Goal: Task Accomplishment & Management: Manage account settings

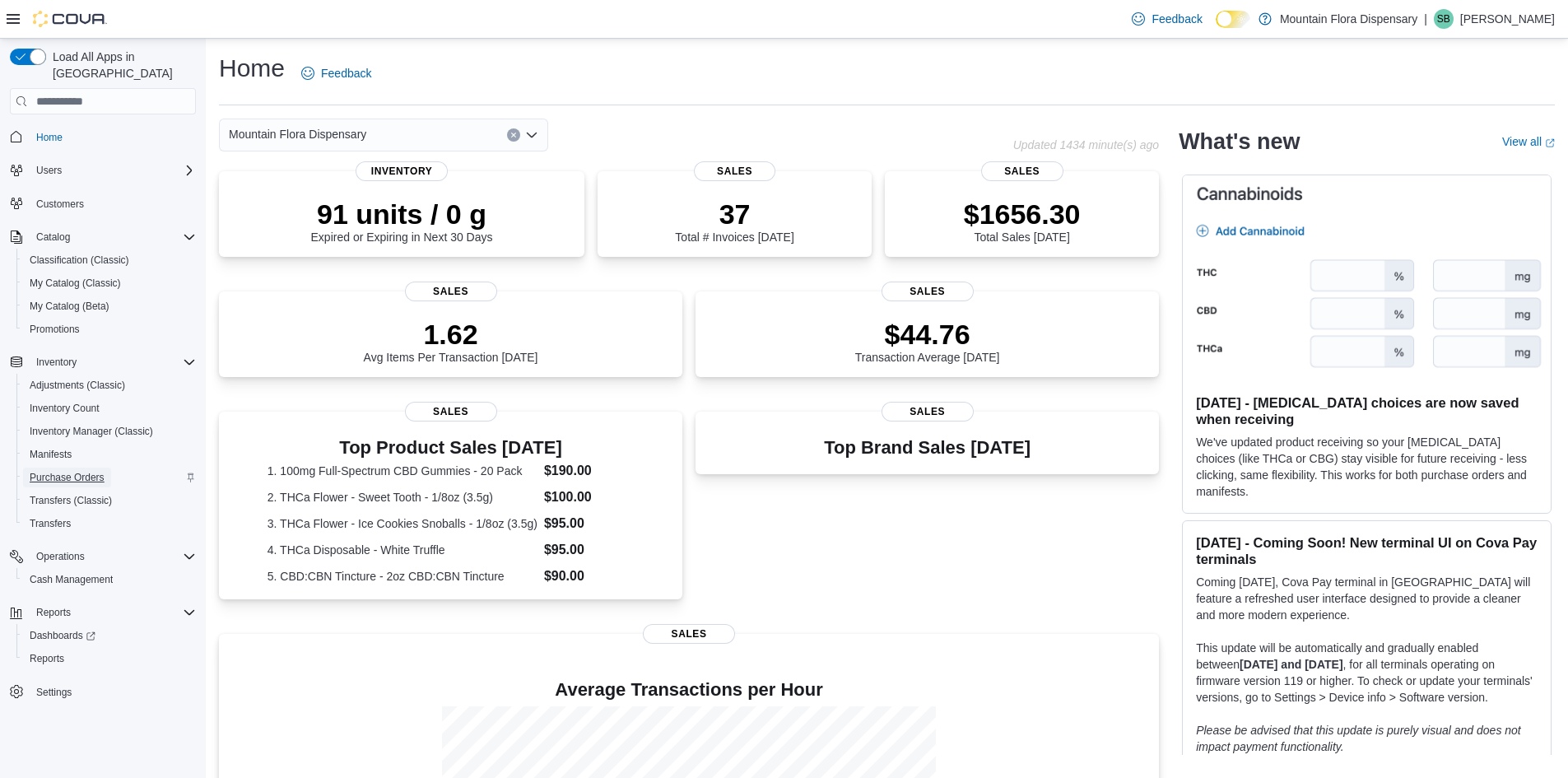
click at [80, 471] on span "Purchase Orders" at bounding box center [67, 477] width 75 height 13
click at [49, 471] on span "Purchase Orders" at bounding box center [67, 477] width 75 height 13
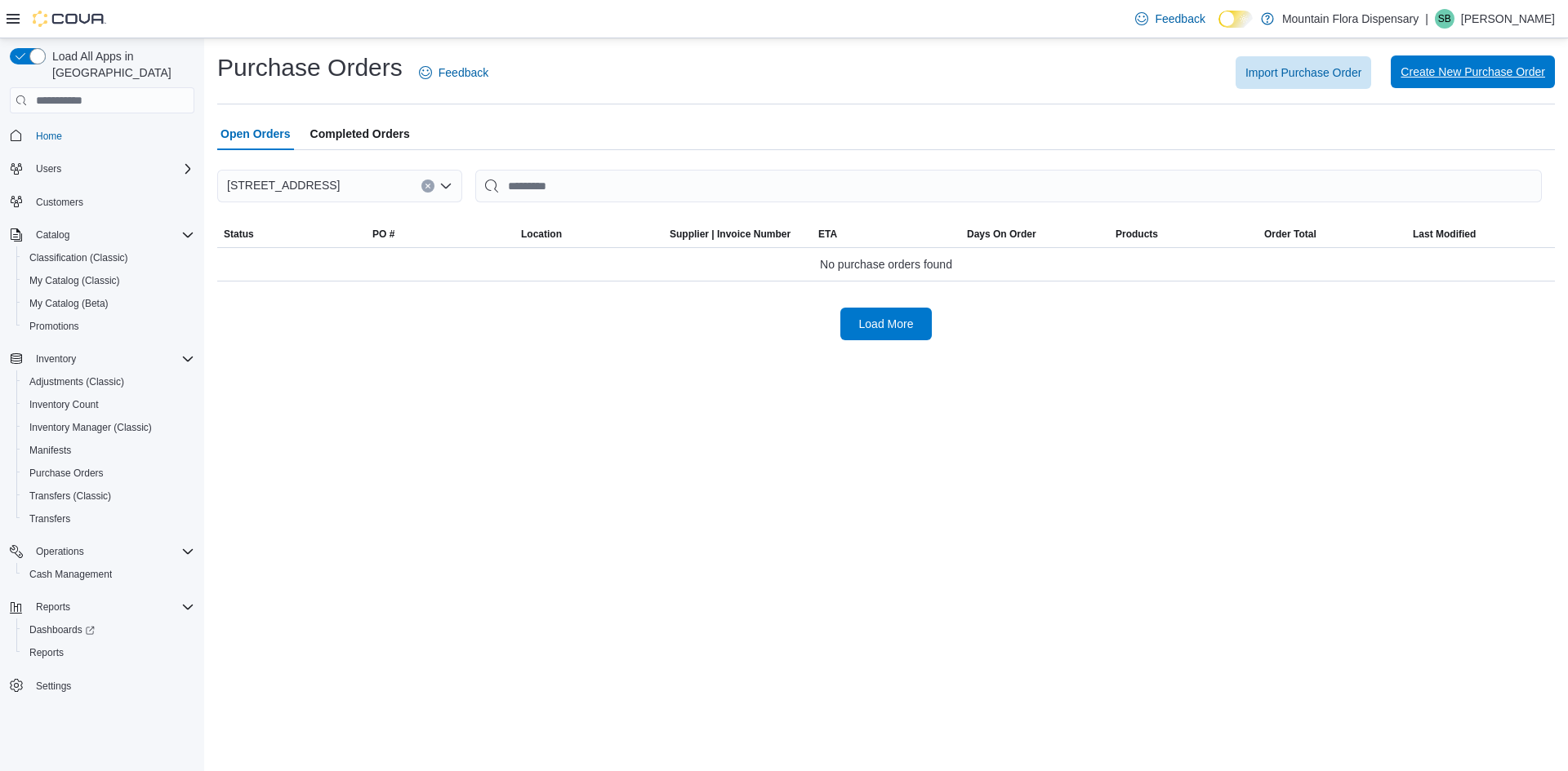
click at [1501, 65] on span "Create New Purchase Order" at bounding box center [1473, 72] width 145 height 33
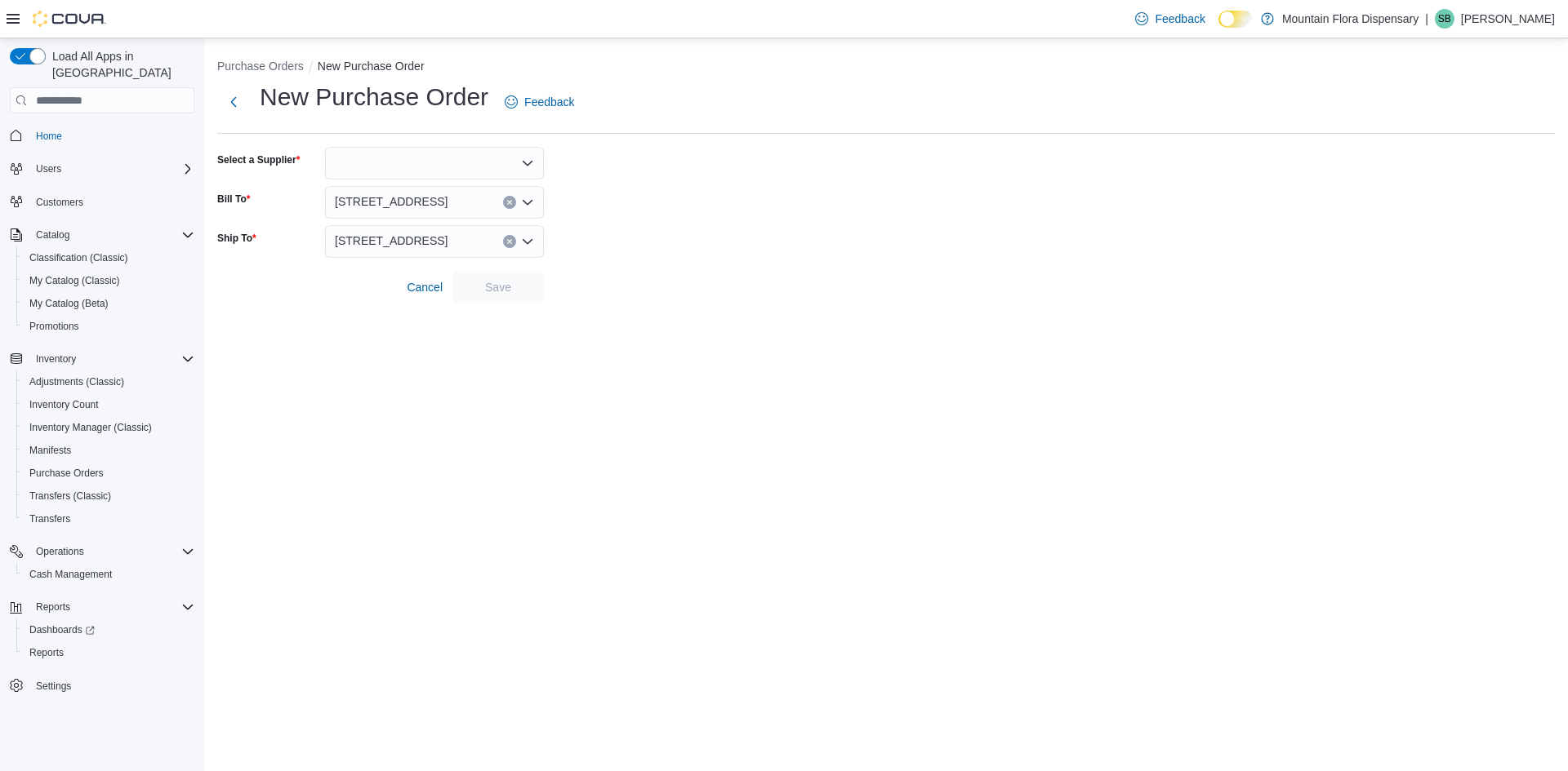
click at [458, 155] on div at bounding box center [434, 164] width 219 height 33
type input "*****"
click at [397, 185] on span "Mount ain Flora" at bounding box center [444, 191] width 179 height 16
click at [499, 291] on span "Save" at bounding box center [498, 286] width 26 height 16
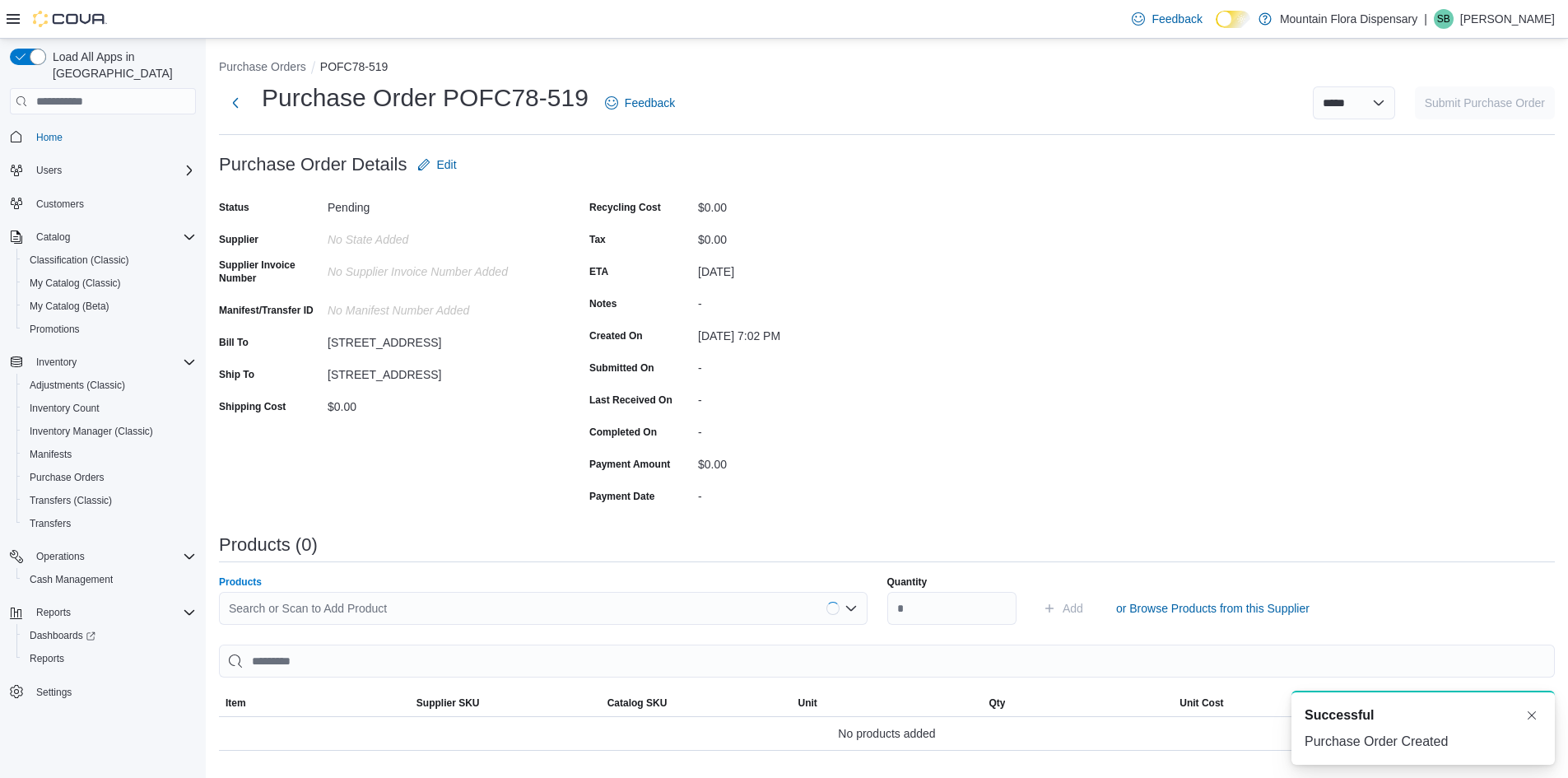
click at [465, 616] on div "Search or Scan to Add Product" at bounding box center [543, 608] width 648 height 33
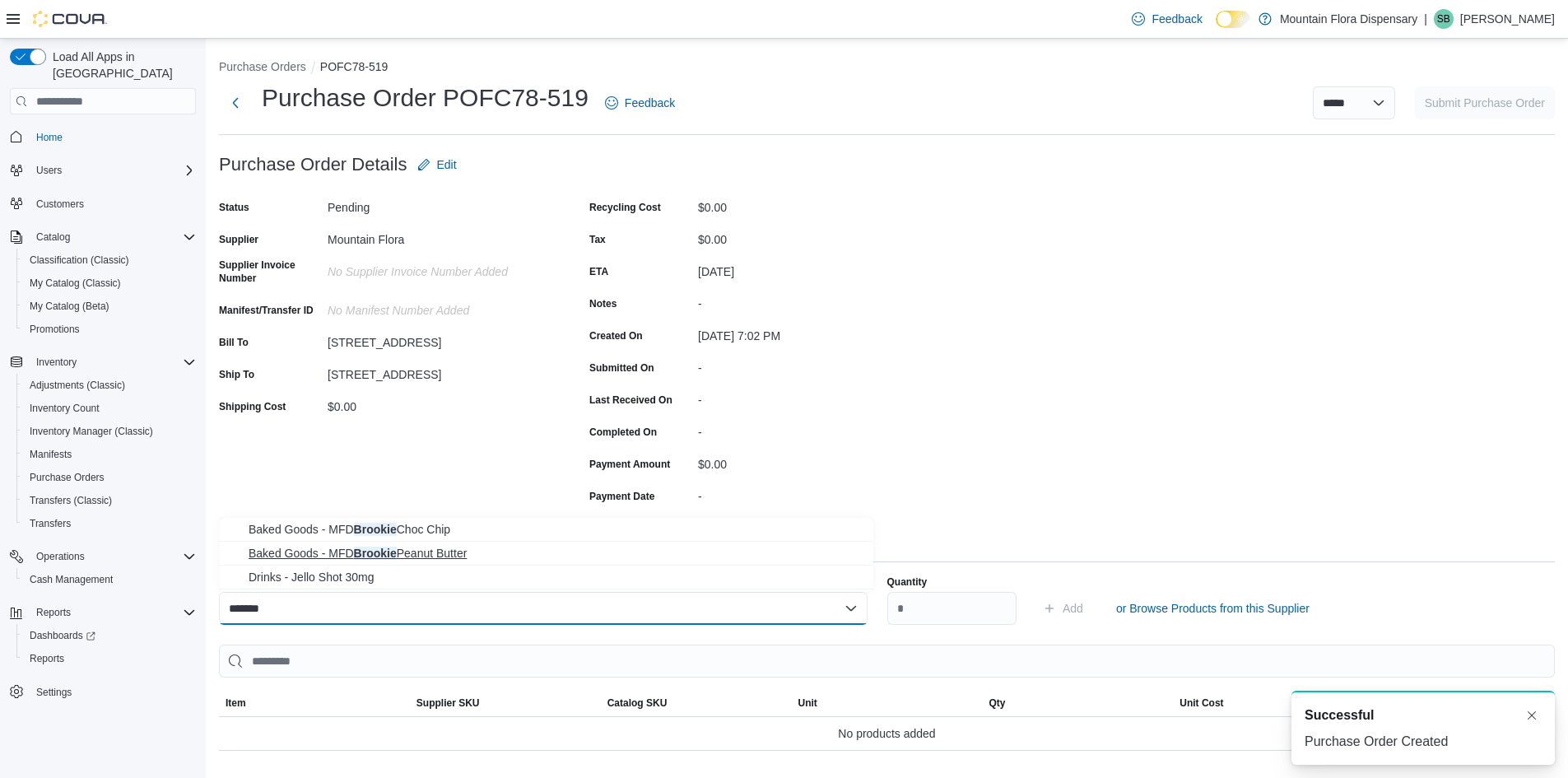
type input "*******"
click at [443, 554] on span "Baked Goods - MFD Brookie Peanut Butter" at bounding box center [556, 553] width 615 height 17
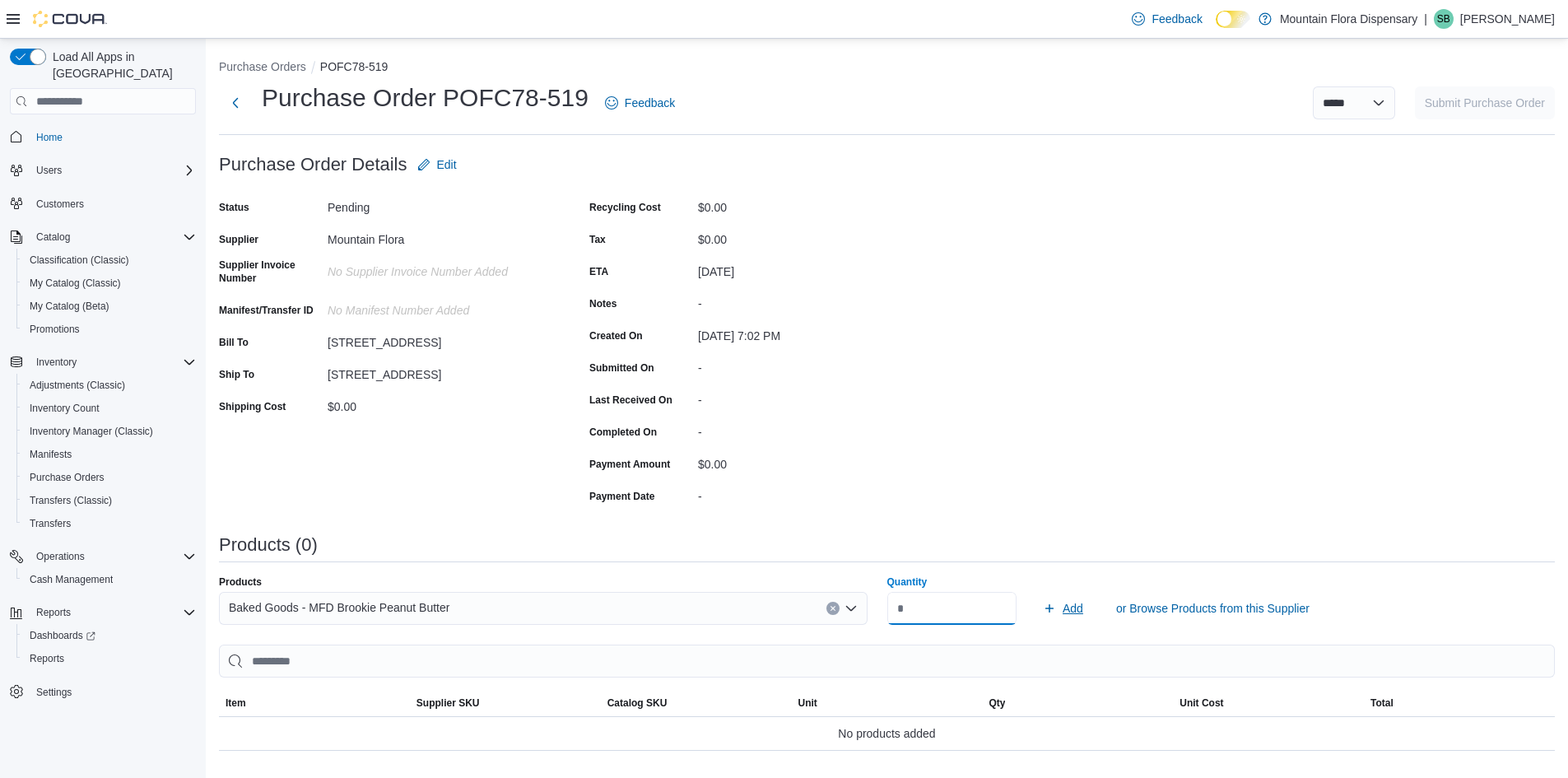
type input "*"
click at [1077, 609] on span "Add" at bounding box center [1073, 608] width 20 height 17
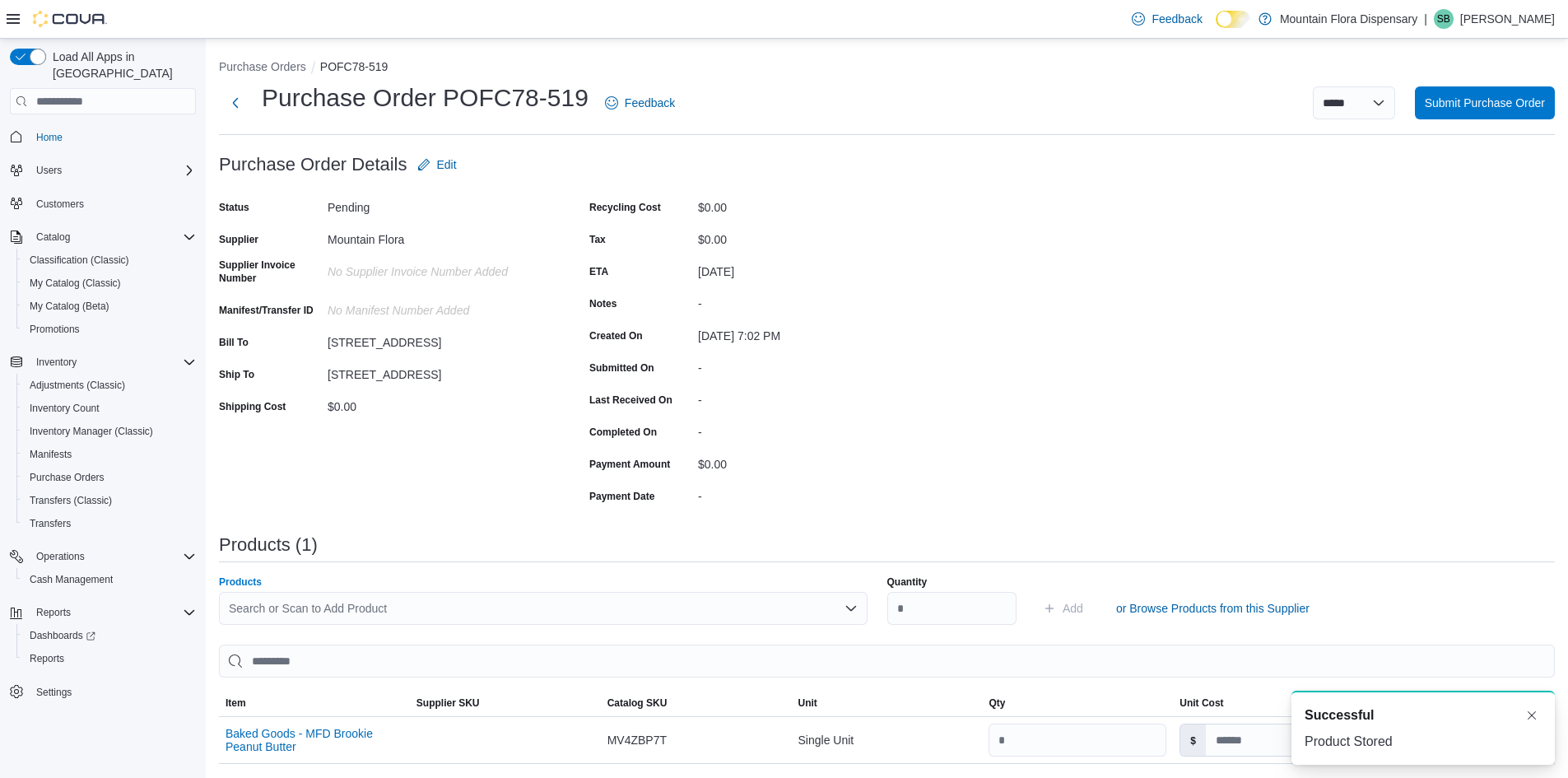
click at [432, 610] on div "Search or Scan to Add Product" at bounding box center [543, 608] width 648 height 33
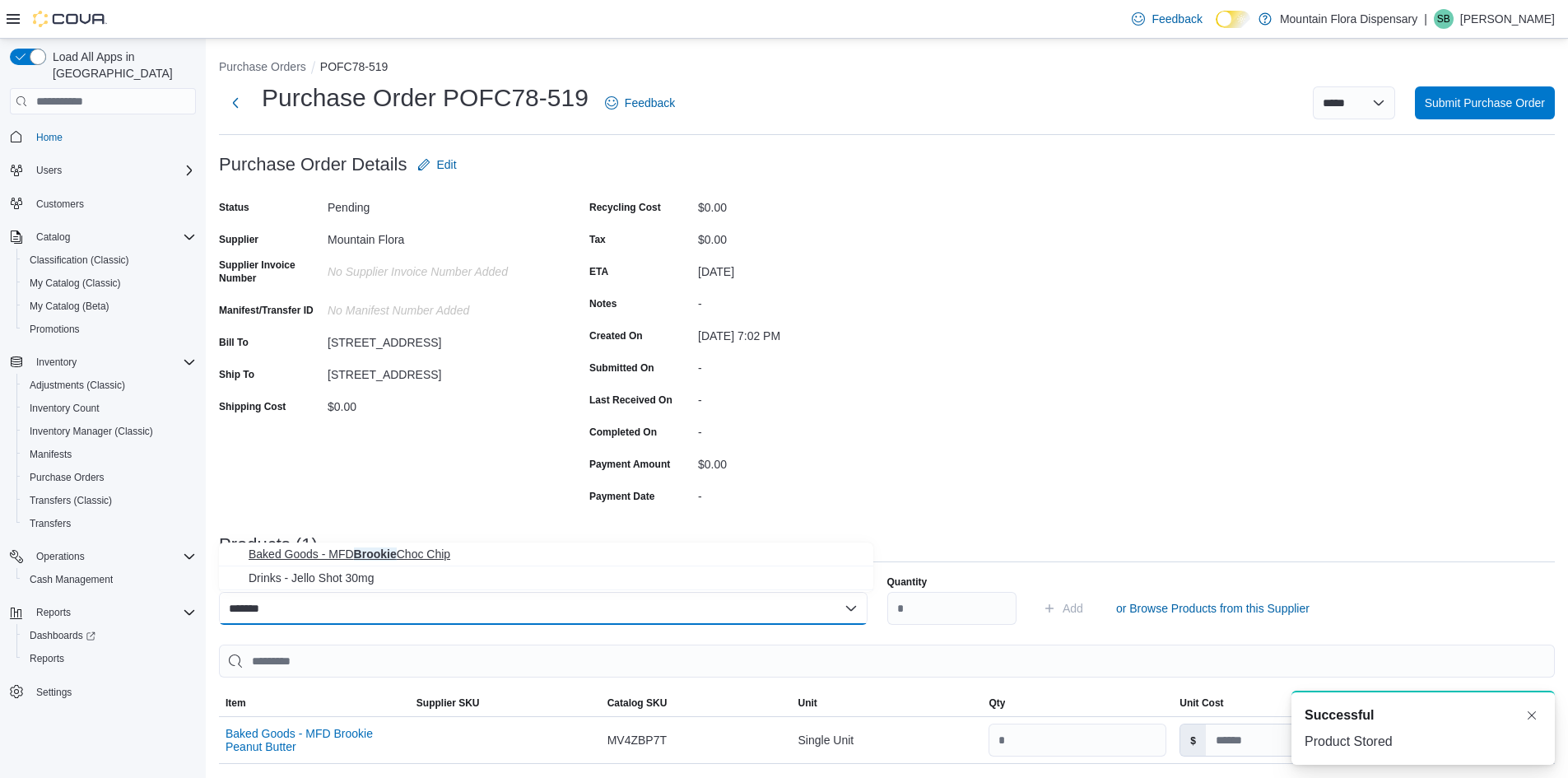
type input "*******"
click at [436, 561] on span "Baked Goods - MFD Brookie Choc Chip" at bounding box center [556, 554] width 615 height 17
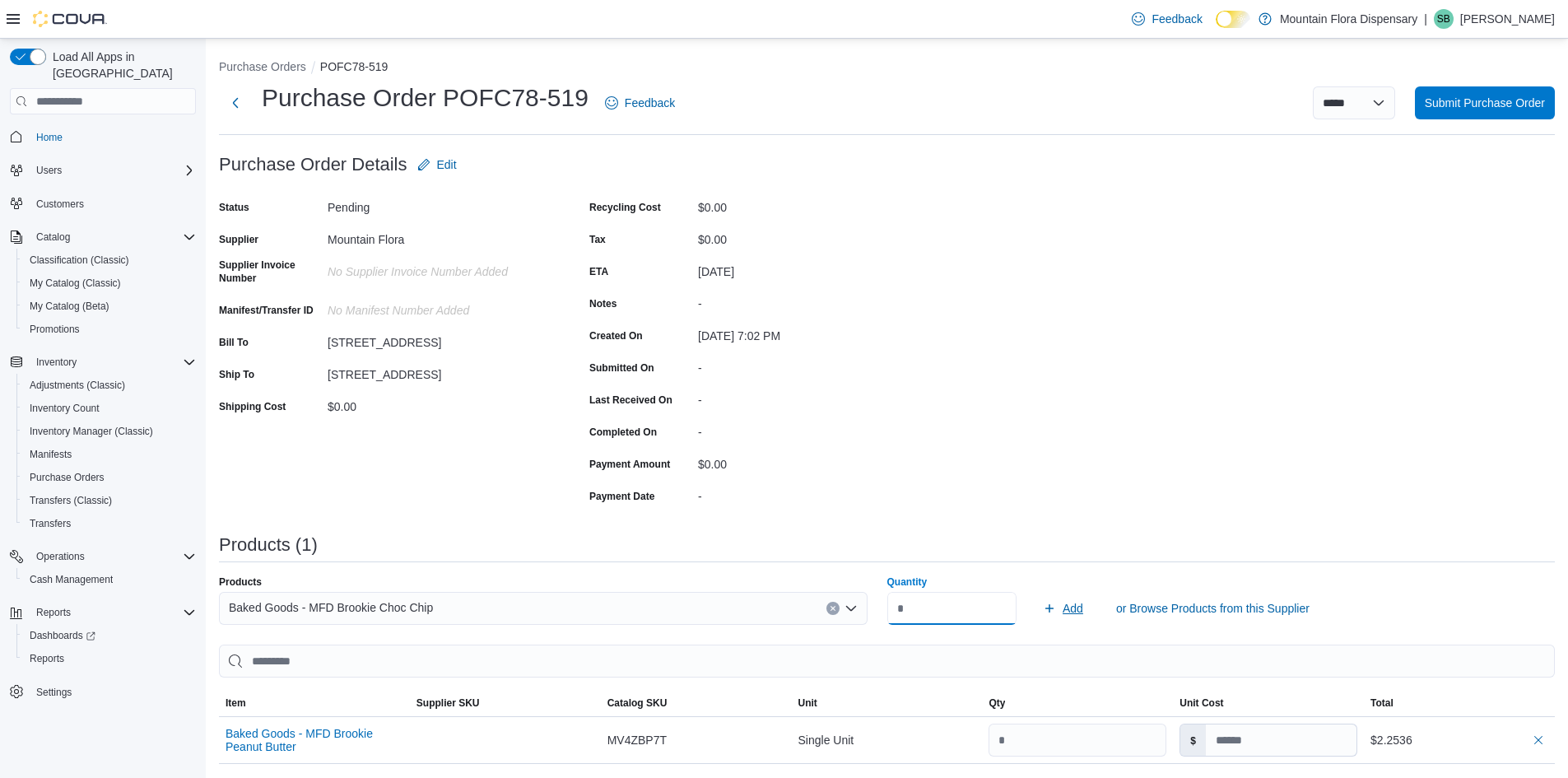
type input "*"
click at [1079, 607] on span "Add" at bounding box center [1073, 608] width 20 height 17
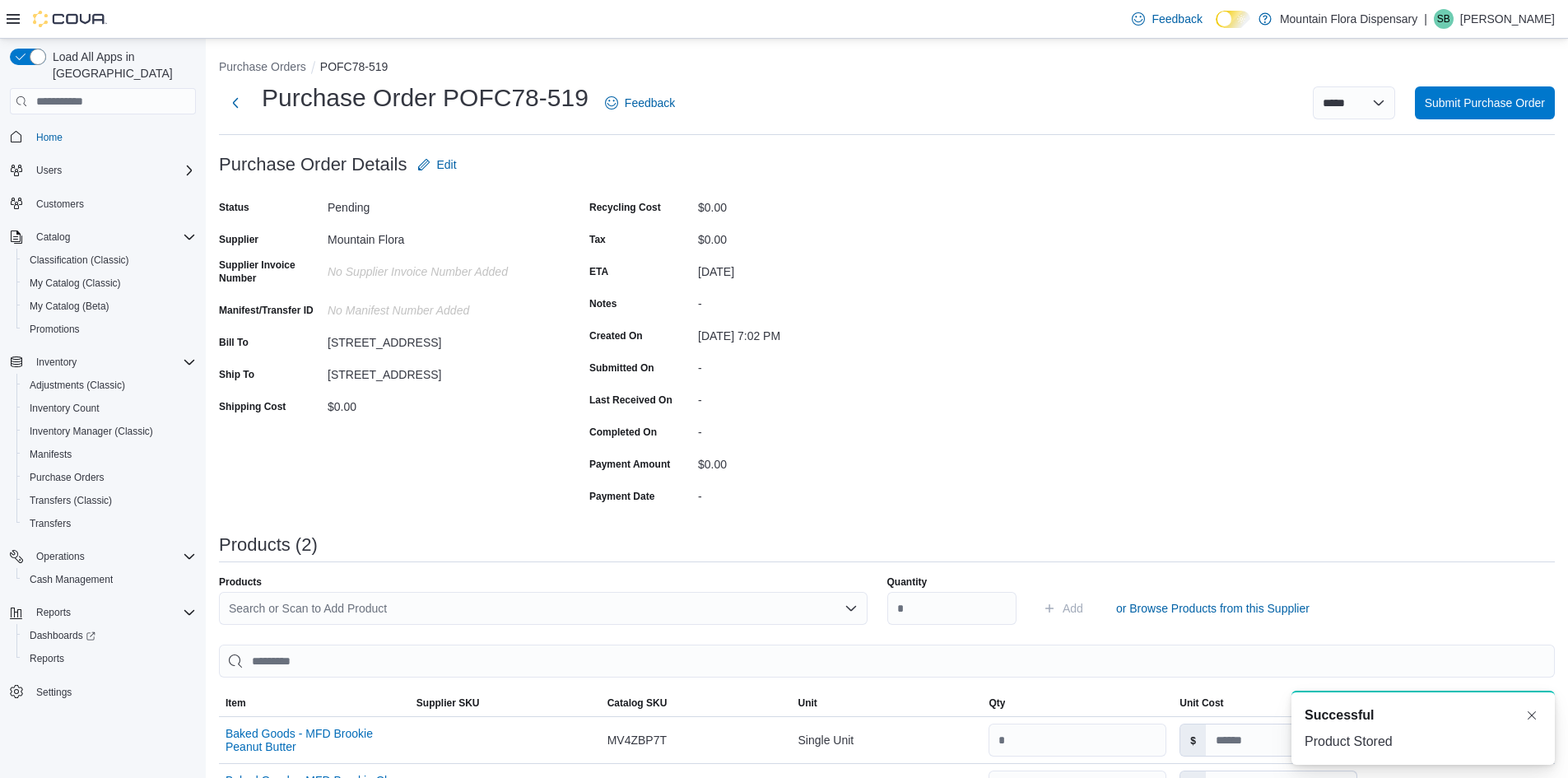
click at [508, 601] on div "Search or Scan to Add Product" at bounding box center [543, 608] width 648 height 33
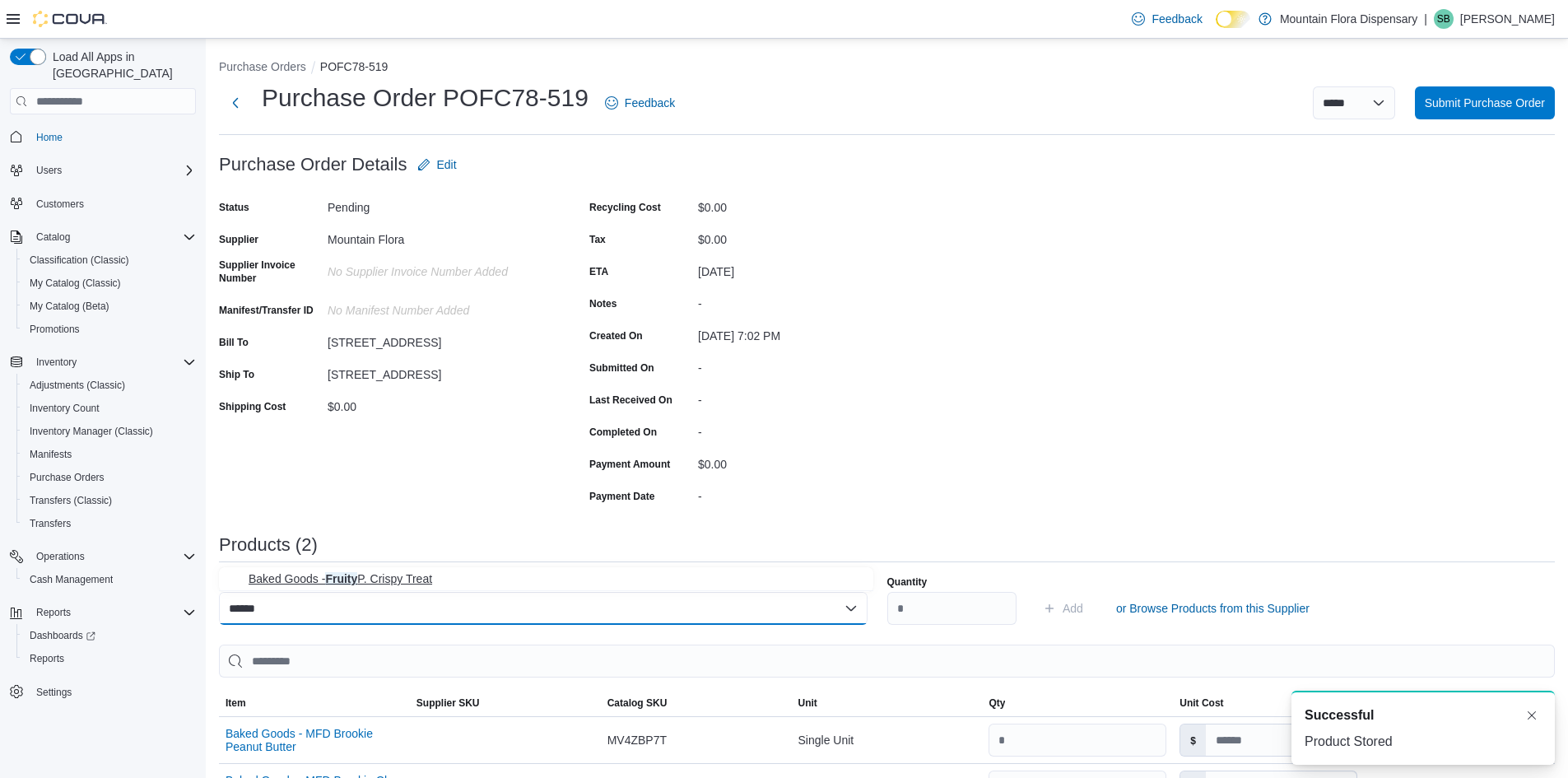
type input "******"
click at [426, 576] on span "Baked Goods - Fruity P. Crispy Treat" at bounding box center [556, 579] width 615 height 17
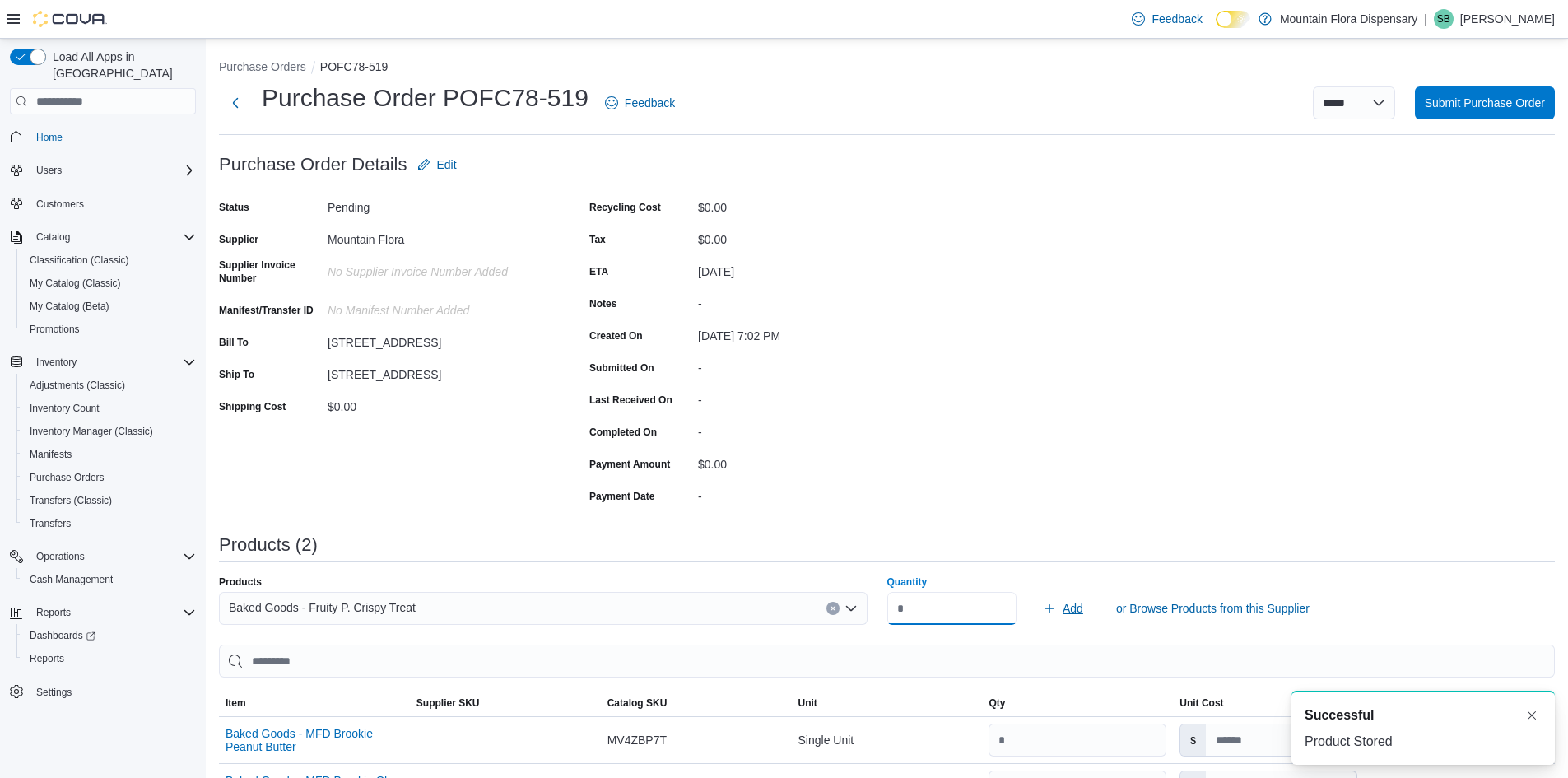
type input "*"
click at [1072, 606] on span "Add" at bounding box center [1073, 608] width 20 height 17
click at [1525, 101] on span "Submit Purchase Order" at bounding box center [1485, 102] width 120 height 17
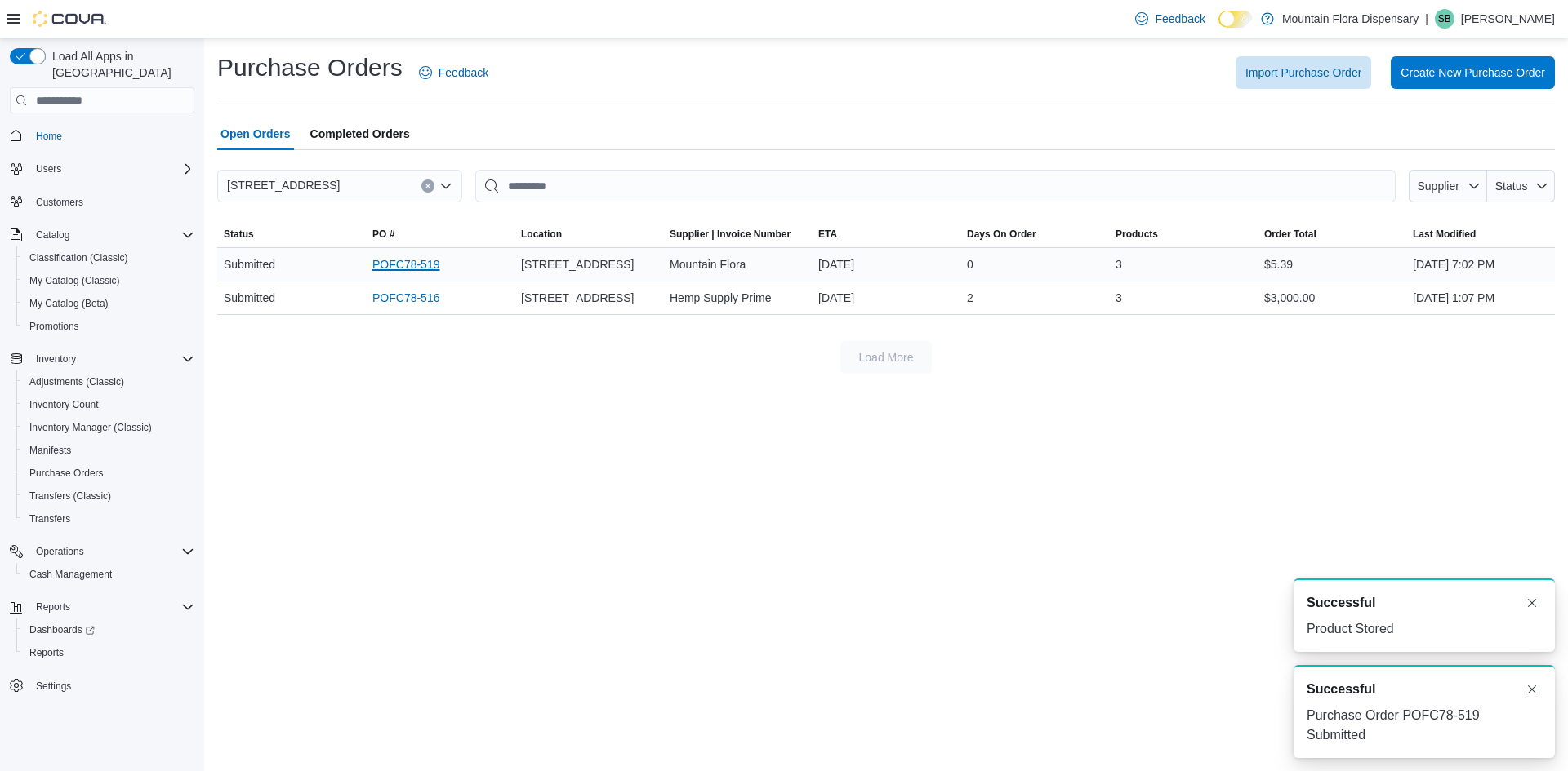
click at [395, 258] on link "POFC78-519" at bounding box center [406, 265] width 67 height 20
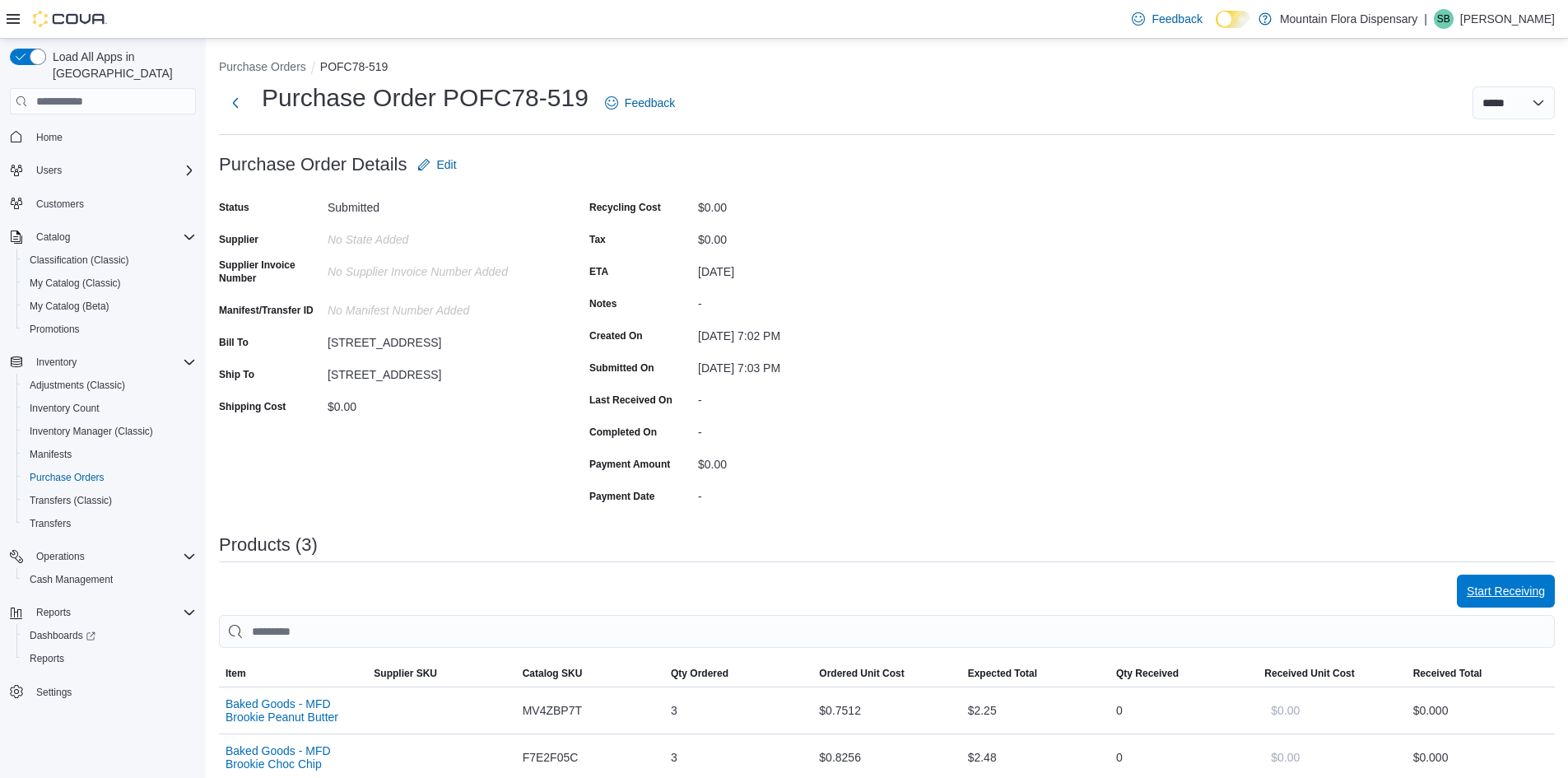
click at [1519, 597] on span "Start Receiving" at bounding box center [1506, 592] width 78 height 17
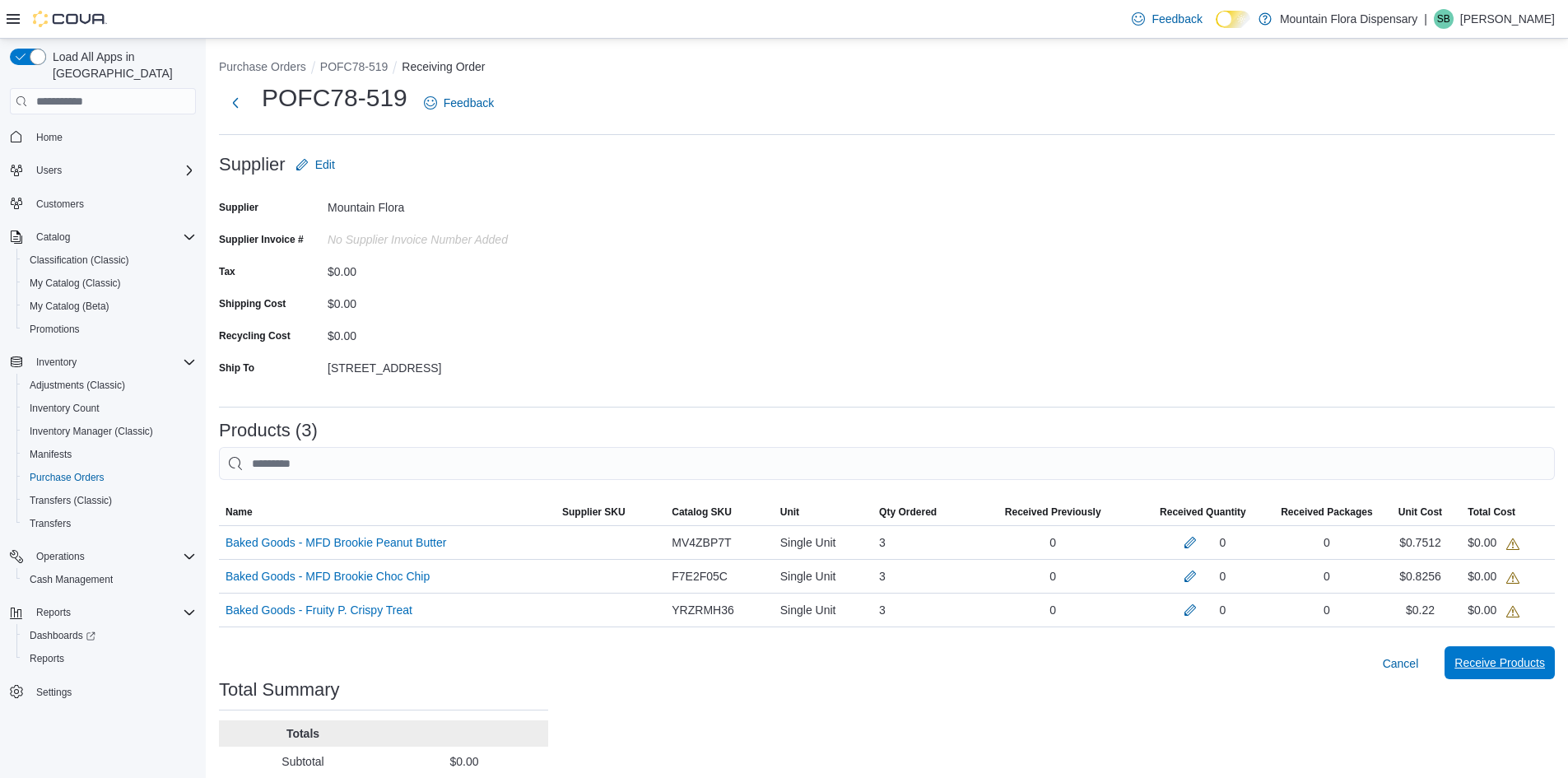
click at [1525, 658] on span "Receive Products" at bounding box center [1499, 663] width 91 height 17
click at [1199, 542] on button "button" at bounding box center [1190, 542] width 20 height 20
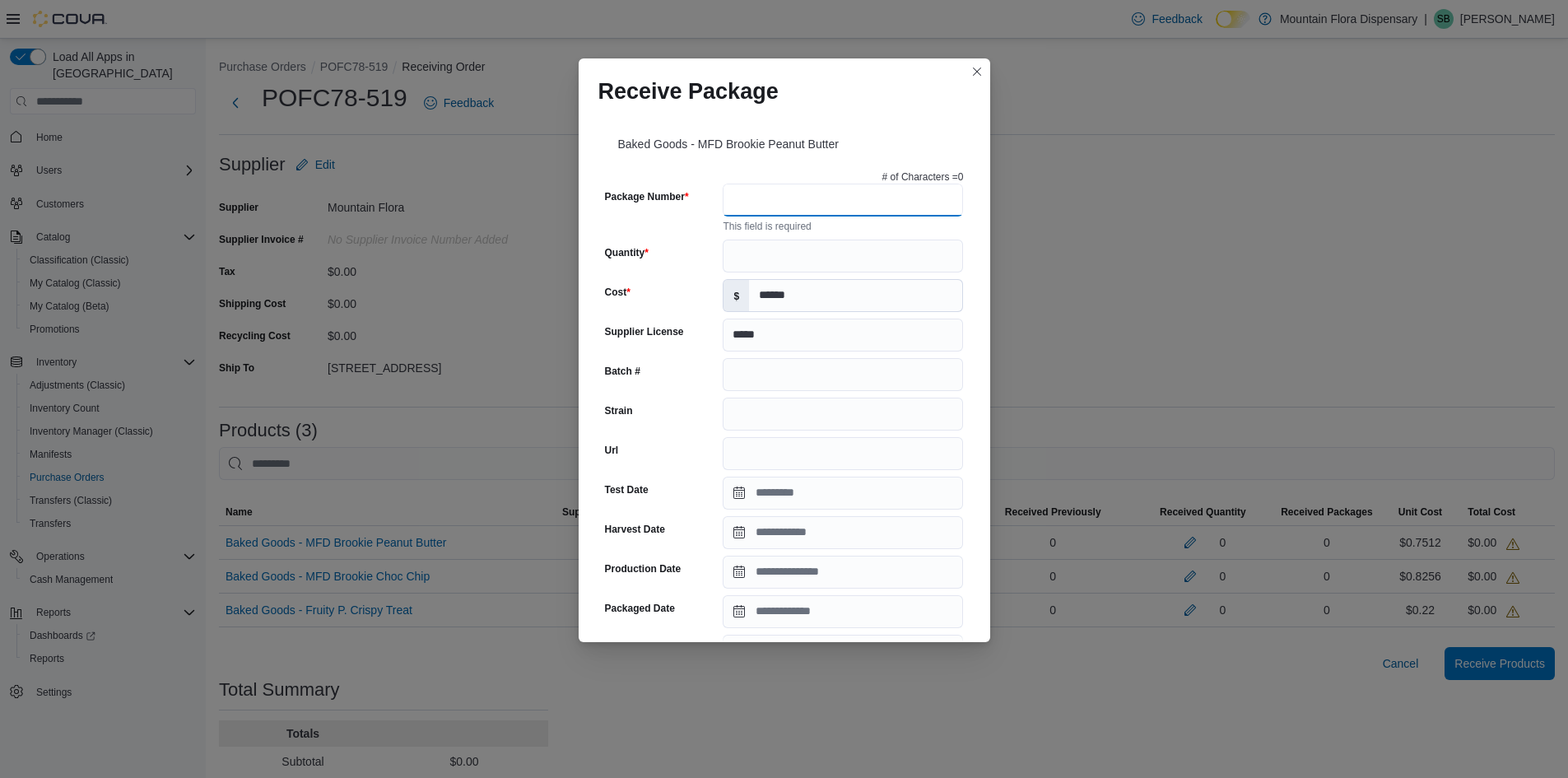
drag, startPoint x: 812, startPoint y: 197, endPoint x: 809, endPoint y: 186, distance: 11.4
click at [812, 194] on input "Package Number" at bounding box center [843, 200] width 240 height 33
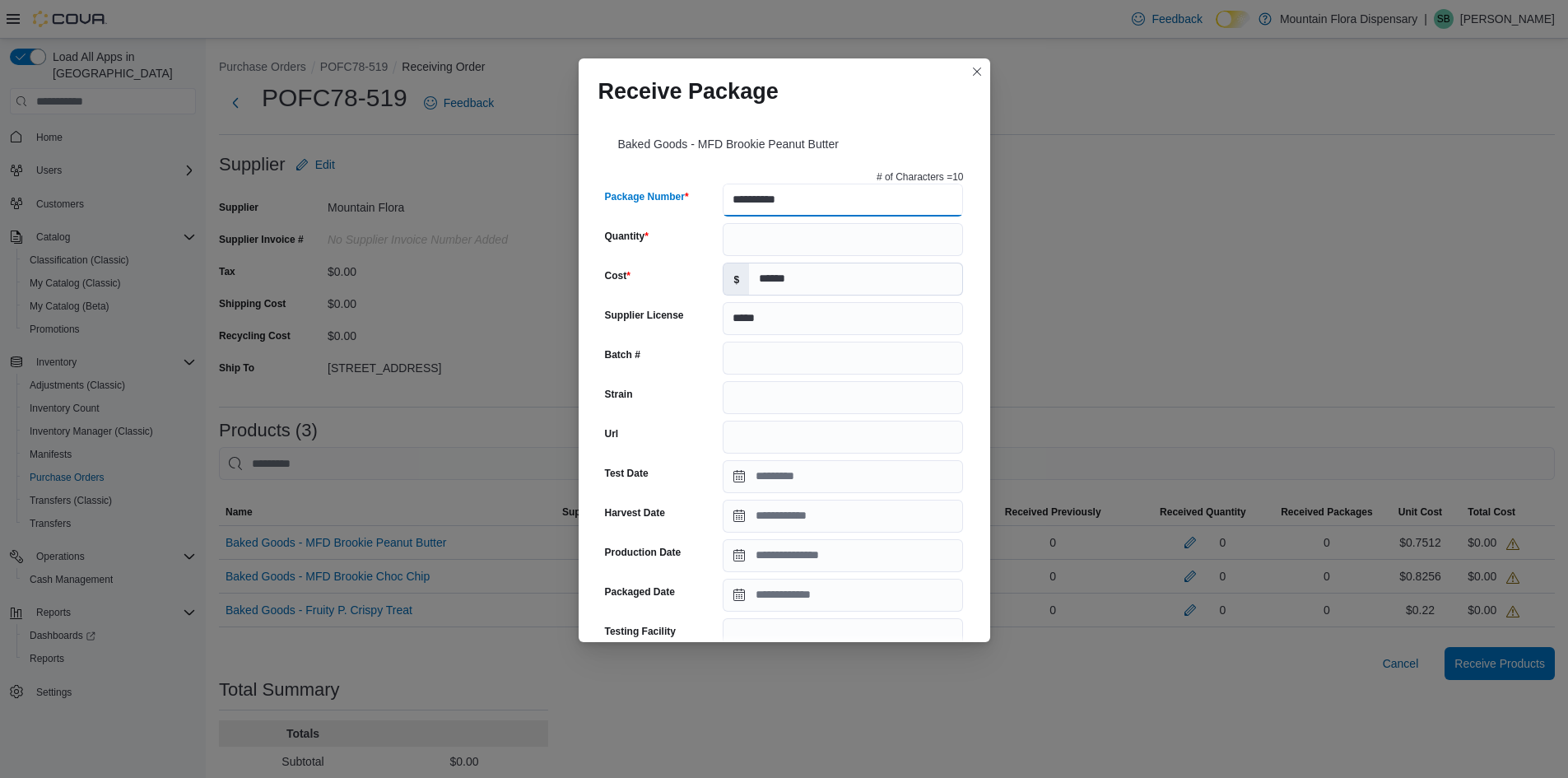
drag, startPoint x: 801, startPoint y: 193, endPoint x: 703, endPoint y: 226, distance: 103.4
click at [702, 226] on div "**********" at bounding box center [785, 616] width 372 height 903
click at [837, 196] on input "**********" at bounding box center [843, 200] width 240 height 33
type input "**********"
click at [782, 225] on input "Quantity" at bounding box center [843, 239] width 240 height 33
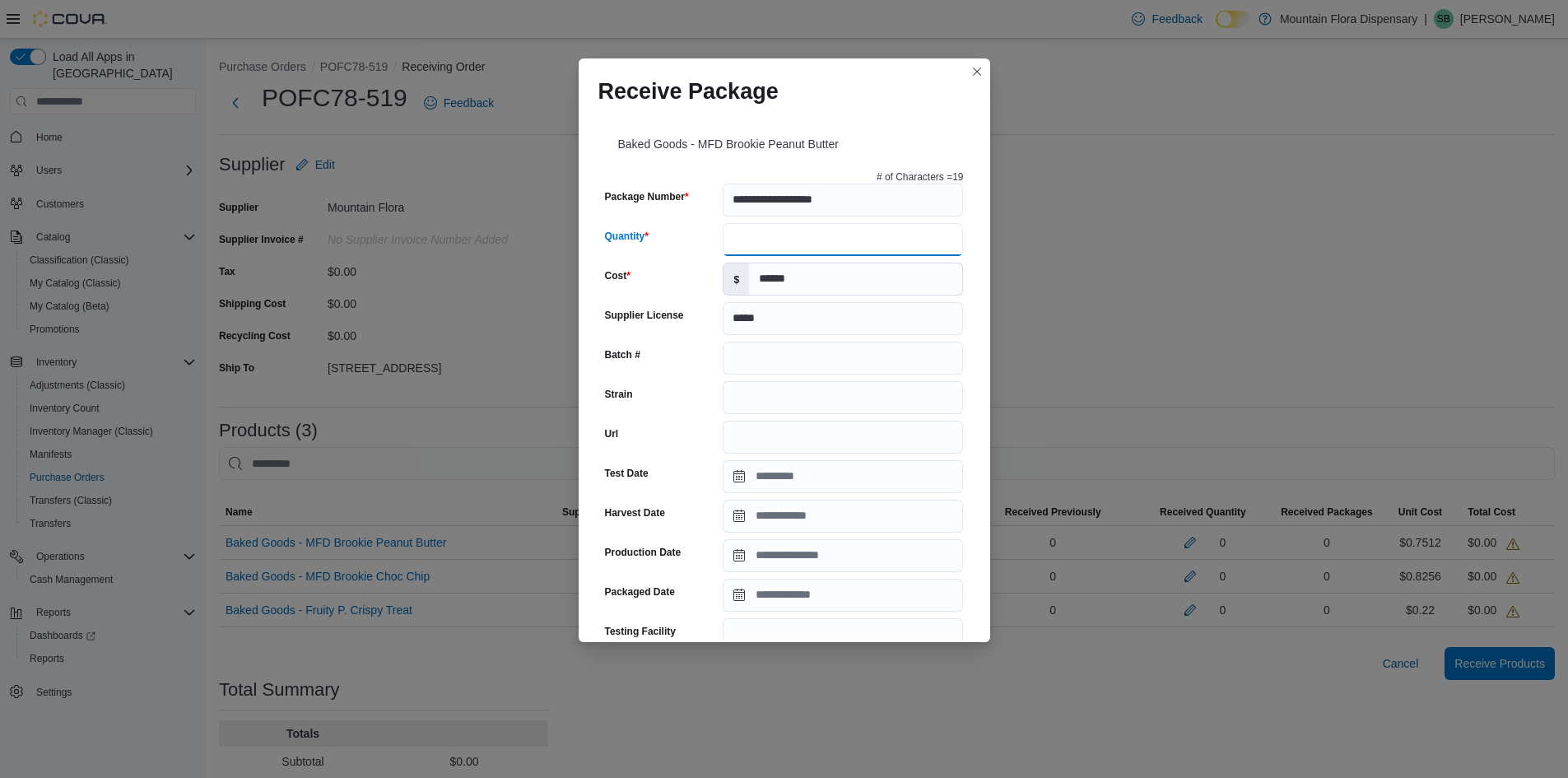
type input "*"
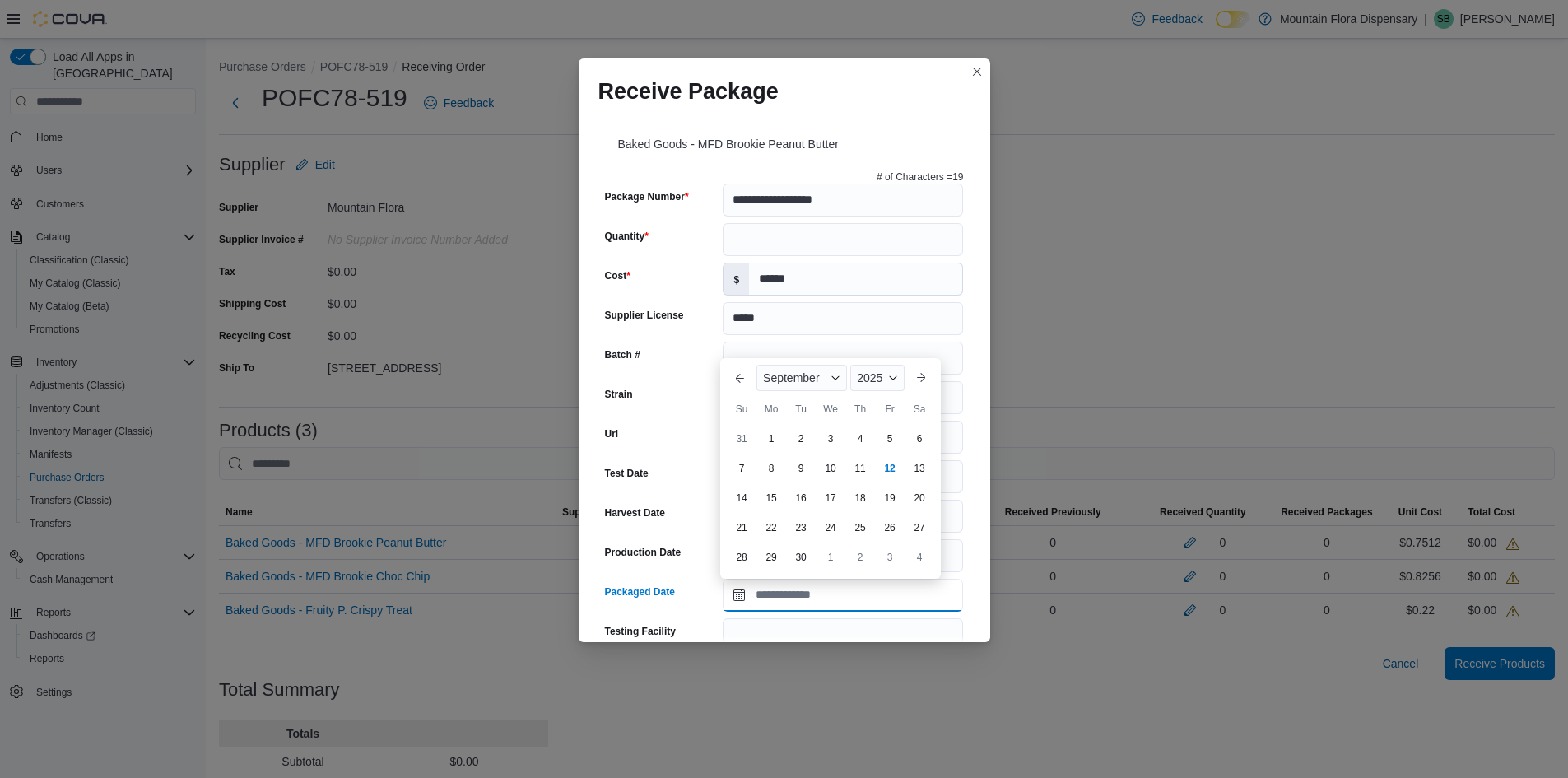
click at [733, 590] on input "Packaged Date" at bounding box center [843, 595] width 240 height 33
click at [728, 401] on div "Su Mo Tu We Th Fr Sa" at bounding box center [831, 409] width 207 height 29
click at [889, 469] on div "12" at bounding box center [889, 468] width 28 height 28
type input "**********"
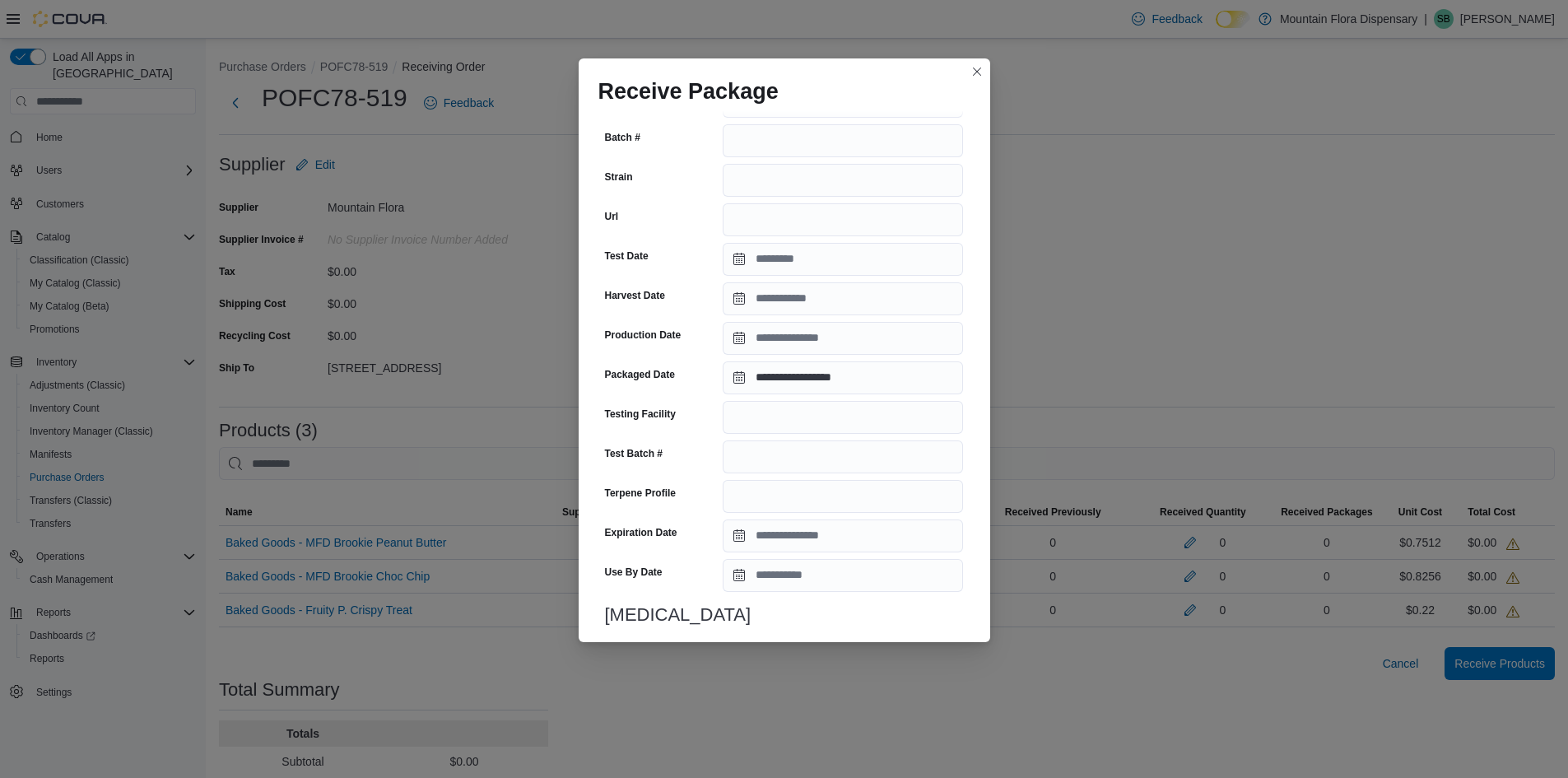
scroll to position [247, 0]
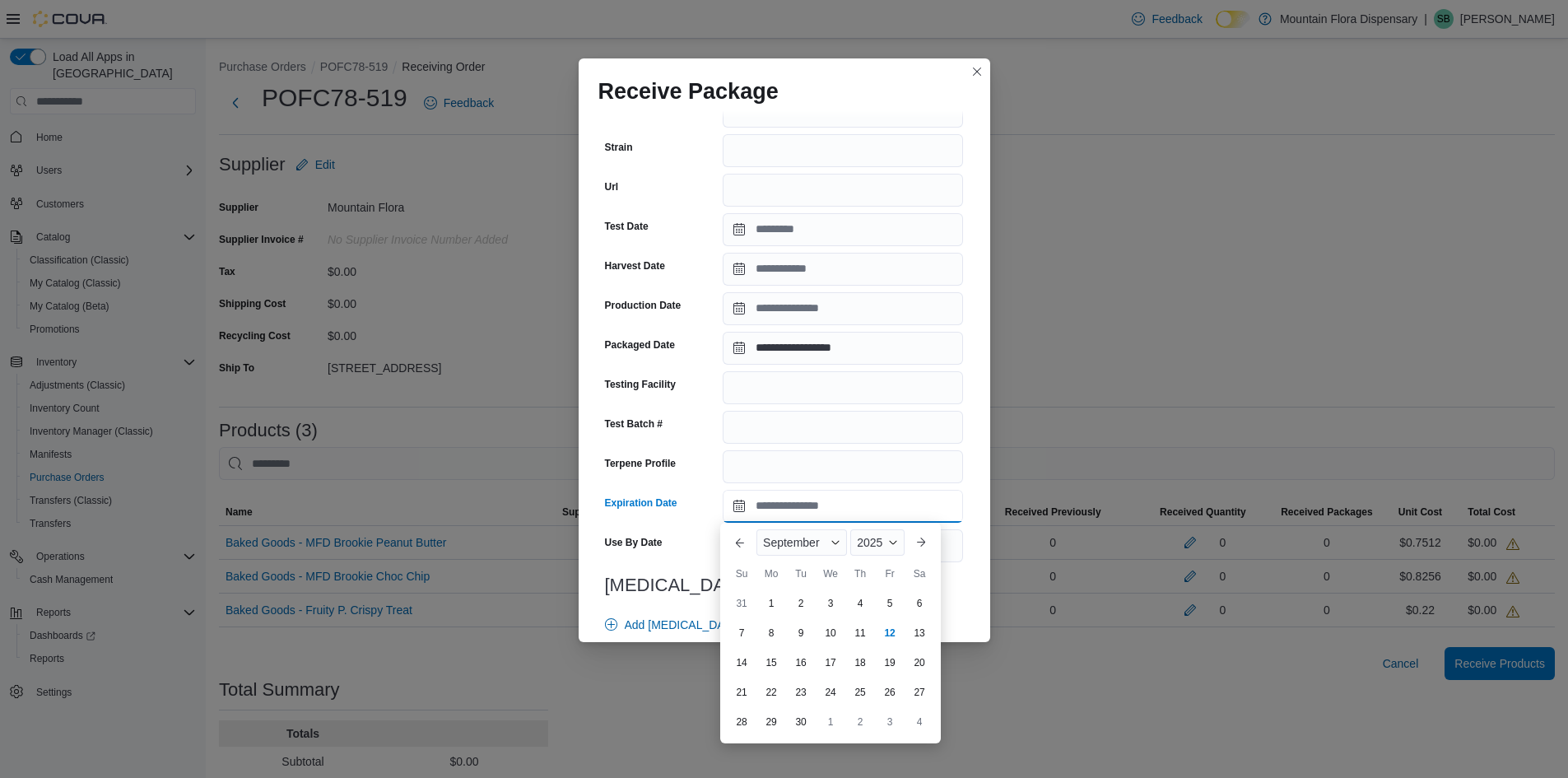
click at [734, 509] on input "Expiration Date" at bounding box center [843, 506] width 240 height 33
click at [734, 558] on div "Previous Month Next month [DATE] [DATE] Su Mo Tu We Th Fr Sa 31 1 2 3 4 5 6 7 8…" at bounding box center [831, 633] width 207 height 207
click at [890, 666] on div "19" at bounding box center [889, 662] width 28 height 28
type input "**********"
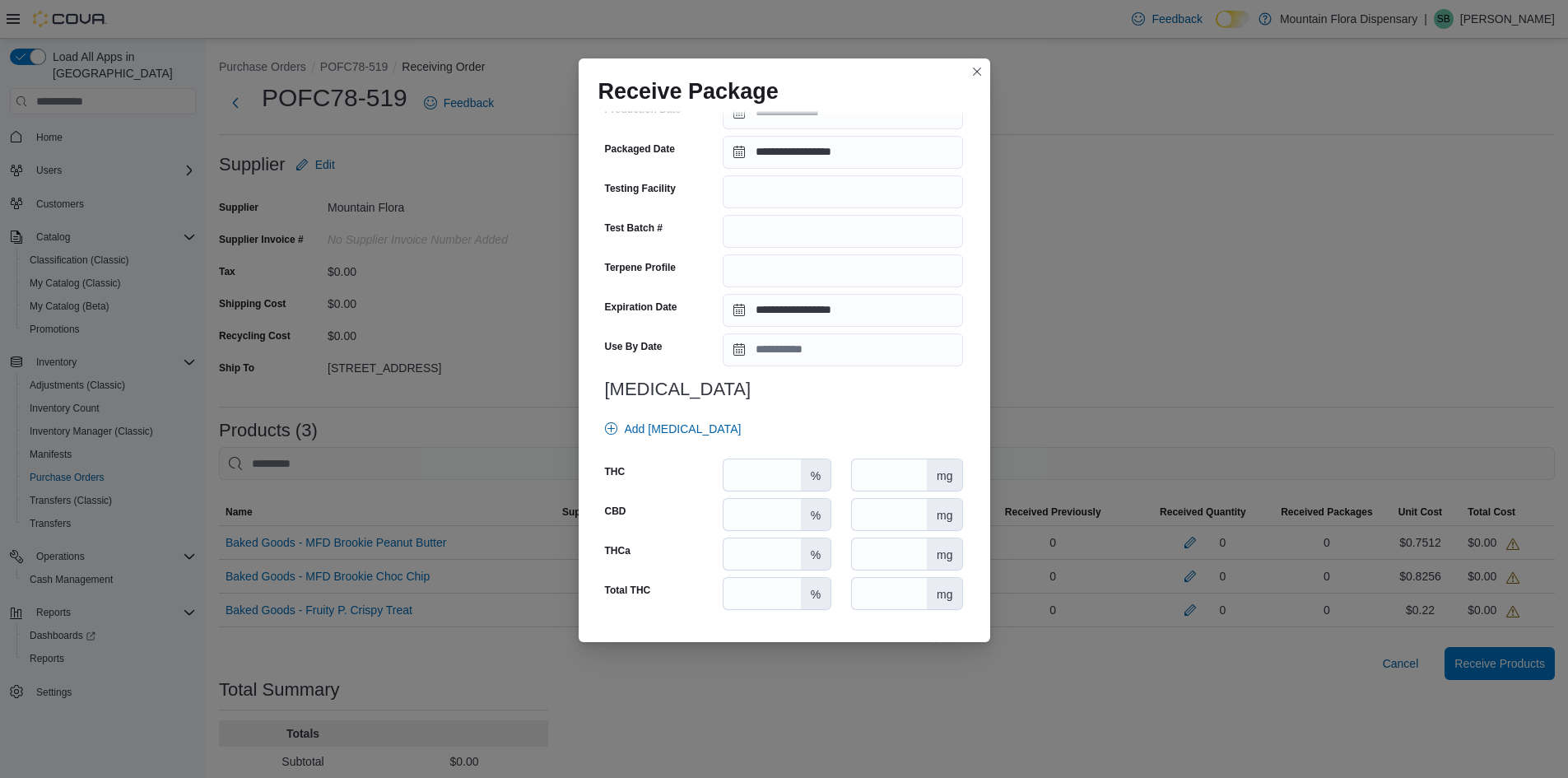
scroll to position [495, 0]
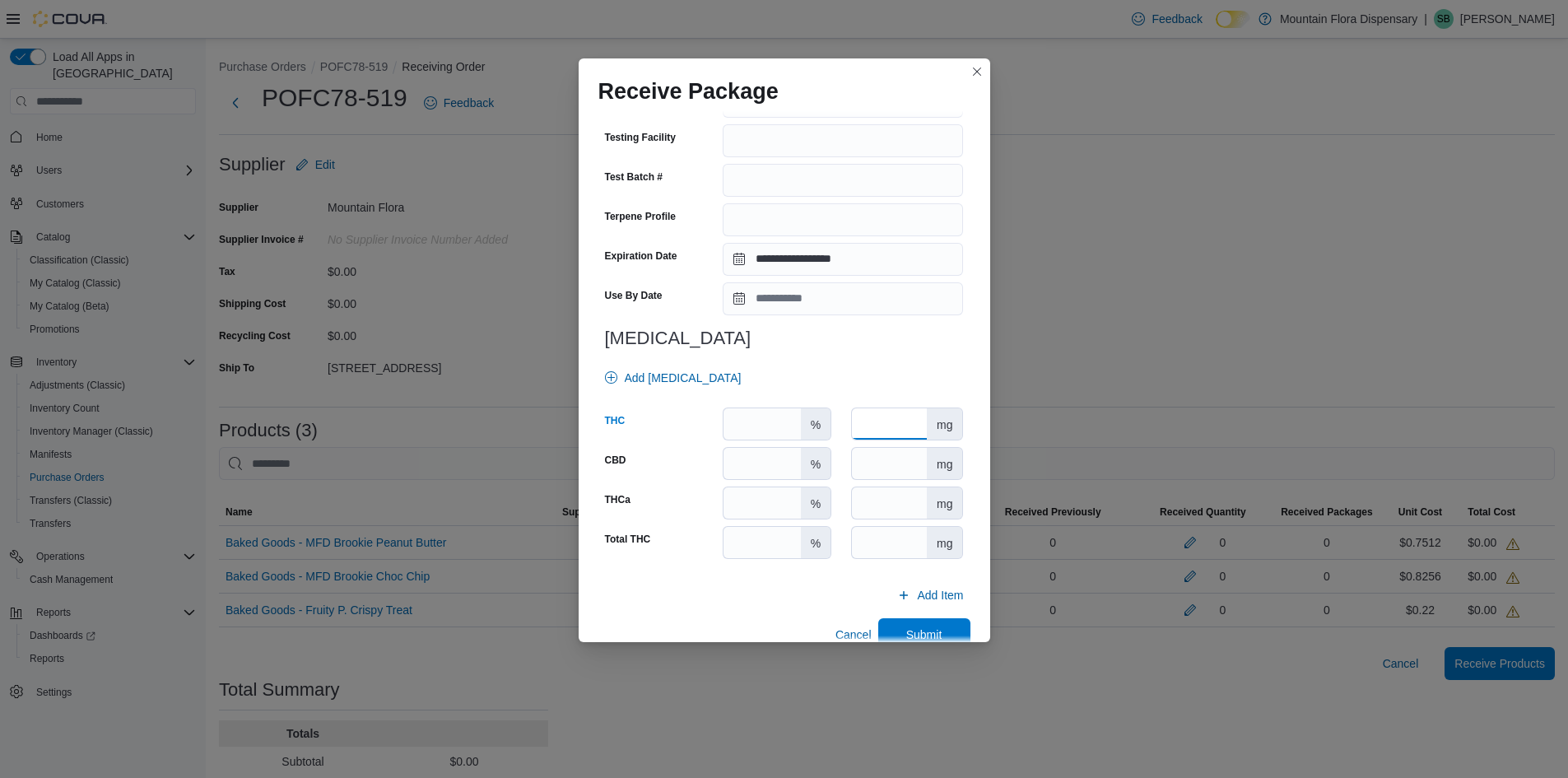
drag, startPoint x: 883, startPoint y: 428, endPoint x: 1012, endPoint y: 529, distance: 163.8
click at [884, 428] on input "number" at bounding box center [889, 424] width 75 height 31
type input "*"
type input "**"
click at [938, 624] on span "Submit" at bounding box center [924, 634] width 72 height 33
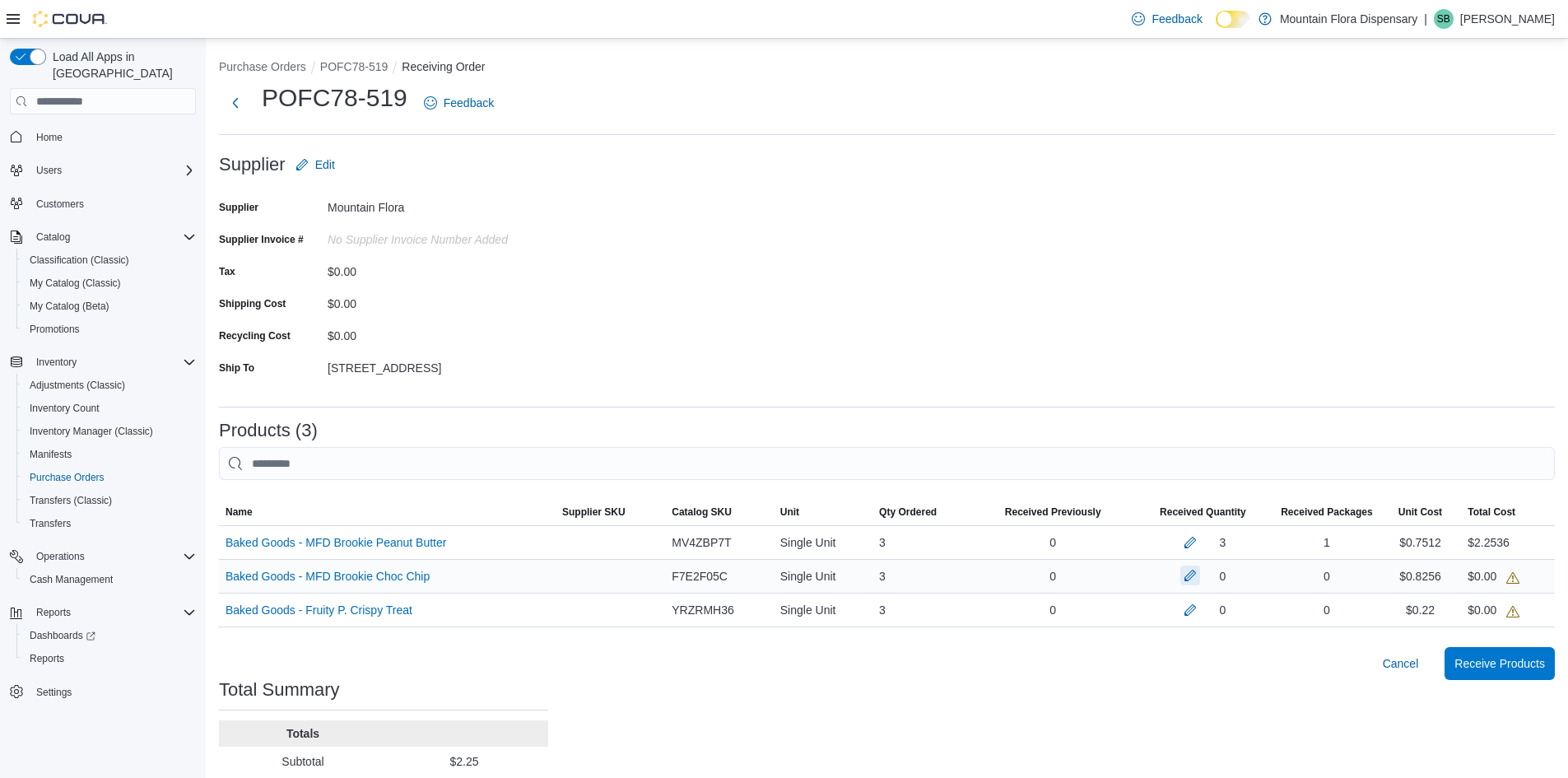
click at [1200, 572] on button "button" at bounding box center [1190, 576] width 20 height 20
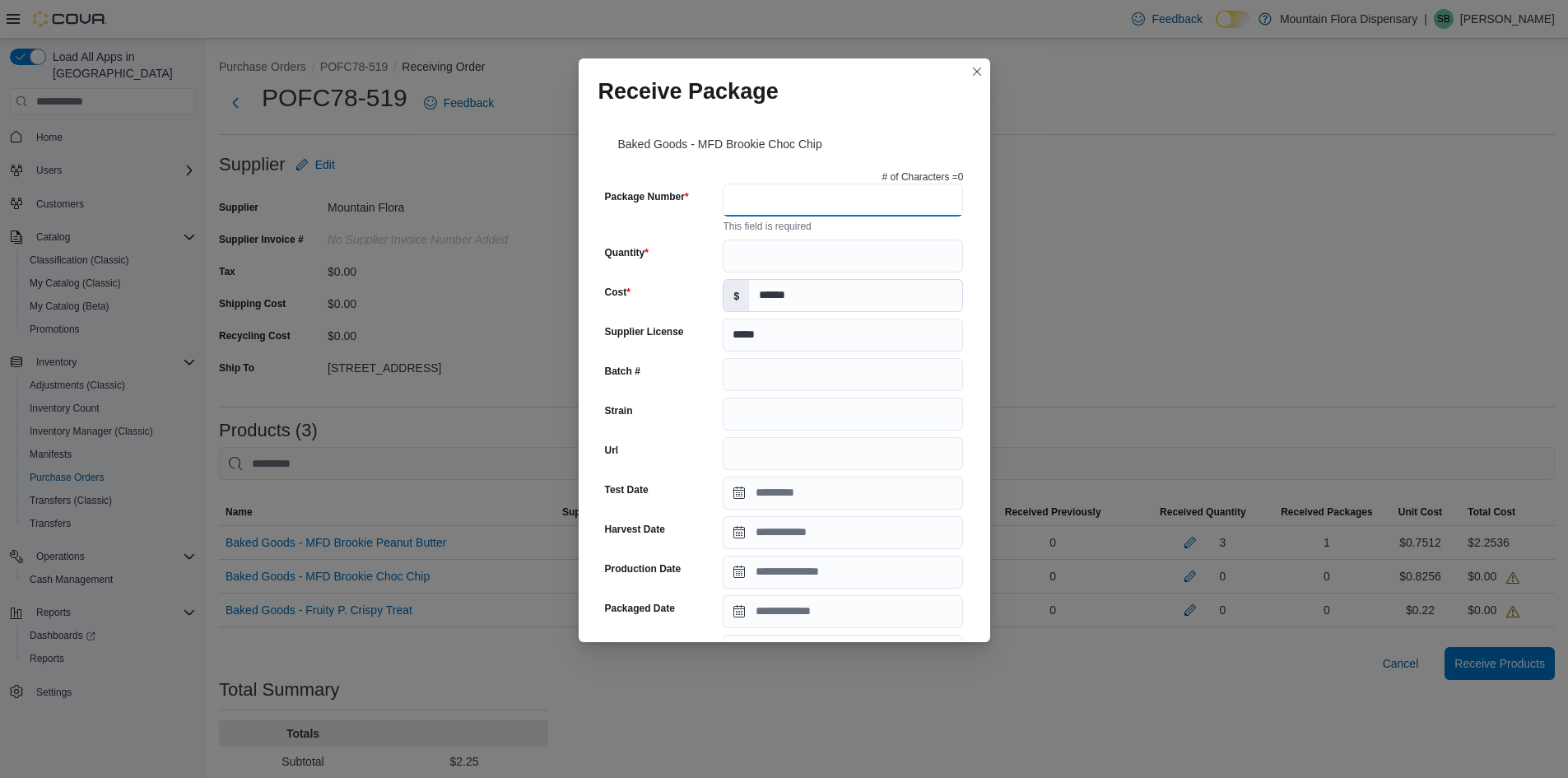
click at [827, 197] on input "Package Number" at bounding box center [843, 200] width 240 height 33
paste input "**********"
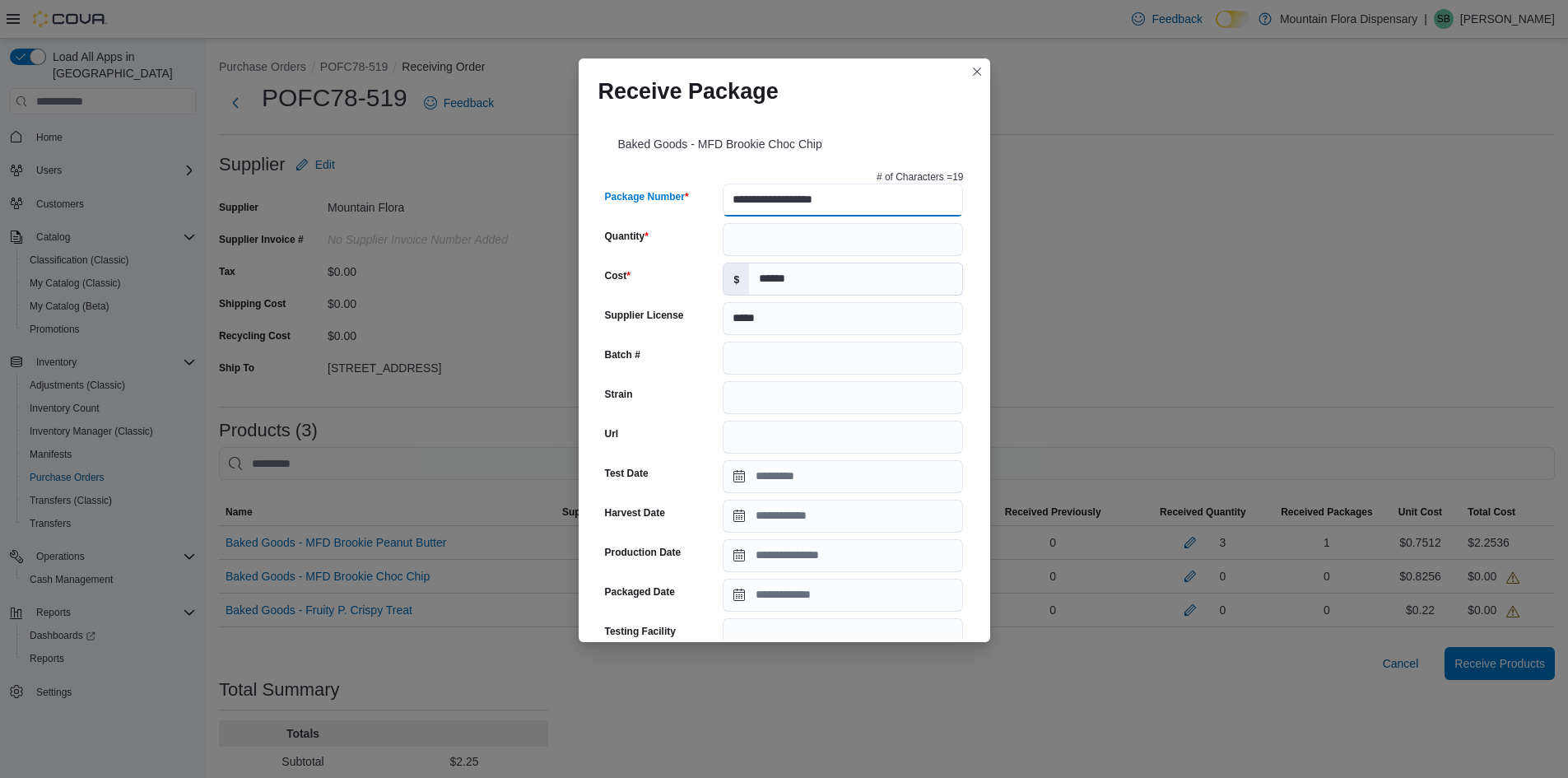
type input "**********"
click at [790, 239] on input "Quantity" at bounding box center [843, 239] width 240 height 33
type input "*"
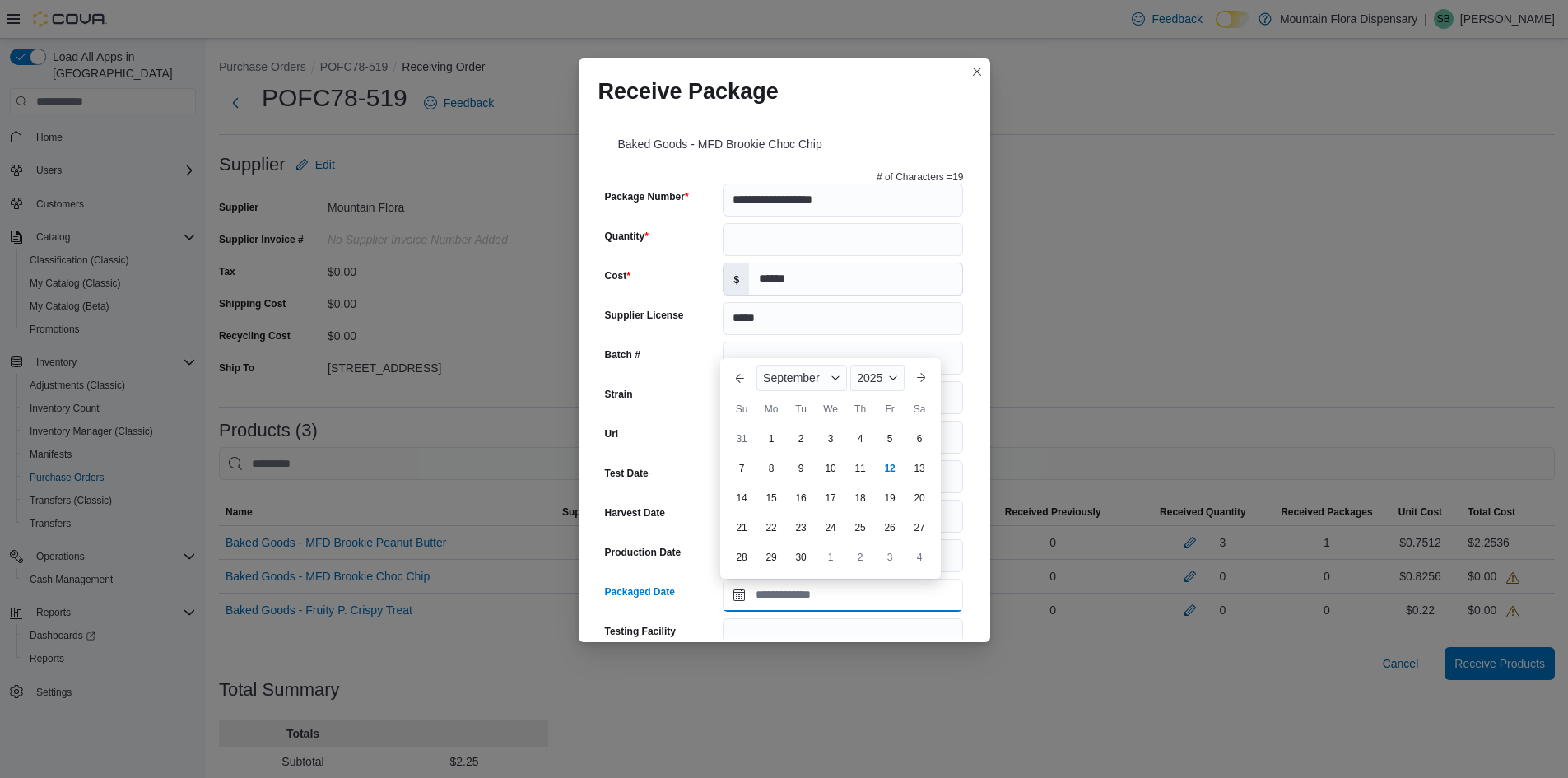
click at [734, 600] on input "Packaged Date" at bounding box center [843, 595] width 240 height 33
click at [728, 395] on div "Su Mo Tu We Th Fr Sa" at bounding box center [831, 409] width 207 height 29
click at [889, 466] on div "12" at bounding box center [889, 468] width 27 height 27
type input "**********"
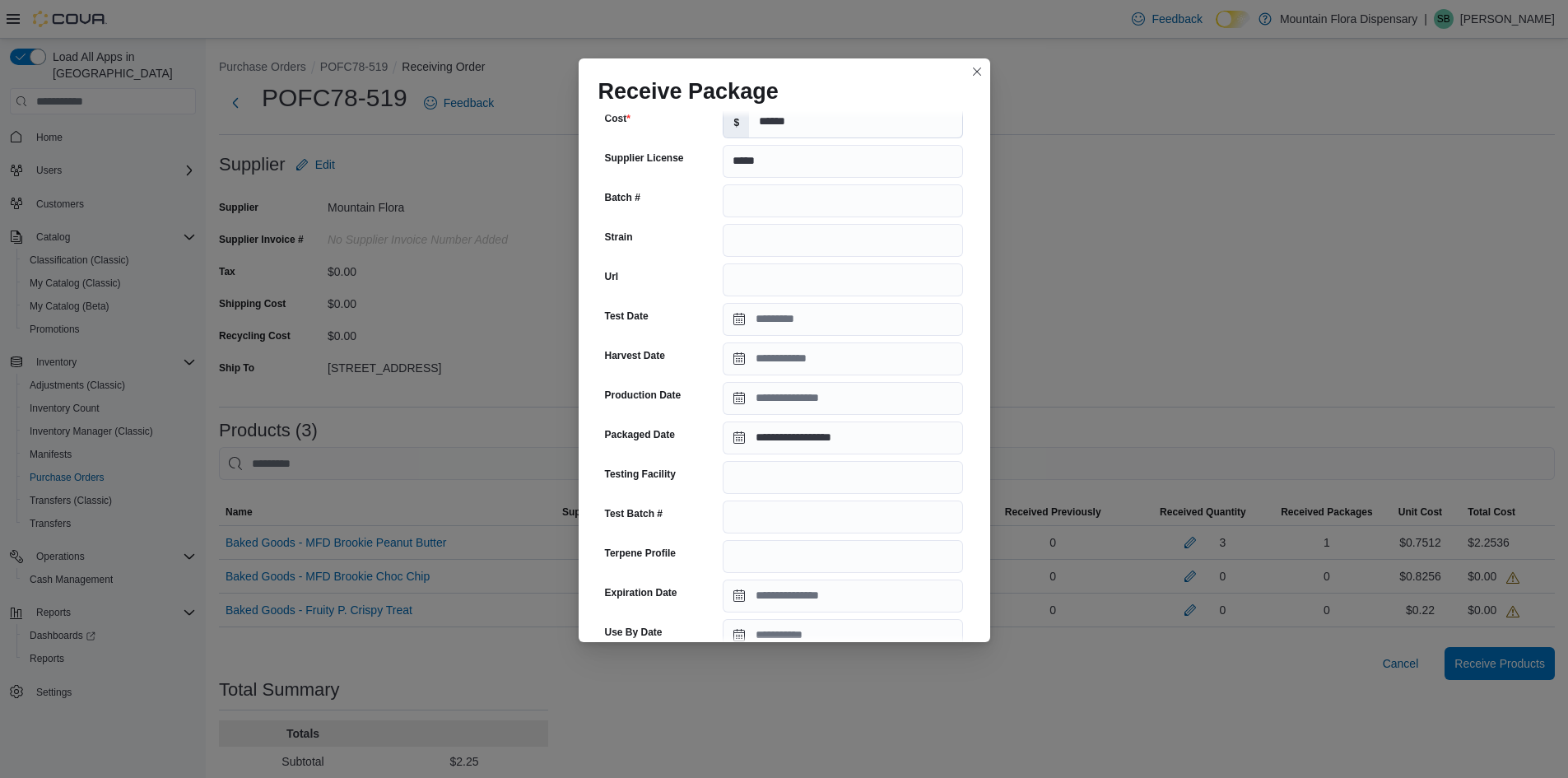
scroll to position [165, 0]
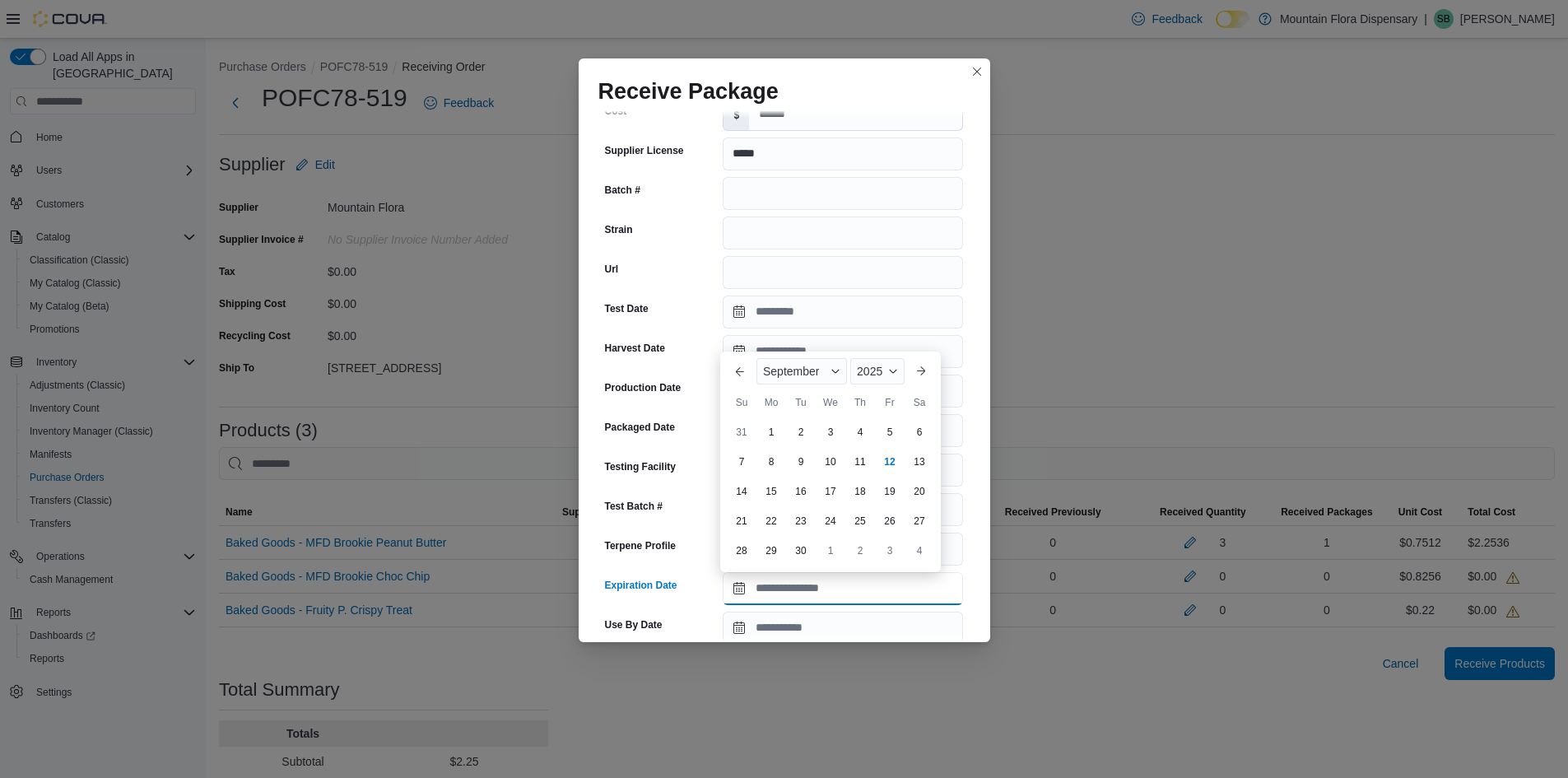
click at [736, 594] on input "Expiration Date" at bounding box center [843, 589] width 240 height 33
click at [733, 390] on div "Su" at bounding box center [741, 403] width 27 height 27
click at [890, 491] on div "19" at bounding box center [889, 491] width 28 height 28
type input "**********"
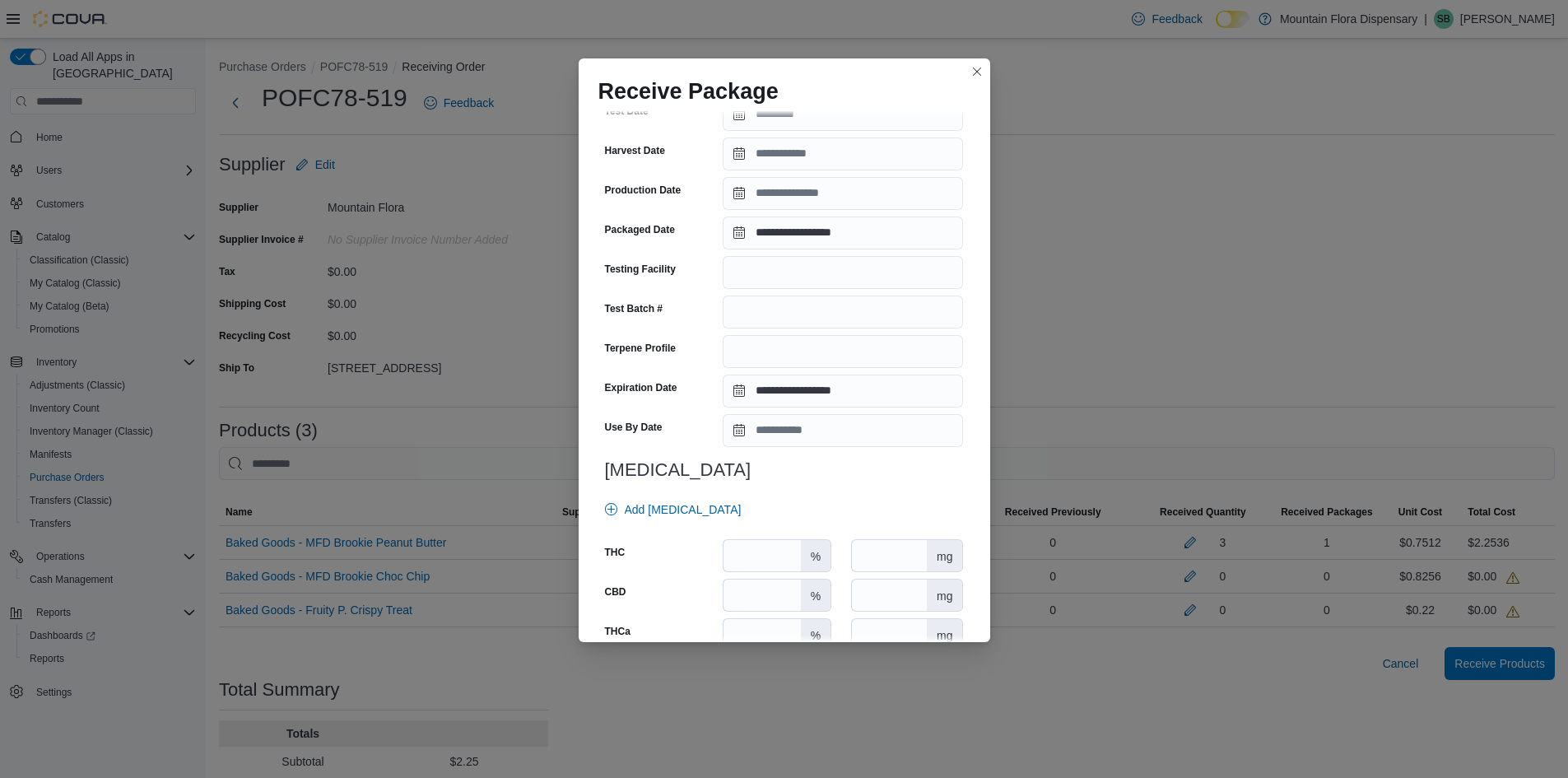
scroll to position [523, 0]
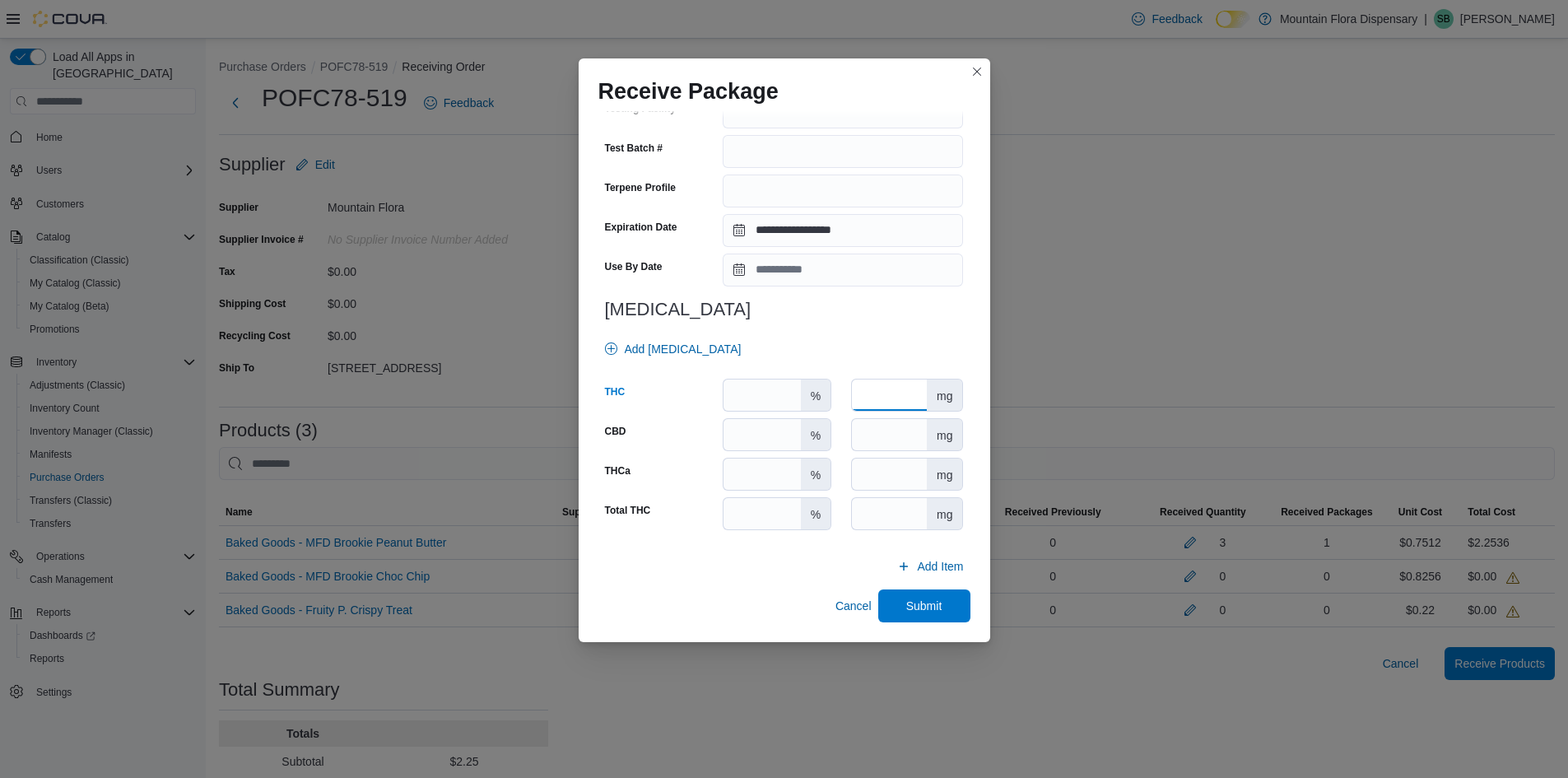
click at [889, 395] on input "number" at bounding box center [889, 395] width 75 height 31
type input "**"
drag, startPoint x: 933, startPoint y: 600, endPoint x: 954, endPoint y: 602, distance: 21.1
click at [933, 604] on span "Submit" at bounding box center [923, 606] width 36 height 17
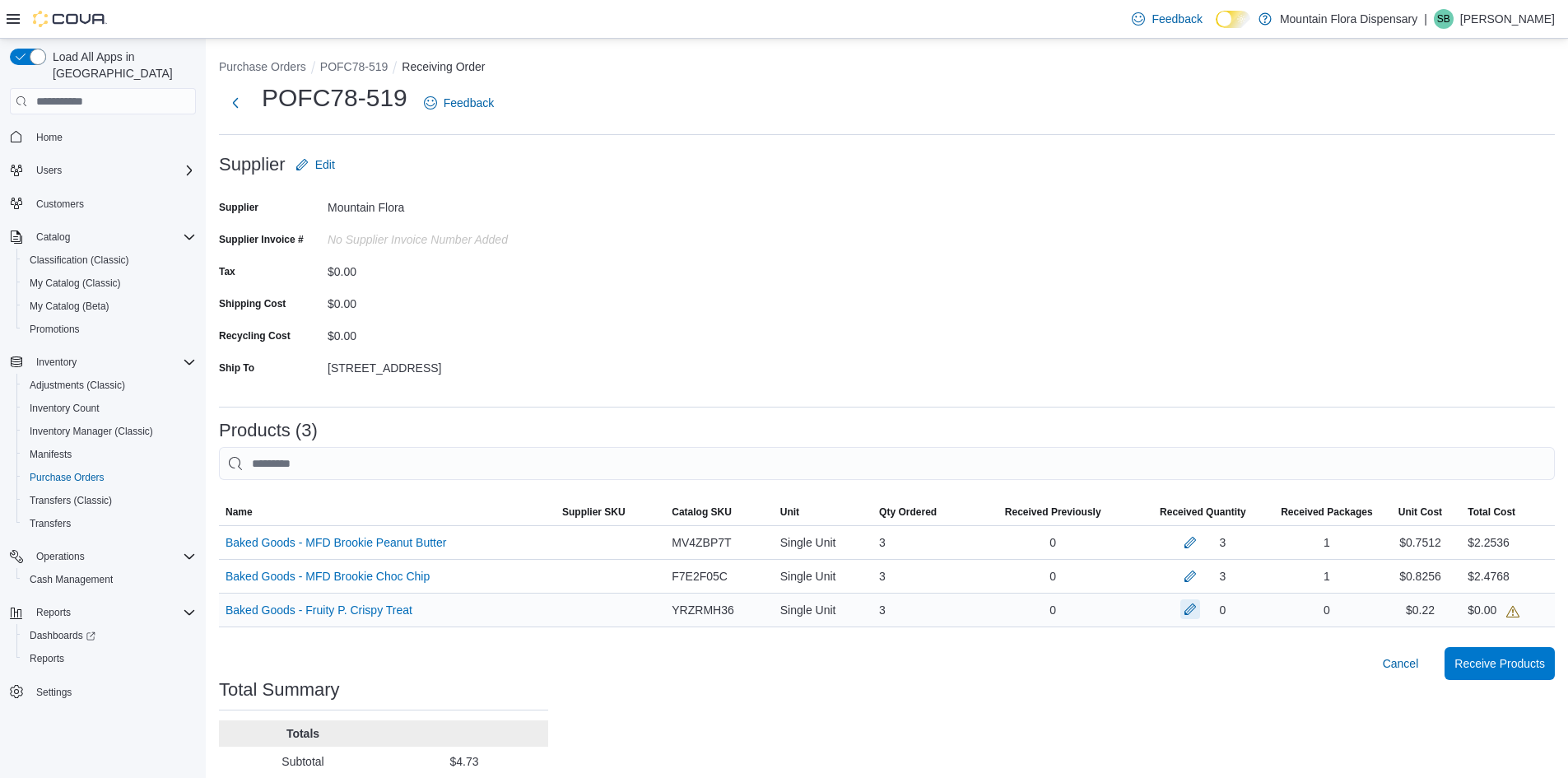
click at [1200, 609] on button "button" at bounding box center [1190, 610] width 20 height 20
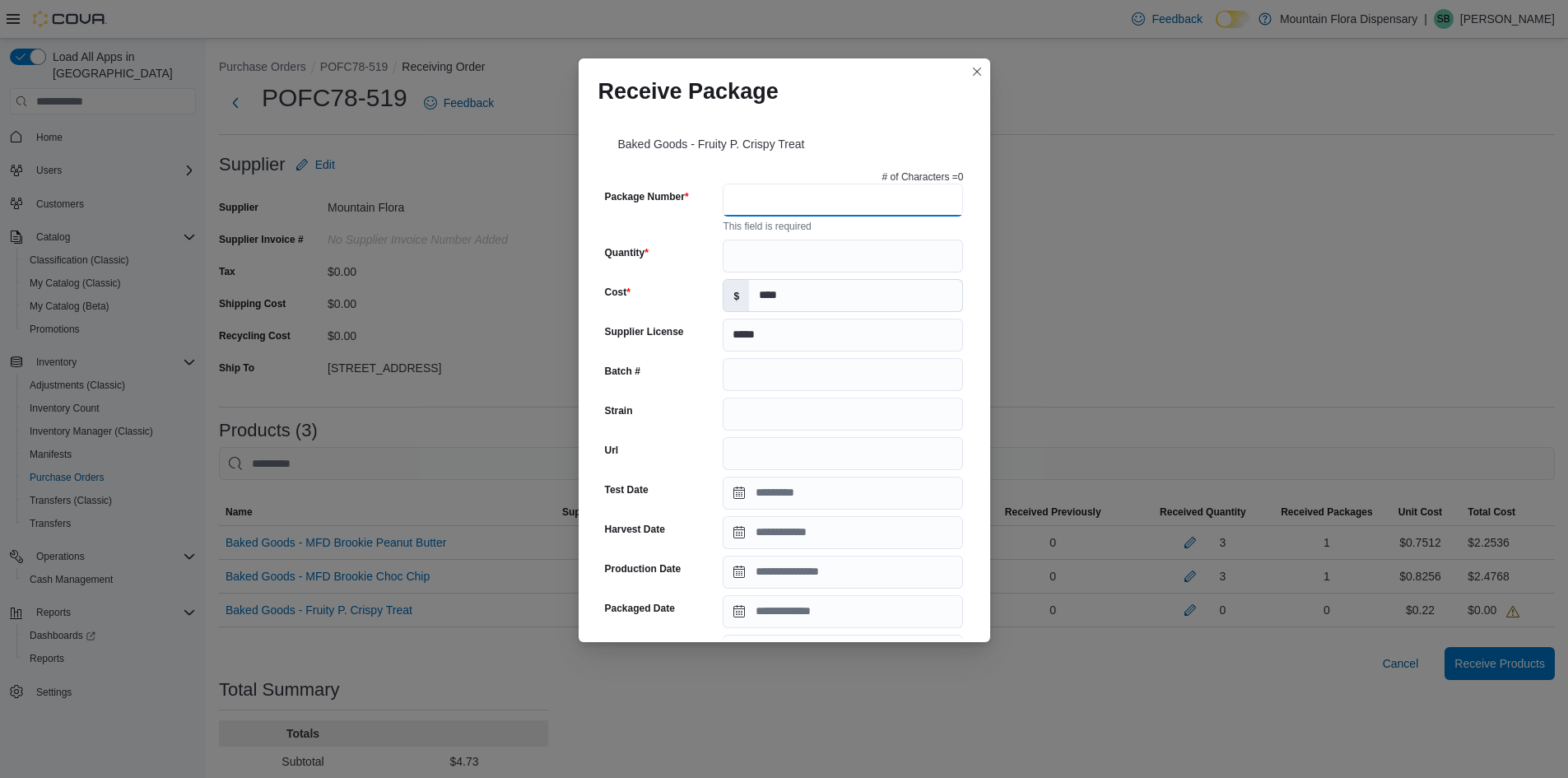
click at [801, 195] on input "Package Number" at bounding box center [843, 200] width 240 height 33
paste input "**********"
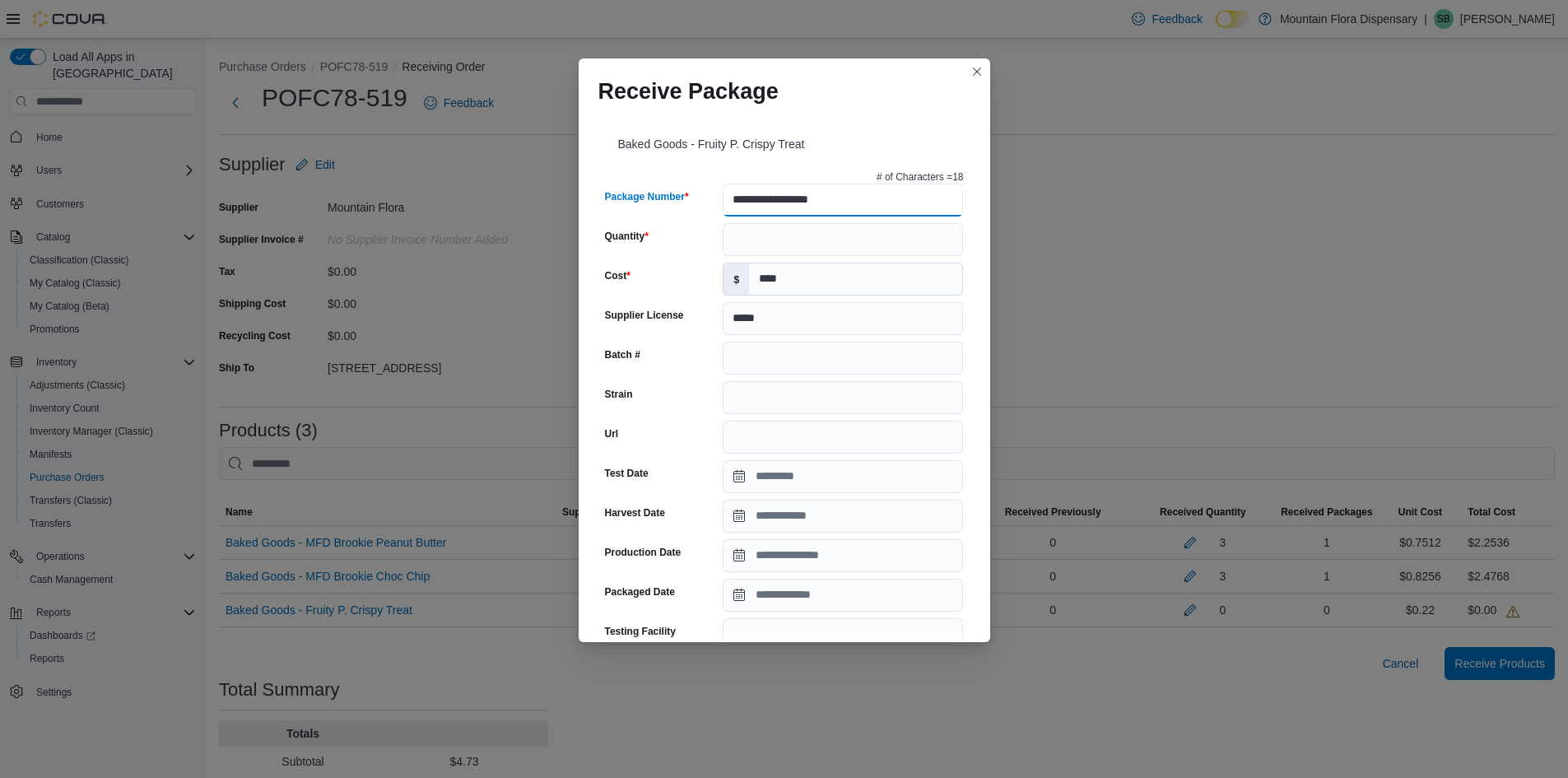
type input "**********"
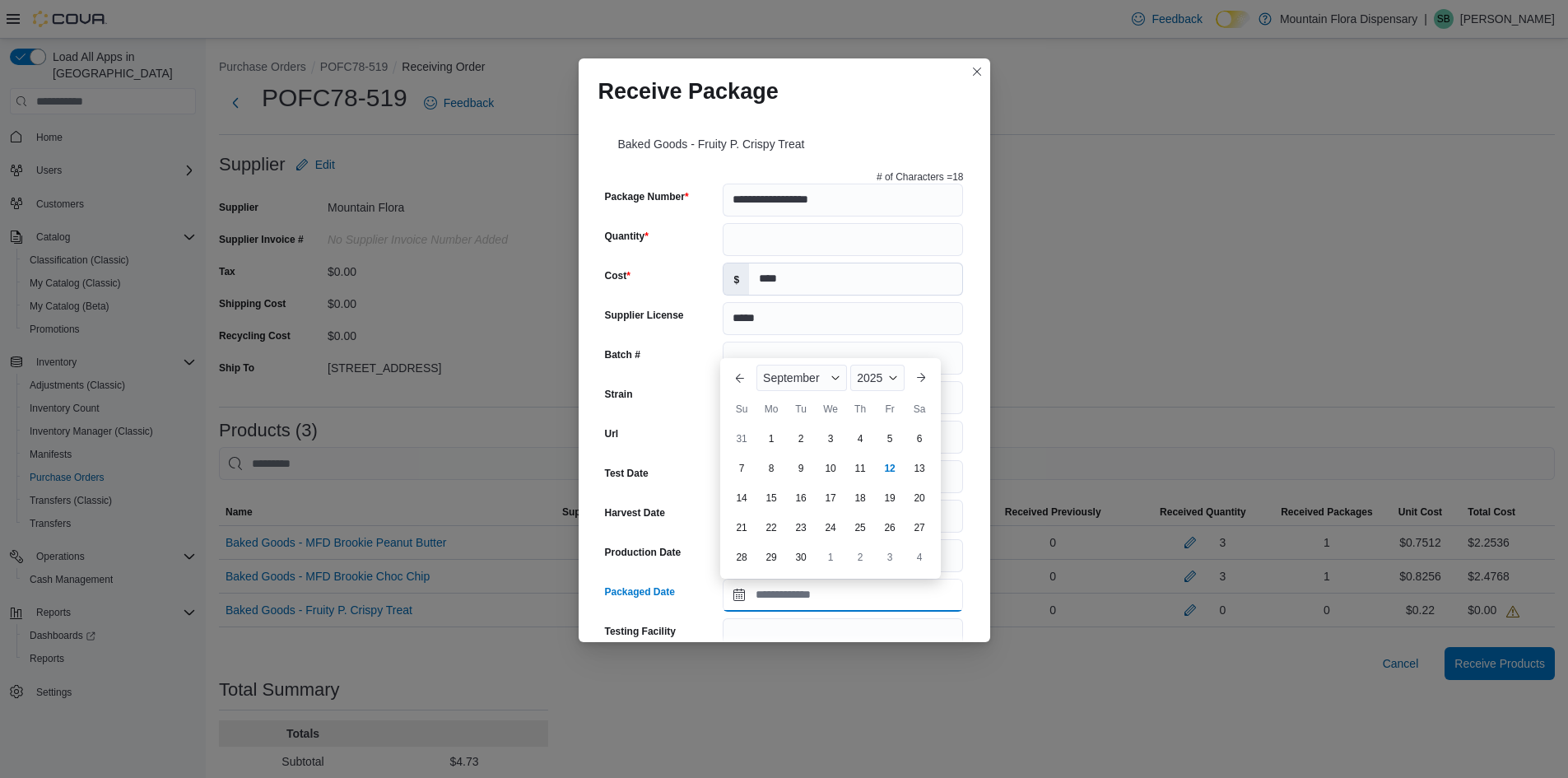
click at [736, 589] on input "Packaged Date" at bounding box center [843, 595] width 240 height 33
click at [727, 420] on div "Su Mo Tu We Th Fr Sa" at bounding box center [831, 409] width 207 height 29
click at [885, 469] on div "12" at bounding box center [889, 468] width 27 height 27
type input "**********"
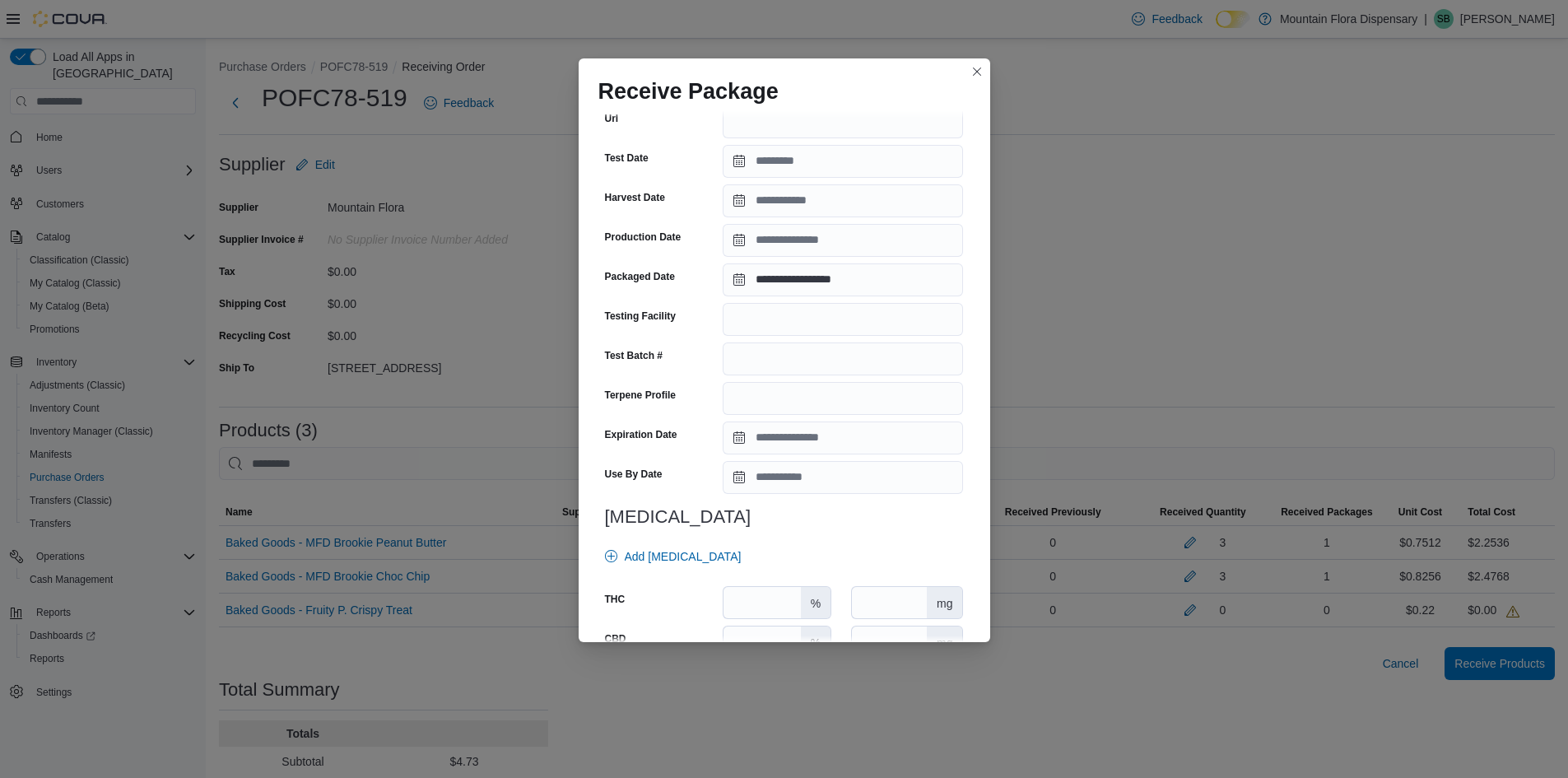
scroll to position [329, 0]
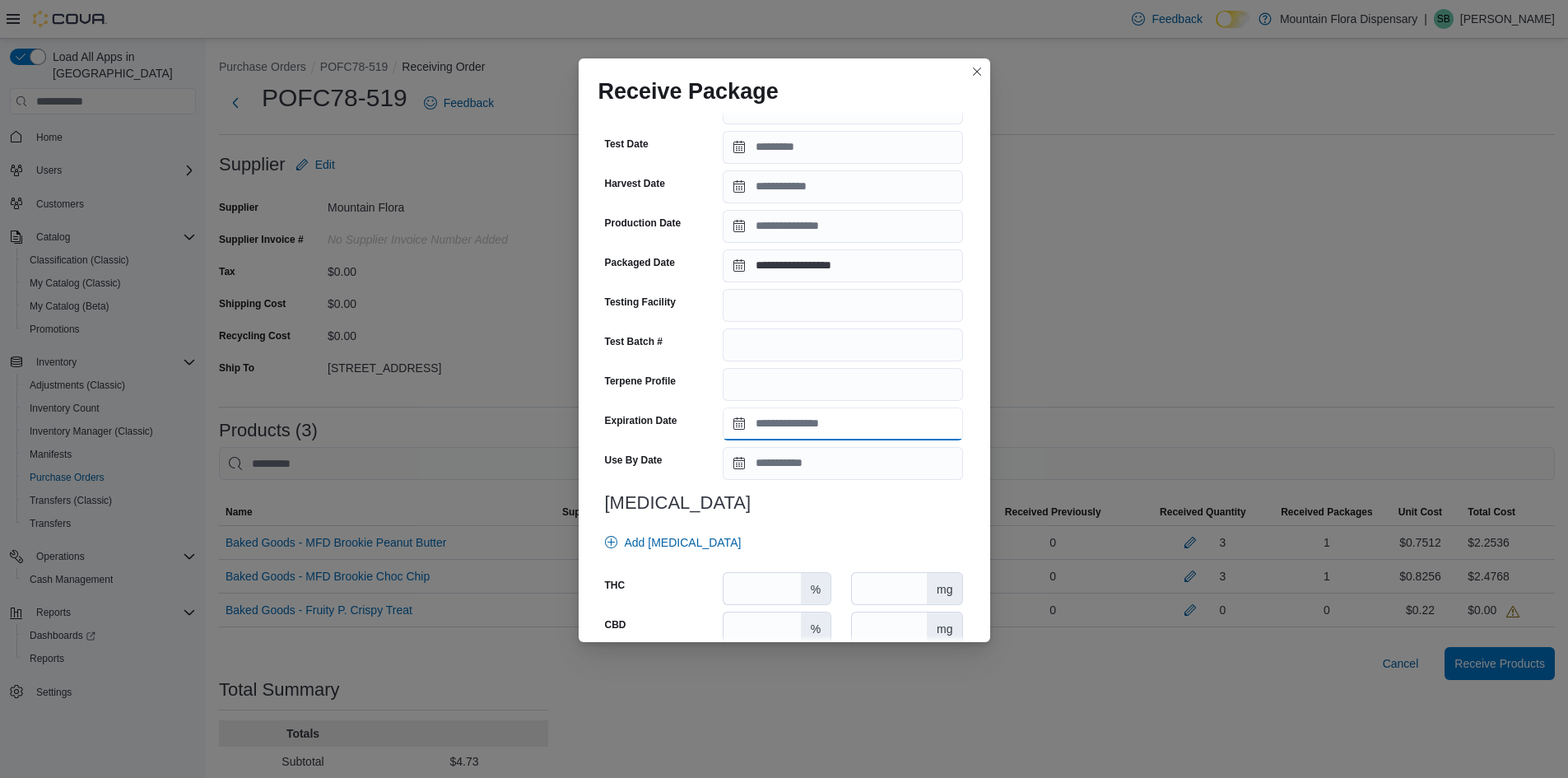
click at [734, 420] on input "Expiration Date" at bounding box center [843, 424] width 240 height 33
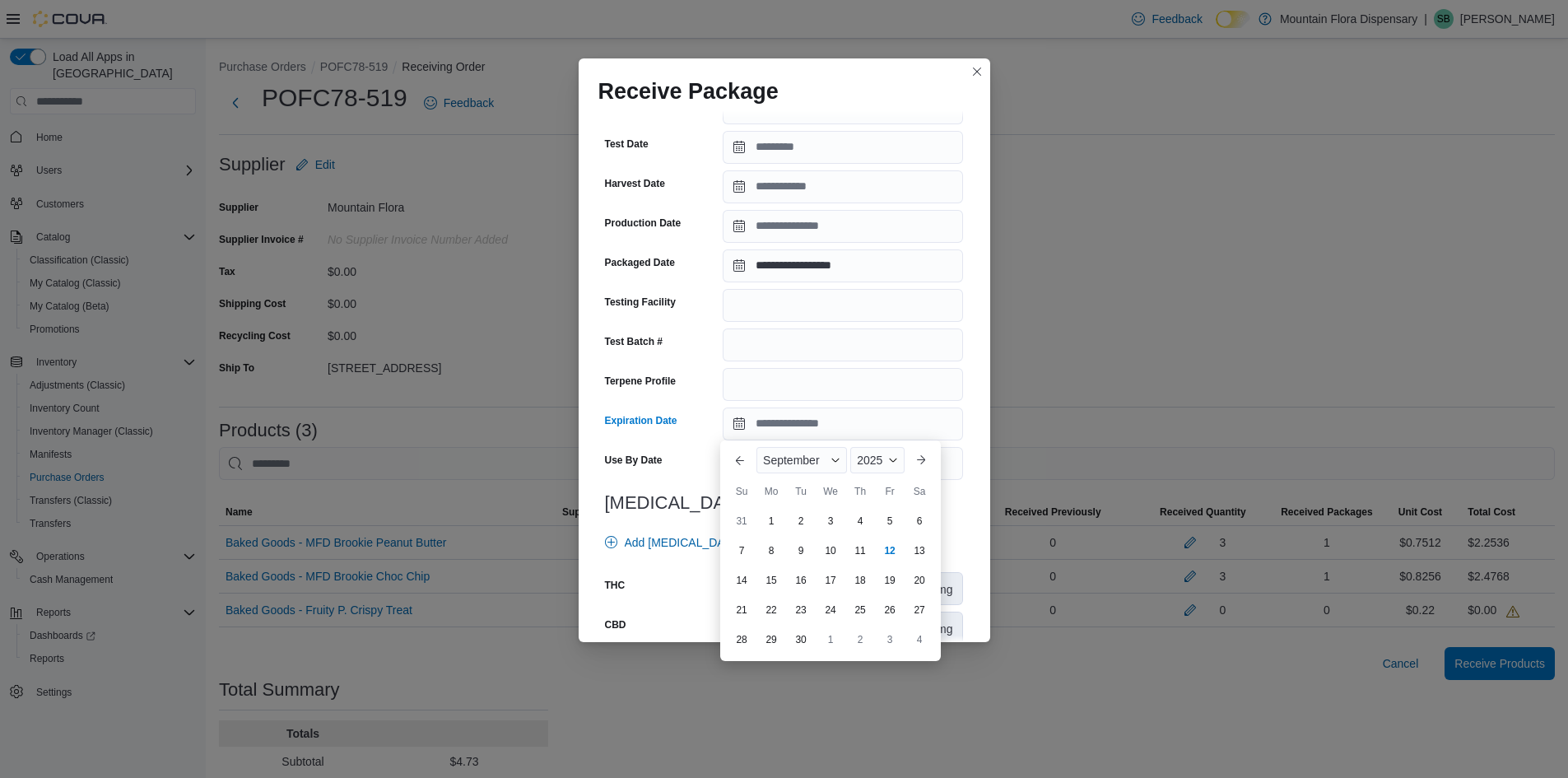
click at [723, 470] on div "Previous Month Next month [DATE] [DATE] Su Mo Tu We Th Fr Sa 31 1 2 3 4 5 6 7 8…" at bounding box center [831, 550] width 221 height 221
click at [898, 578] on div "19" at bounding box center [889, 580] width 28 height 28
type input "**********"
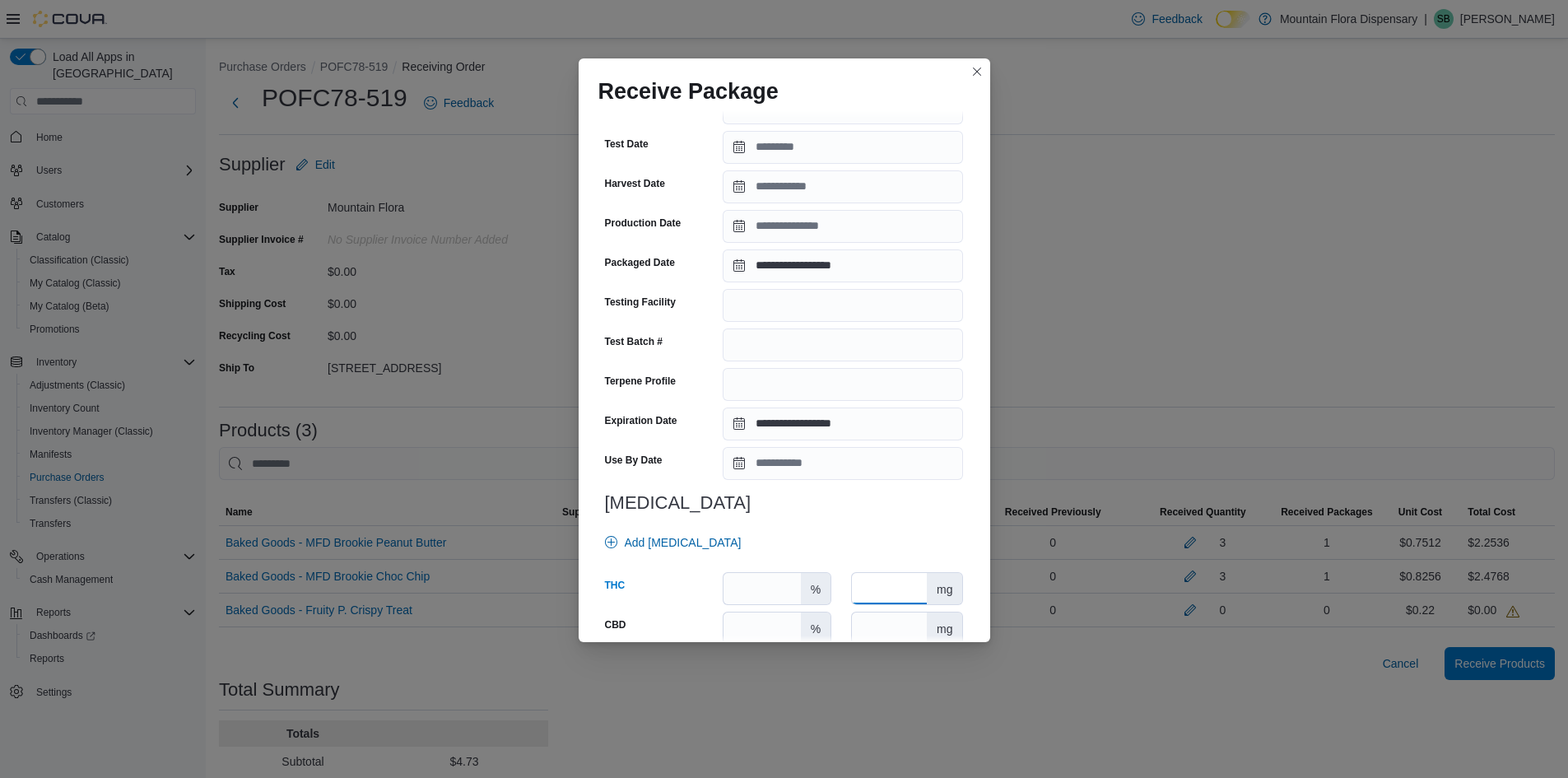
click at [881, 589] on input "number" at bounding box center [889, 589] width 75 height 31
type input "*"
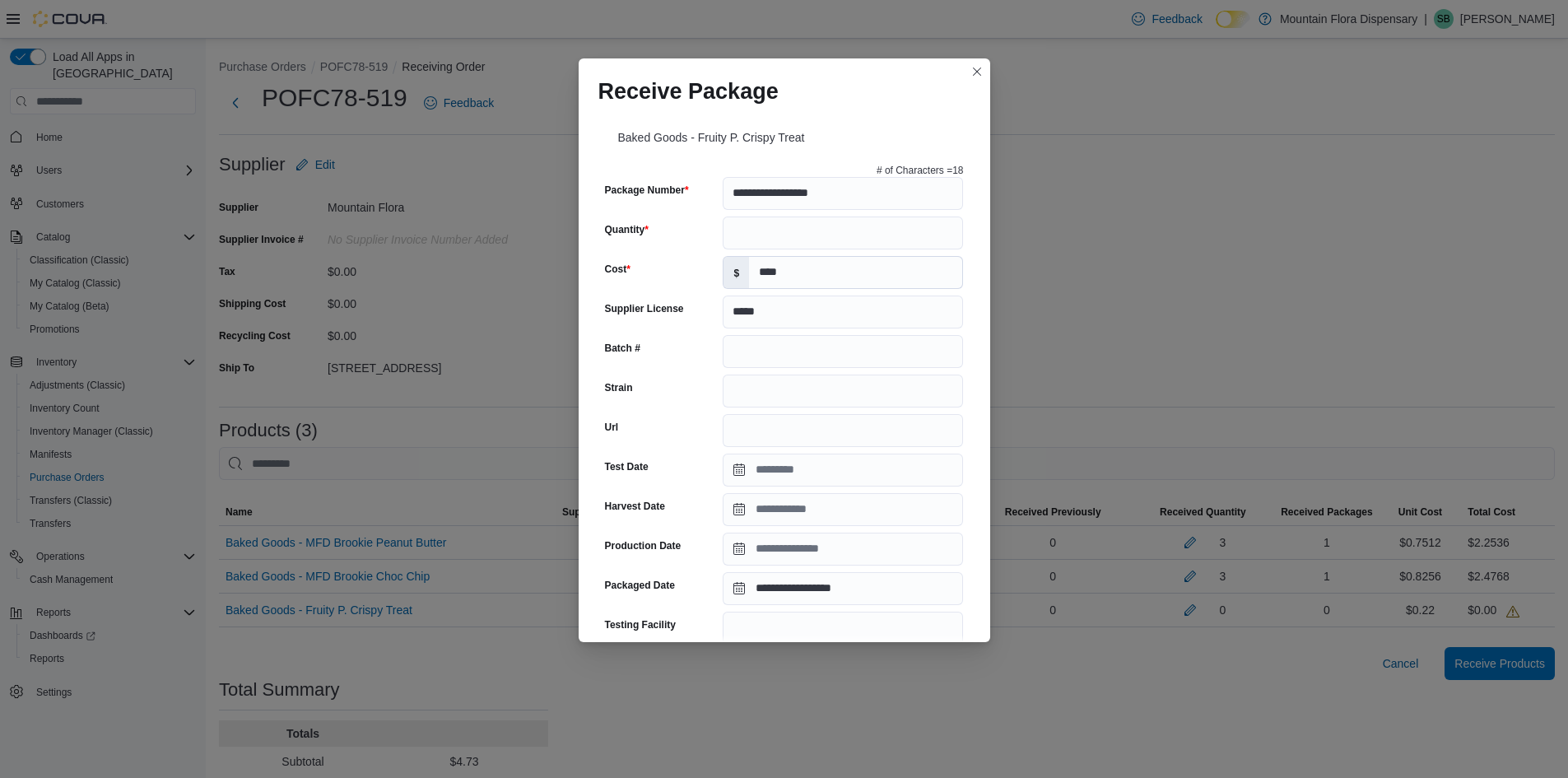
scroll to position [0, 0]
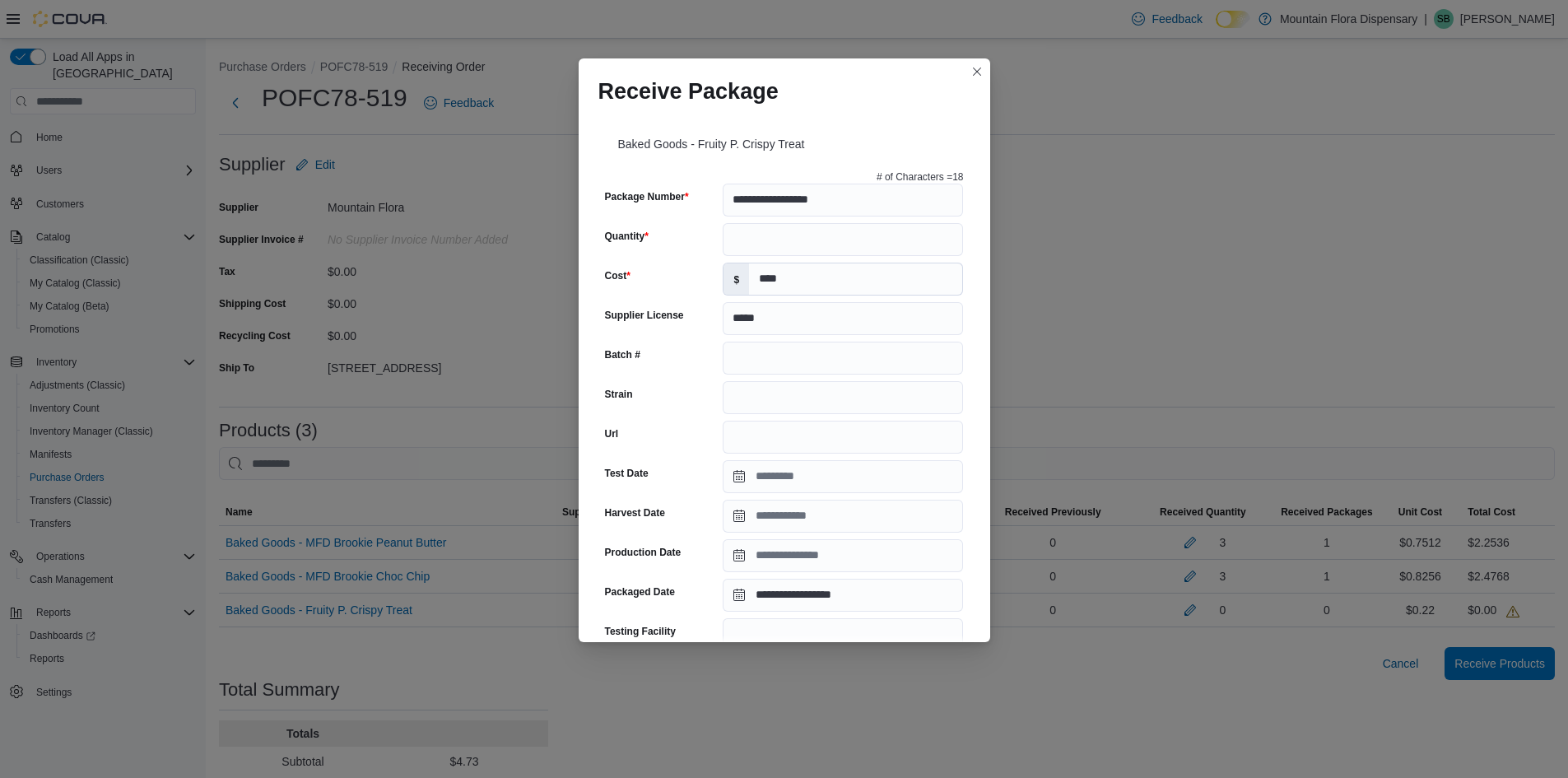
type input "**"
click at [802, 250] on input "Quantity" at bounding box center [843, 239] width 240 height 33
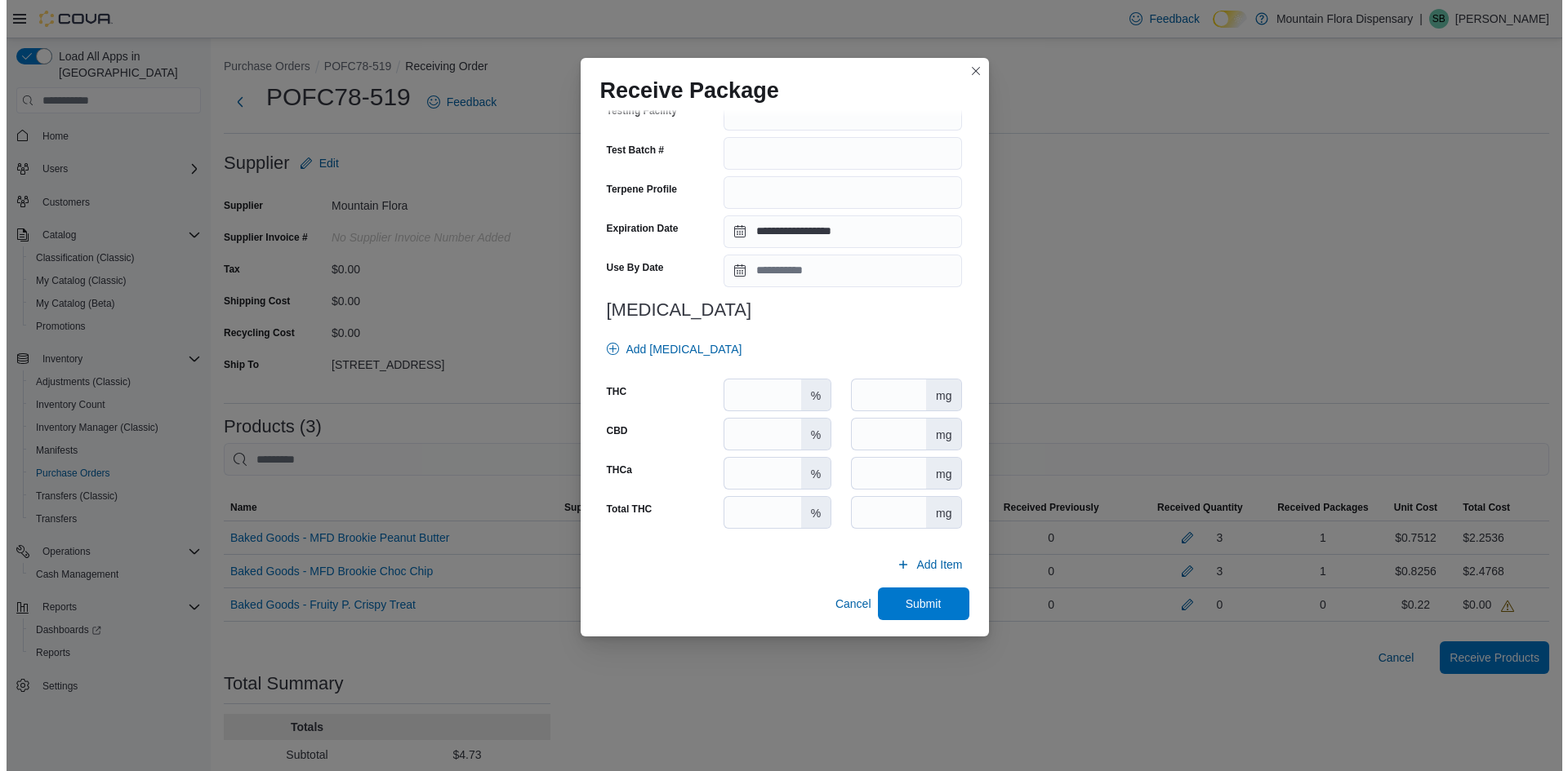
scroll to position [518, 0]
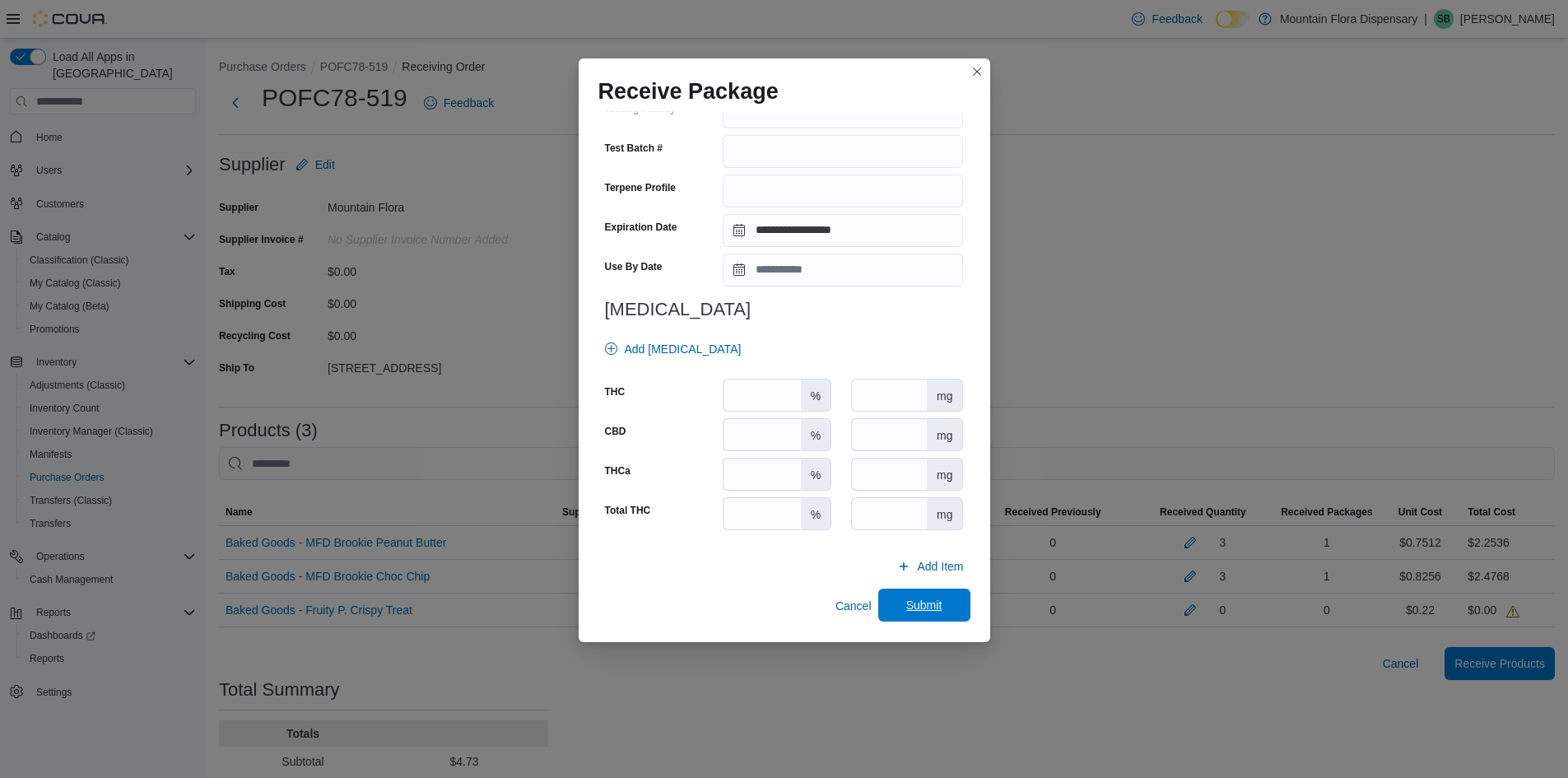
type input "*"
drag, startPoint x: 922, startPoint y: 602, endPoint x: 1209, endPoint y: 627, distance: 288.1
click at [923, 605] on span "Submit" at bounding box center [923, 606] width 36 height 17
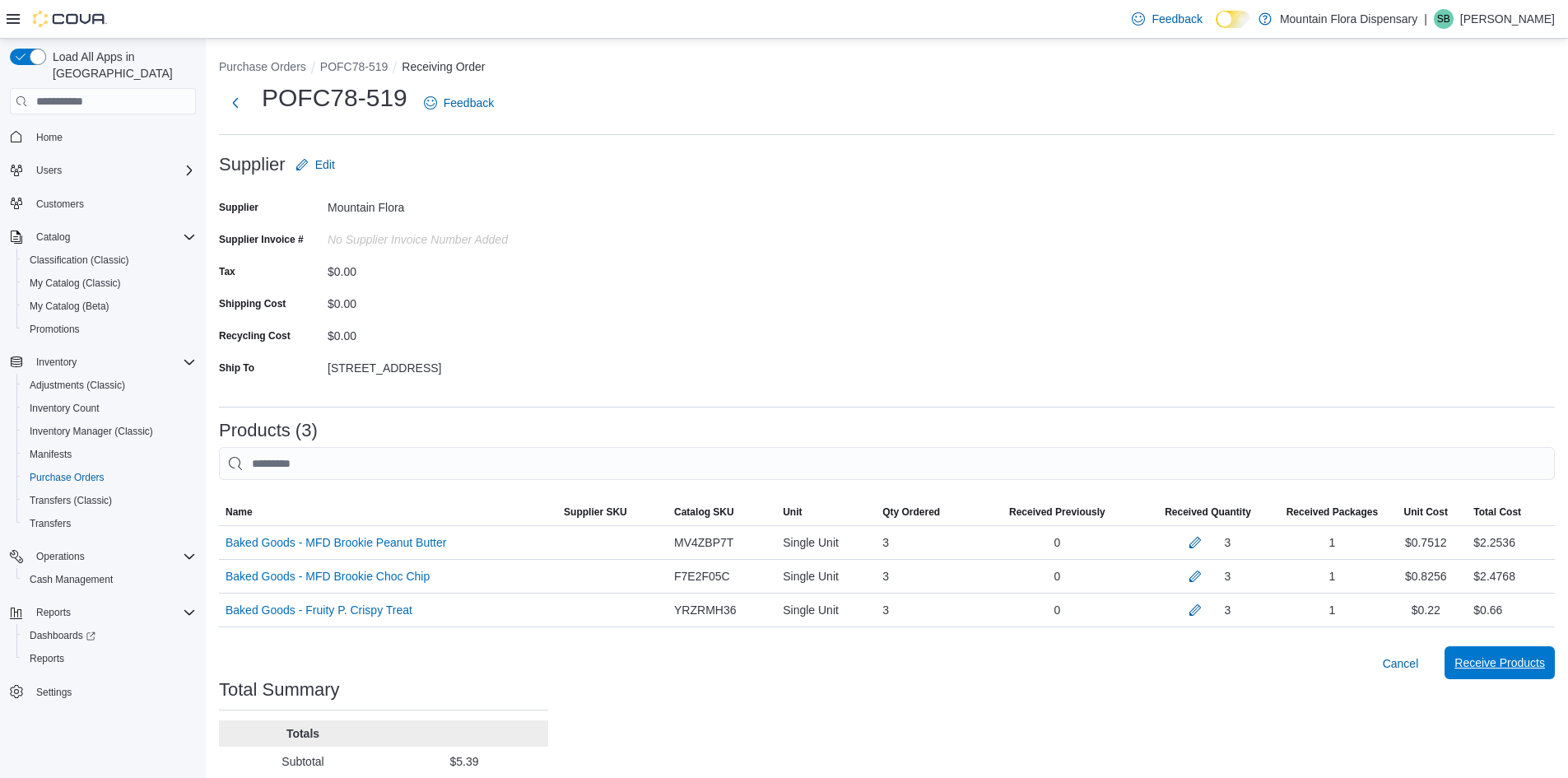
click at [1516, 669] on span "Receive Products" at bounding box center [1499, 663] width 91 height 17
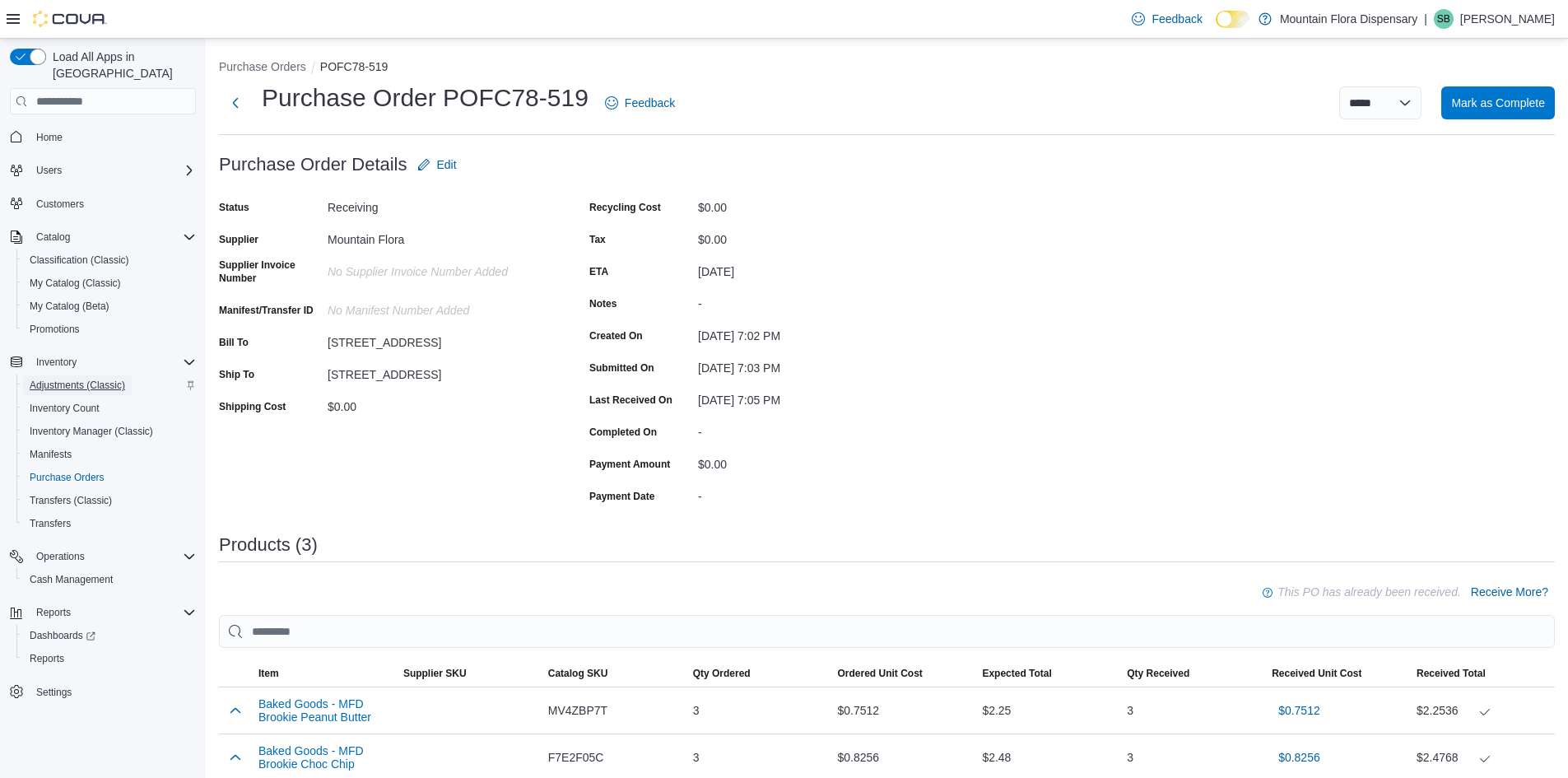
click at [77, 379] on span "Adjustments (Classic)" at bounding box center [77, 385] width 95 height 13
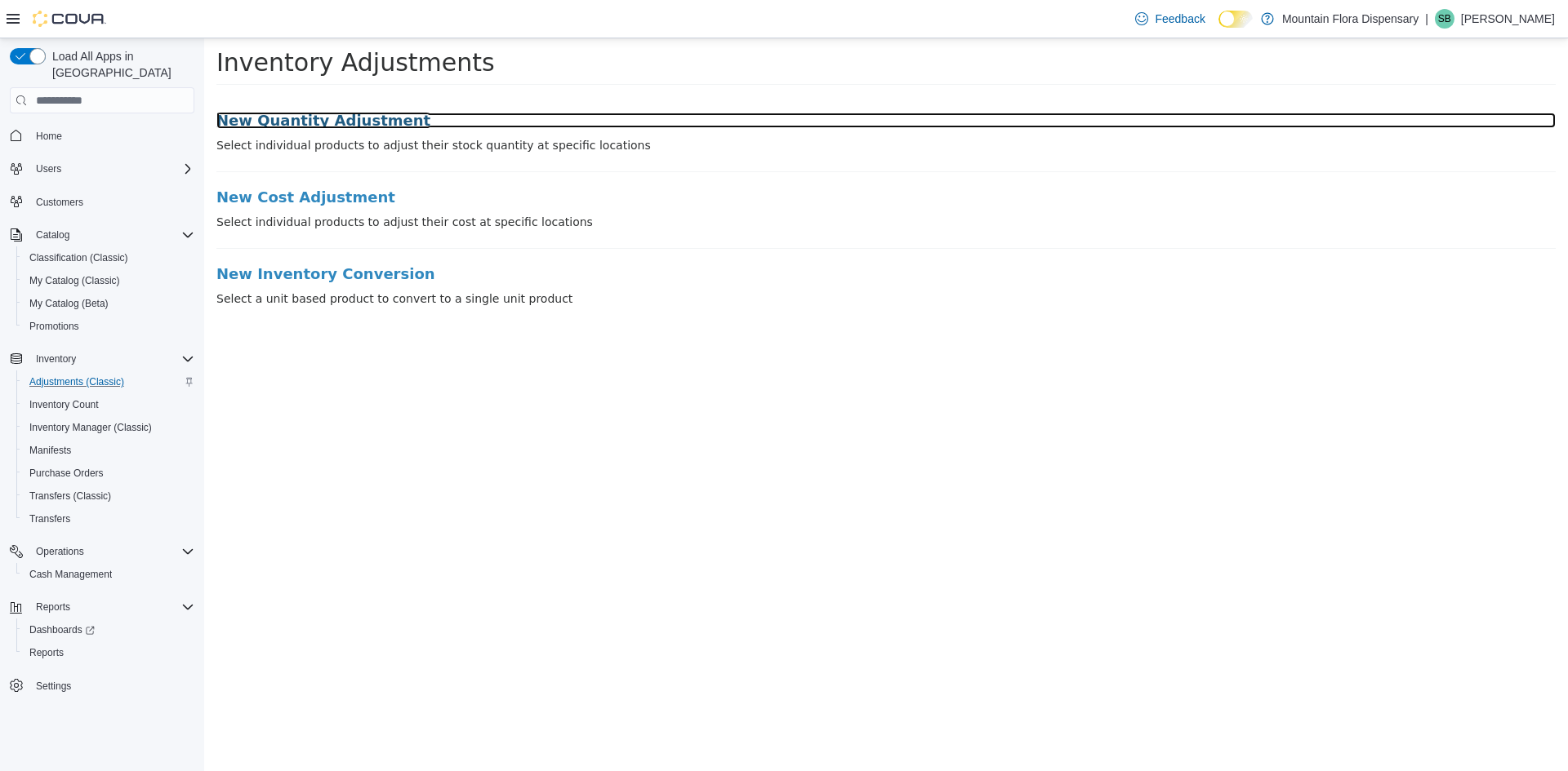
click at [322, 119] on h3 "New Quantity Adjustment" at bounding box center [886, 121] width 1339 height 16
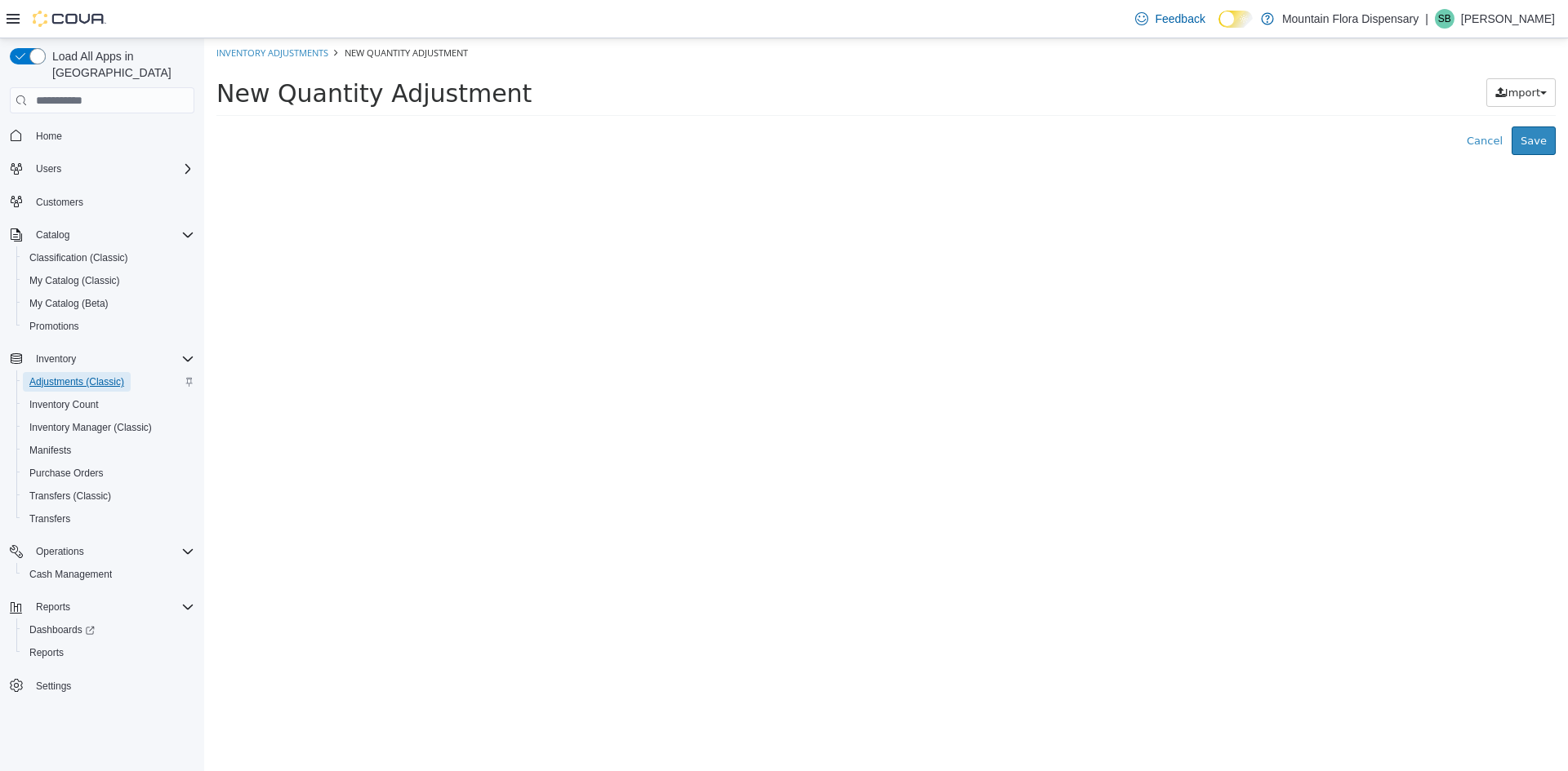
click at [84, 375] on span "Adjustments (Classic)" at bounding box center [76, 382] width 95 height 13
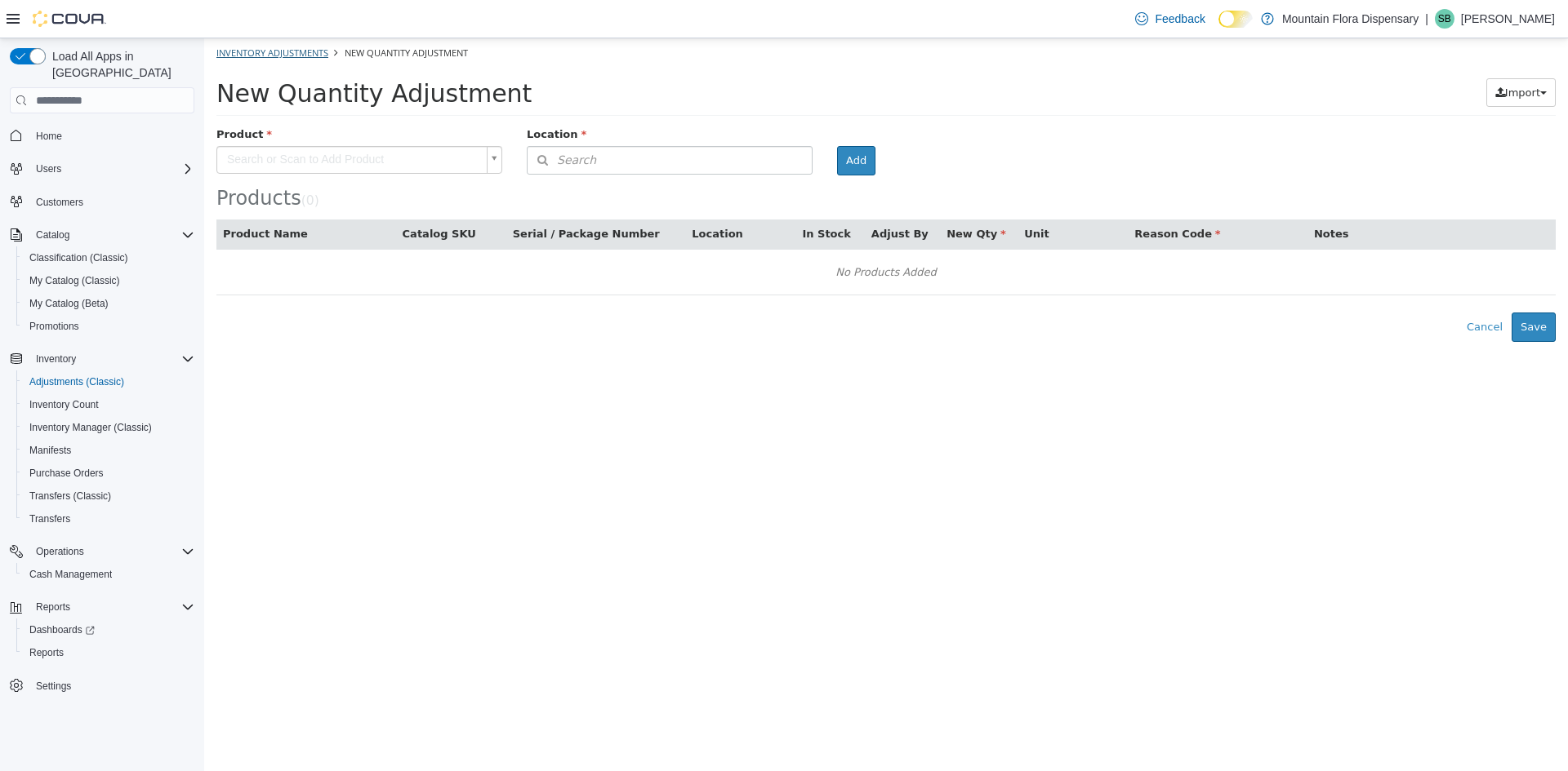
click at [295, 45] on li "Inventory Adjustments" at bounding box center [272, 53] width 112 height 16
click at [297, 53] on link "Inventory Adjustments" at bounding box center [272, 52] width 112 height 12
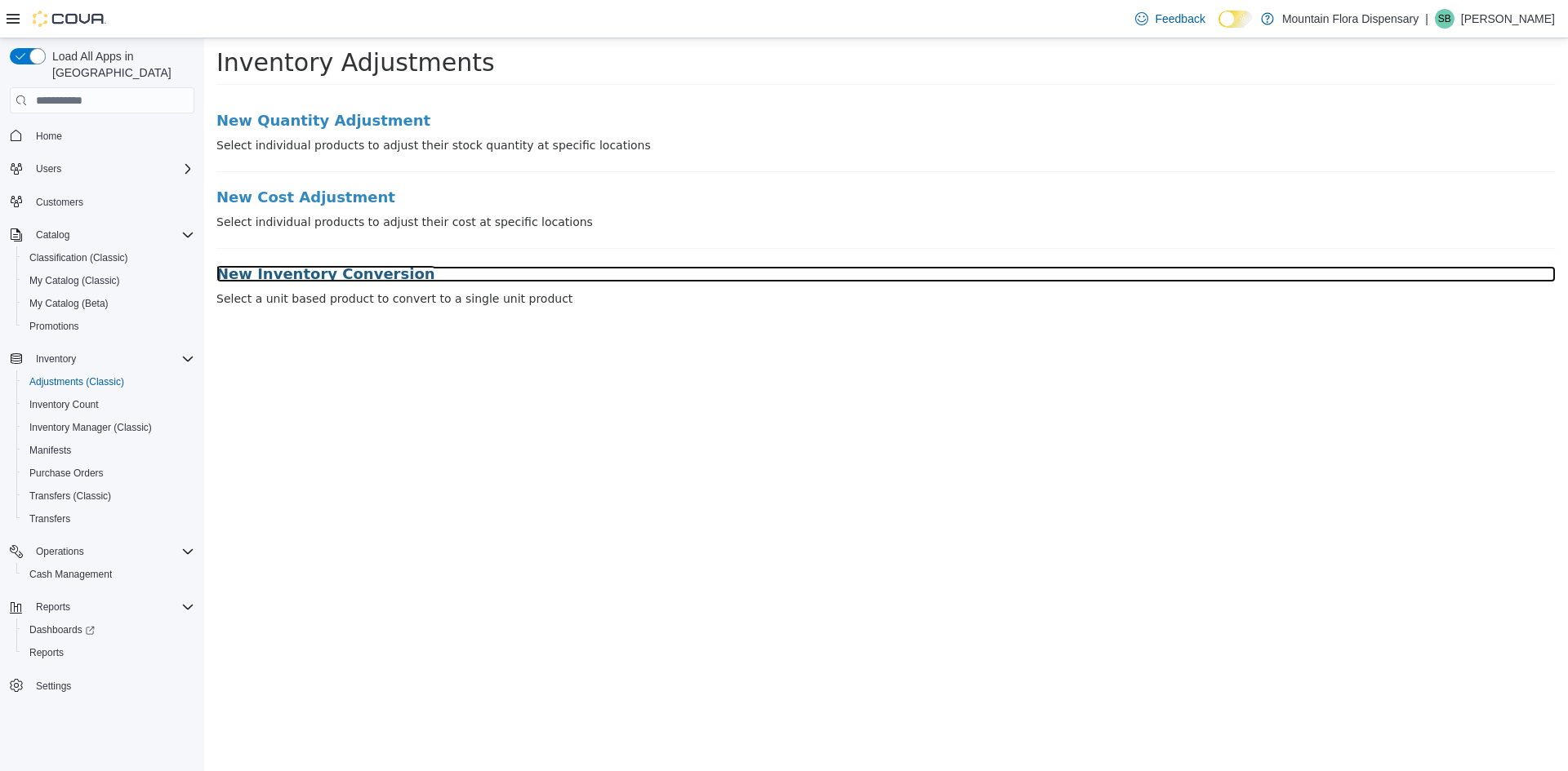
click at [333, 271] on h3 "New Inventory Conversion" at bounding box center [886, 275] width 1339 height 16
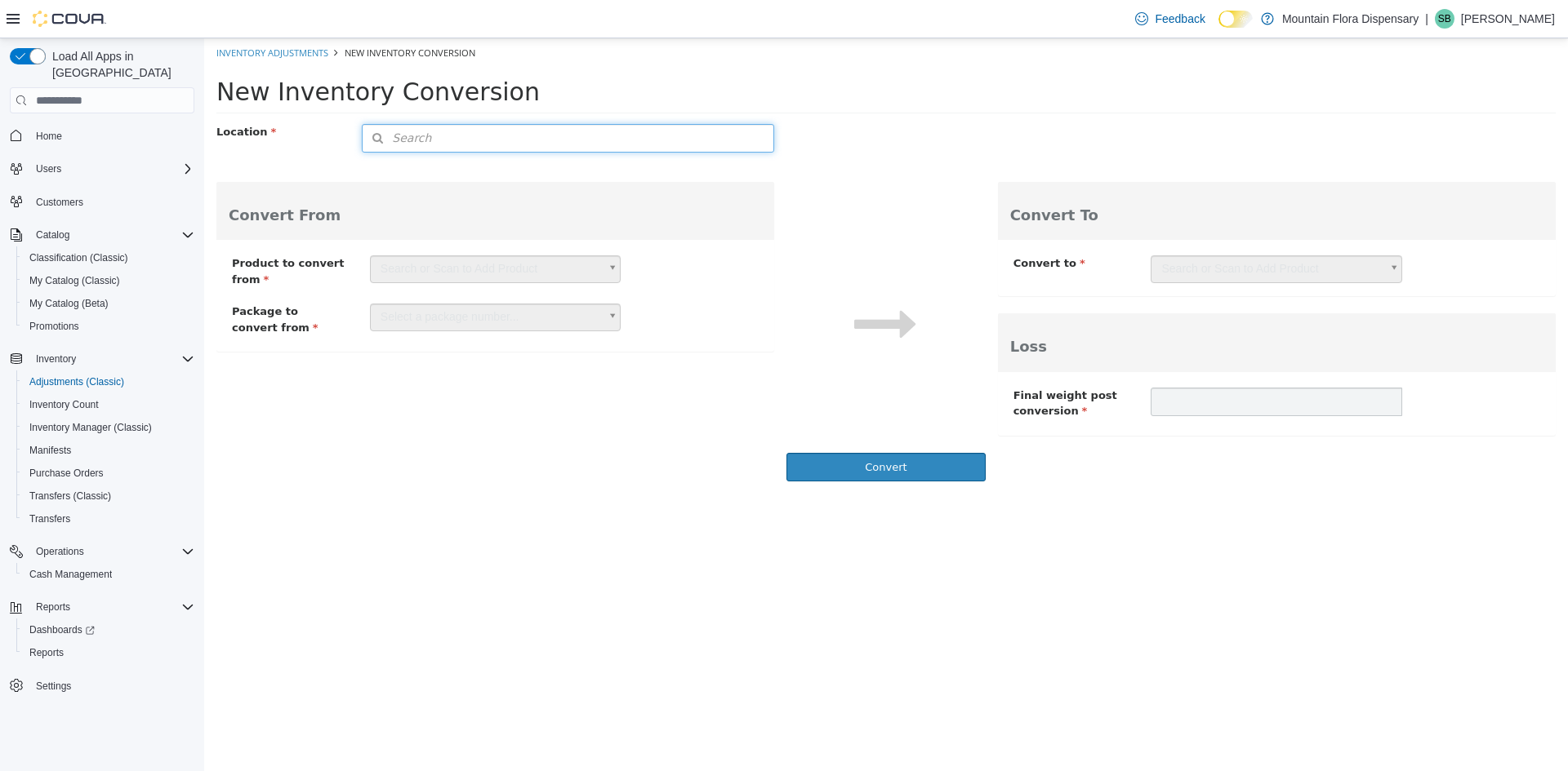
drag, startPoint x: 422, startPoint y: 135, endPoint x: 523, endPoint y: 154, distance: 102.8
click at [426, 138] on button "Search" at bounding box center [568, 137] width 412 height 28
click at [749, 177] on span "or browse" at bounding box center [733, 167] width 80 height 28
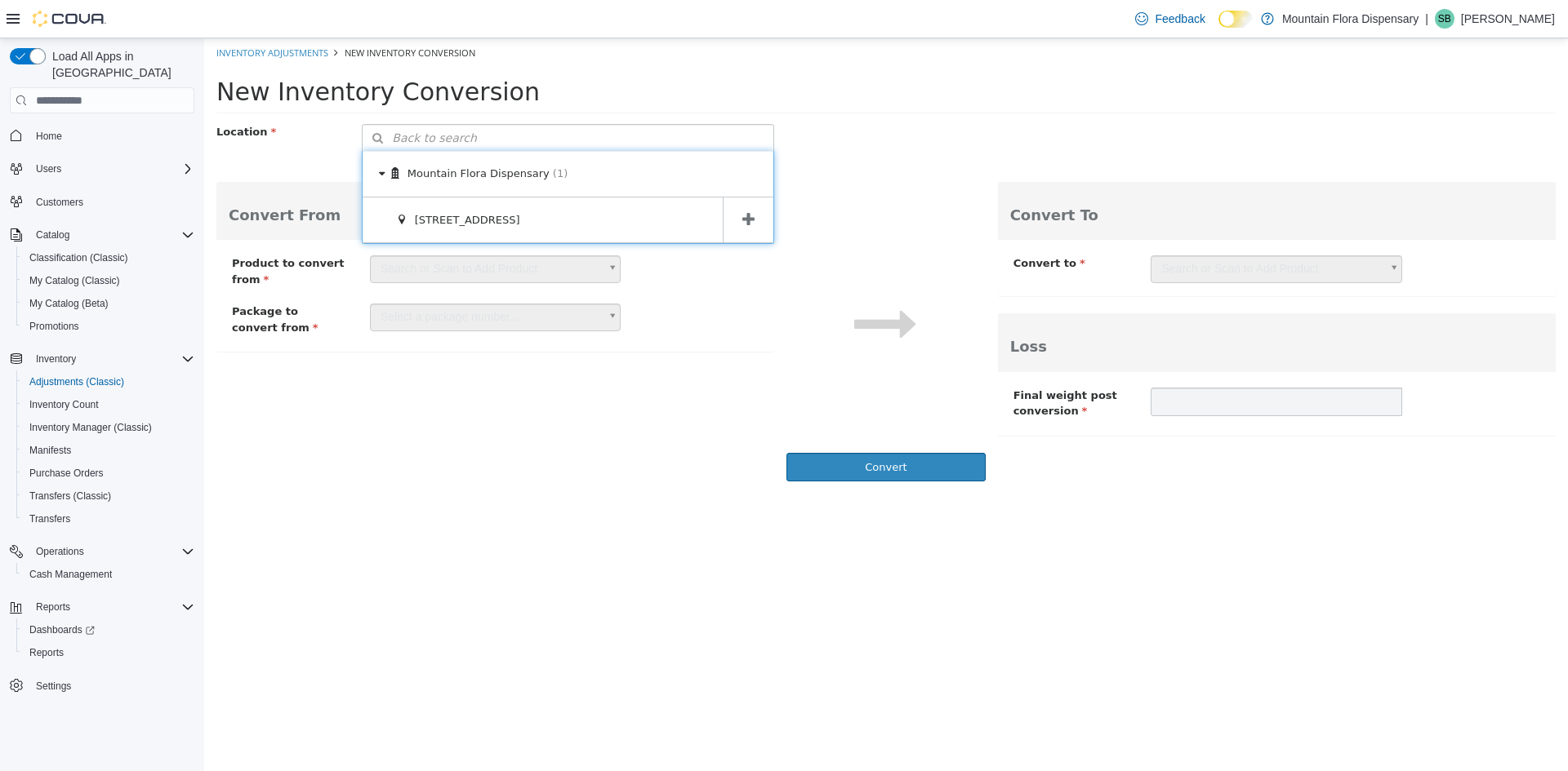
click at [749, 221] on icon at bounding box center [748, 219] width 12 height 15
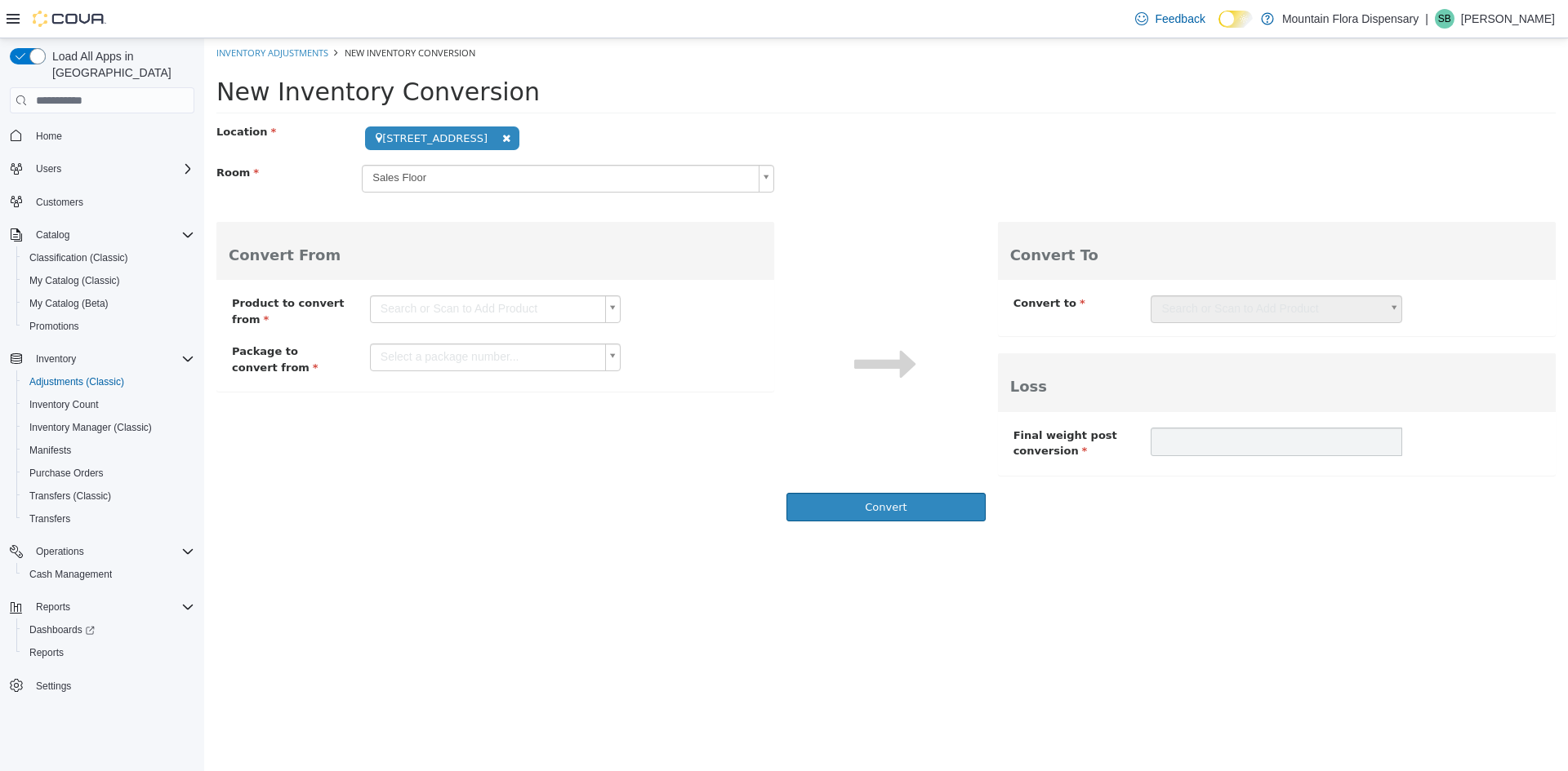
click at [441, 173] on body "**********" at bounding box center [885, 284] width 1363 height 492
drag, startPoint x: 437, startPoint y: 232, endPoint x: 438, endPoint y: 256, distance: 24.0
click at [445, 305] on body "**********" at bounding box center [885, 284] width 1363 height 492
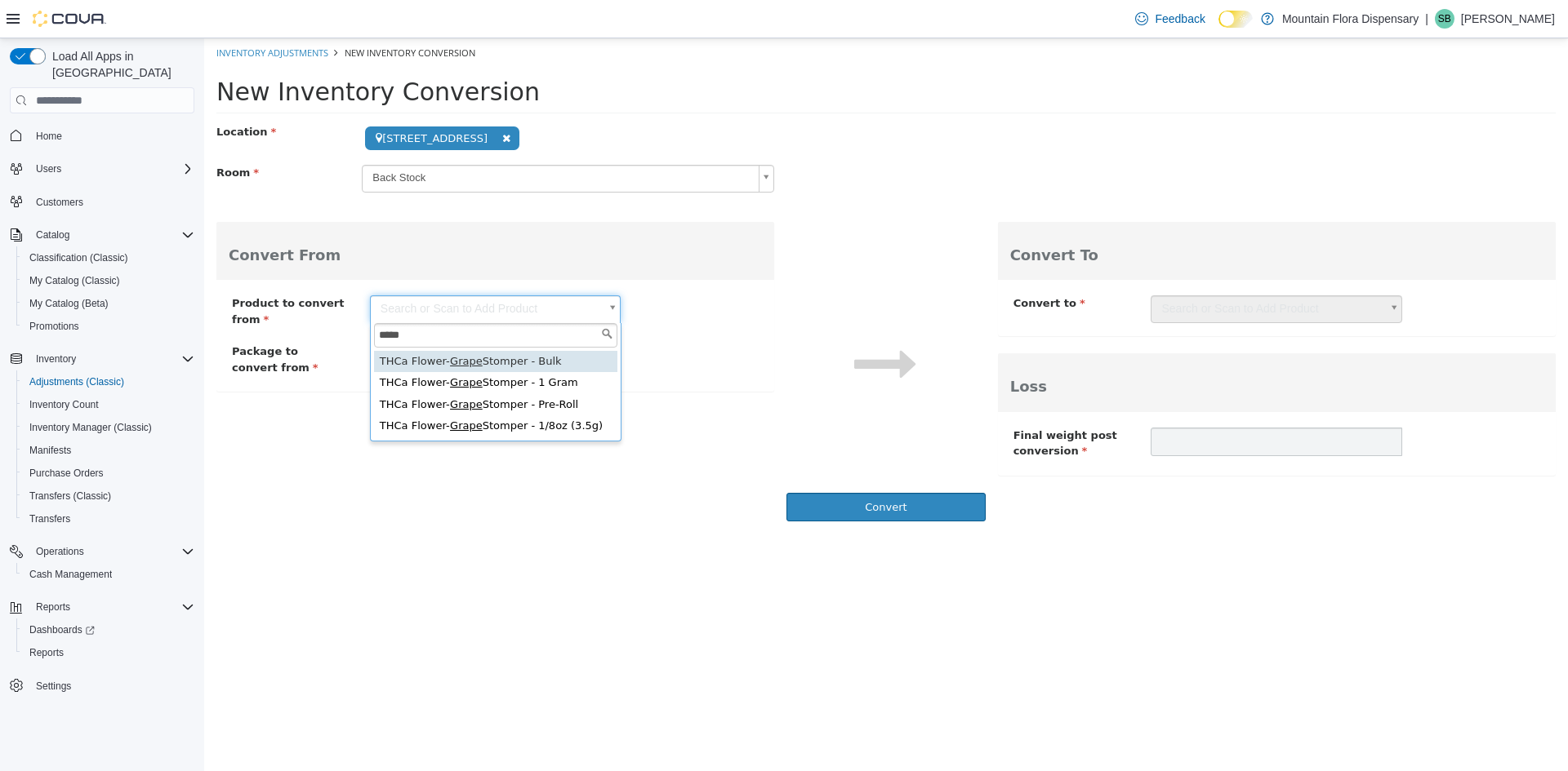
type input "*****"
type input "**********"
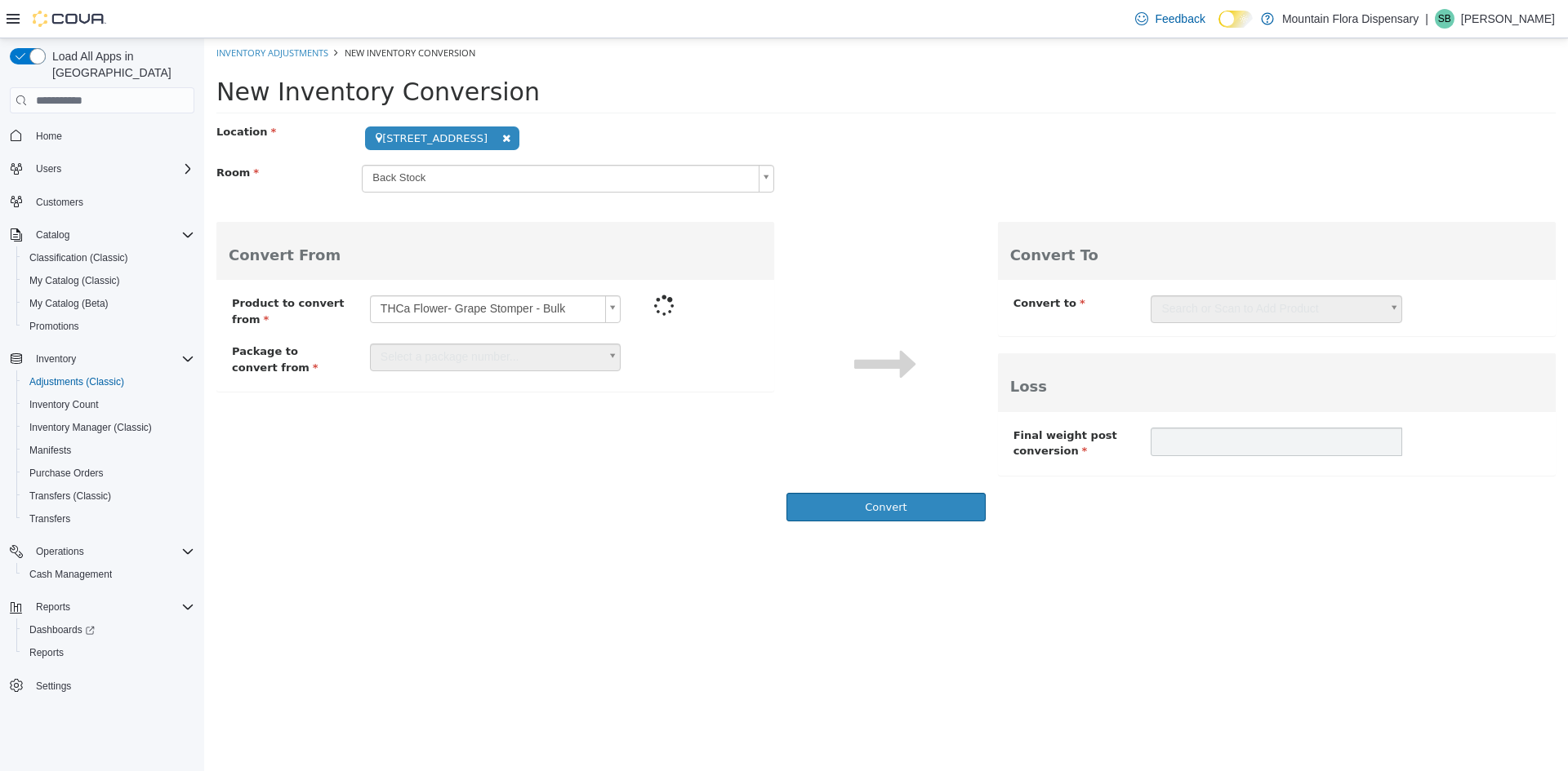
click at [457, 364] on div "Select a package number..." at bounding box center [496, 357] width 251 height 28
click at [457, 364] on body "**********" at bounding box center [885, 284] width 1363 height 492
drag, startPoint x: 457, startPoint y: 407, endPoint x: 743, endPoint y: 387, distance: 286.7
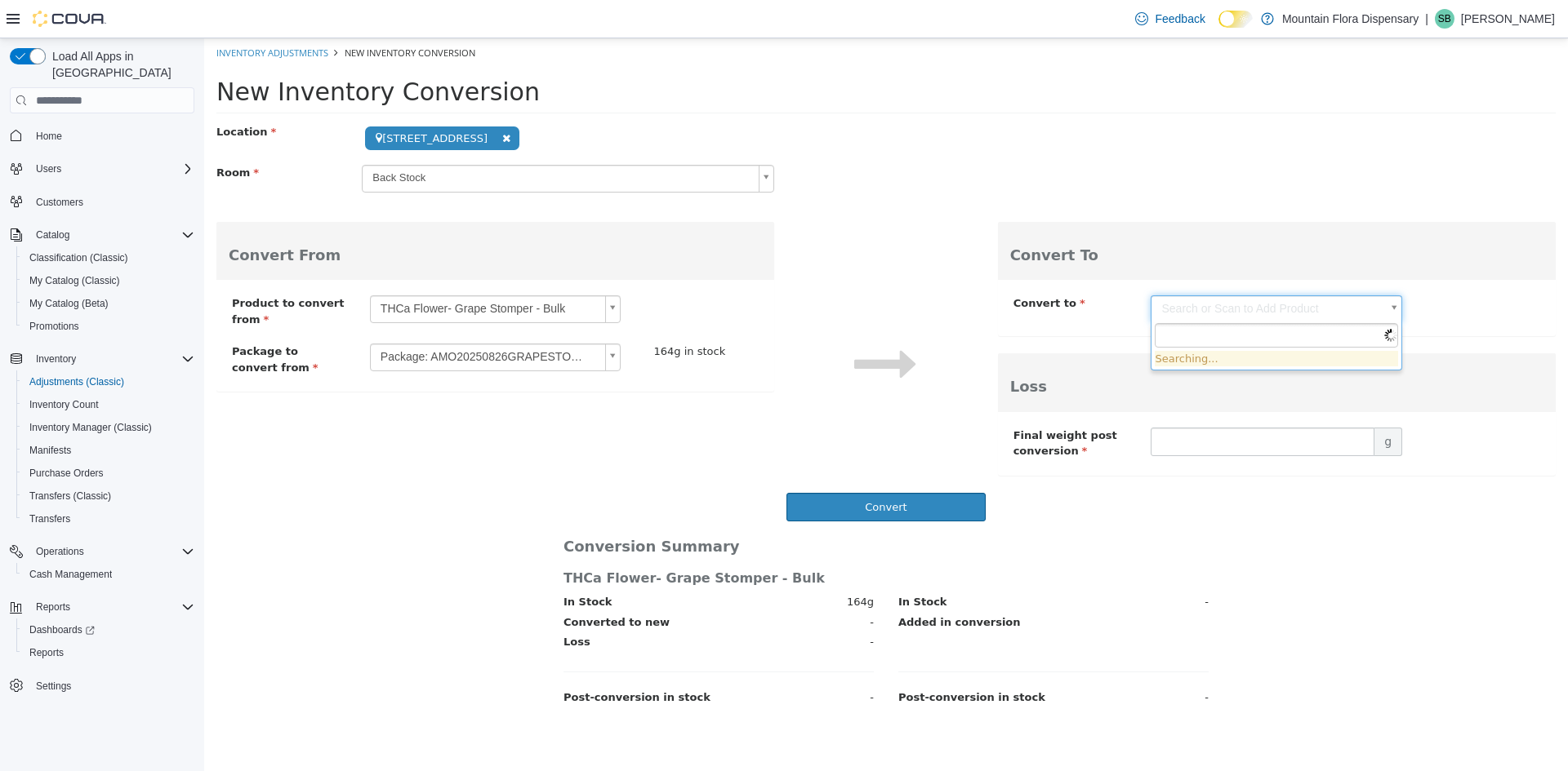
click at [1320, 304] on body "**********" at bounding box center [885, 378] width 1363 height 680
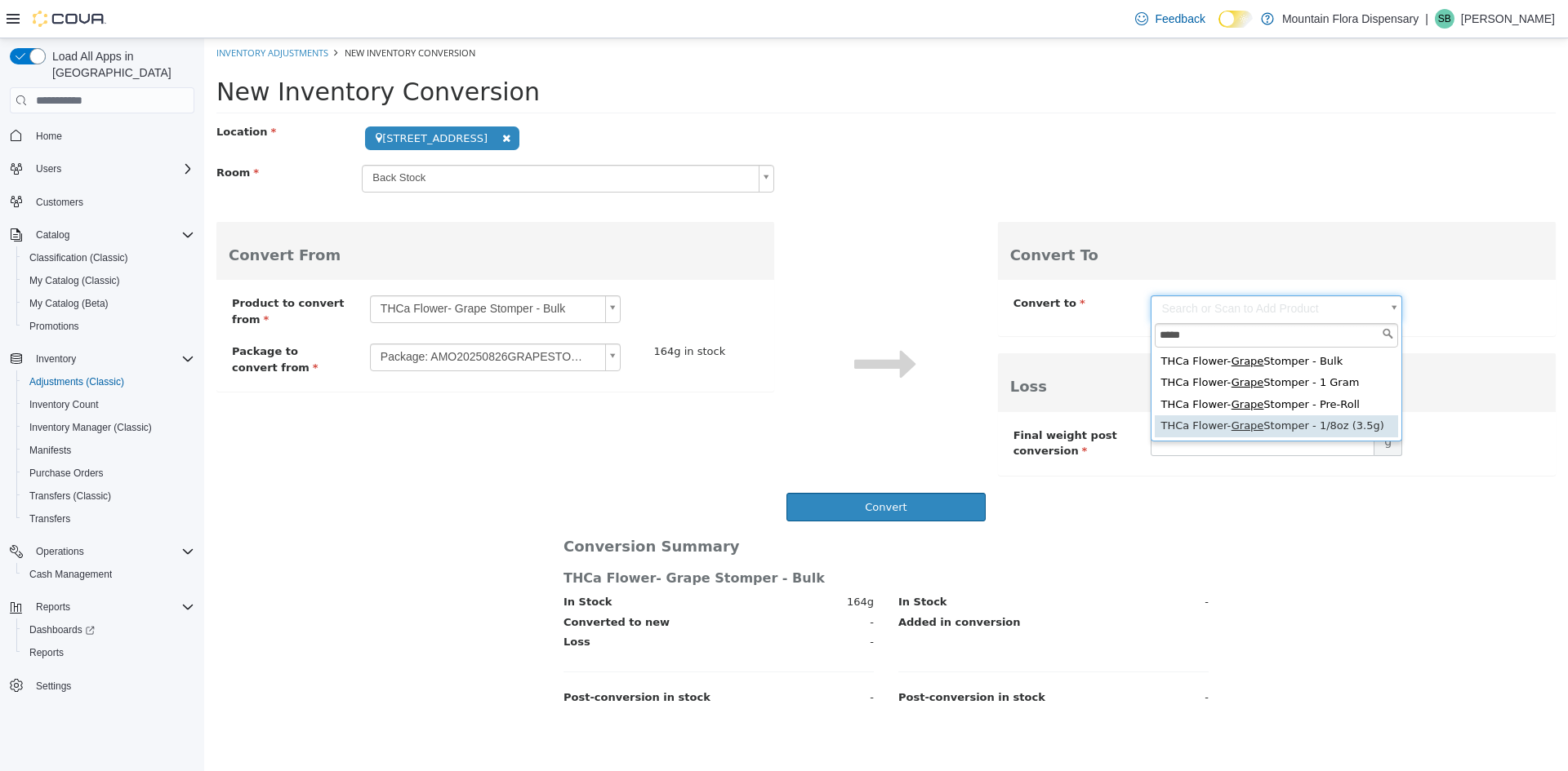
type input "*****"
drag, startPoint x: 1295, startPoint y: 433, endPoint x: 1292, endPoint y: 406, distance: 27.2
type input "**********"
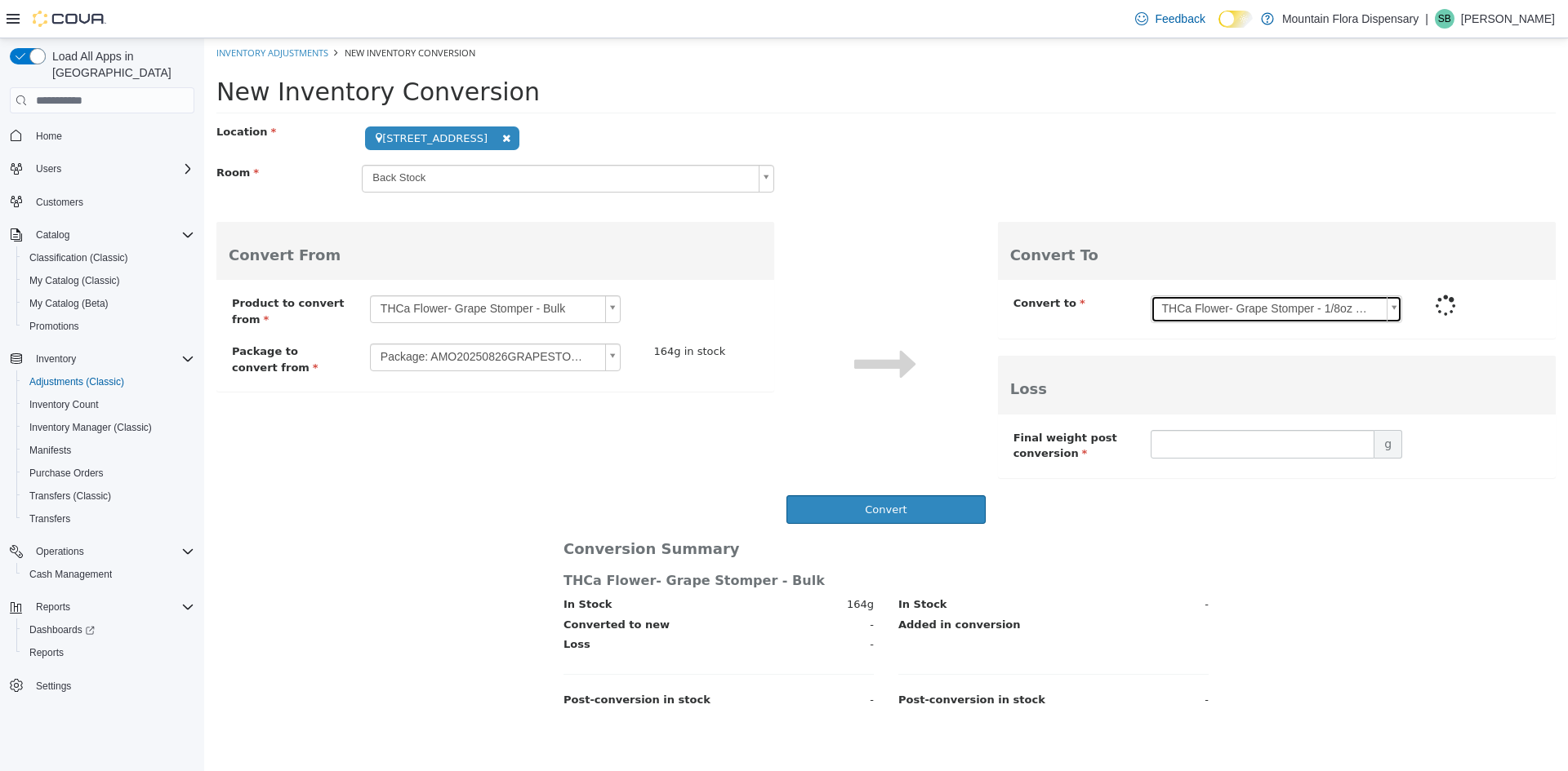
type input "****"
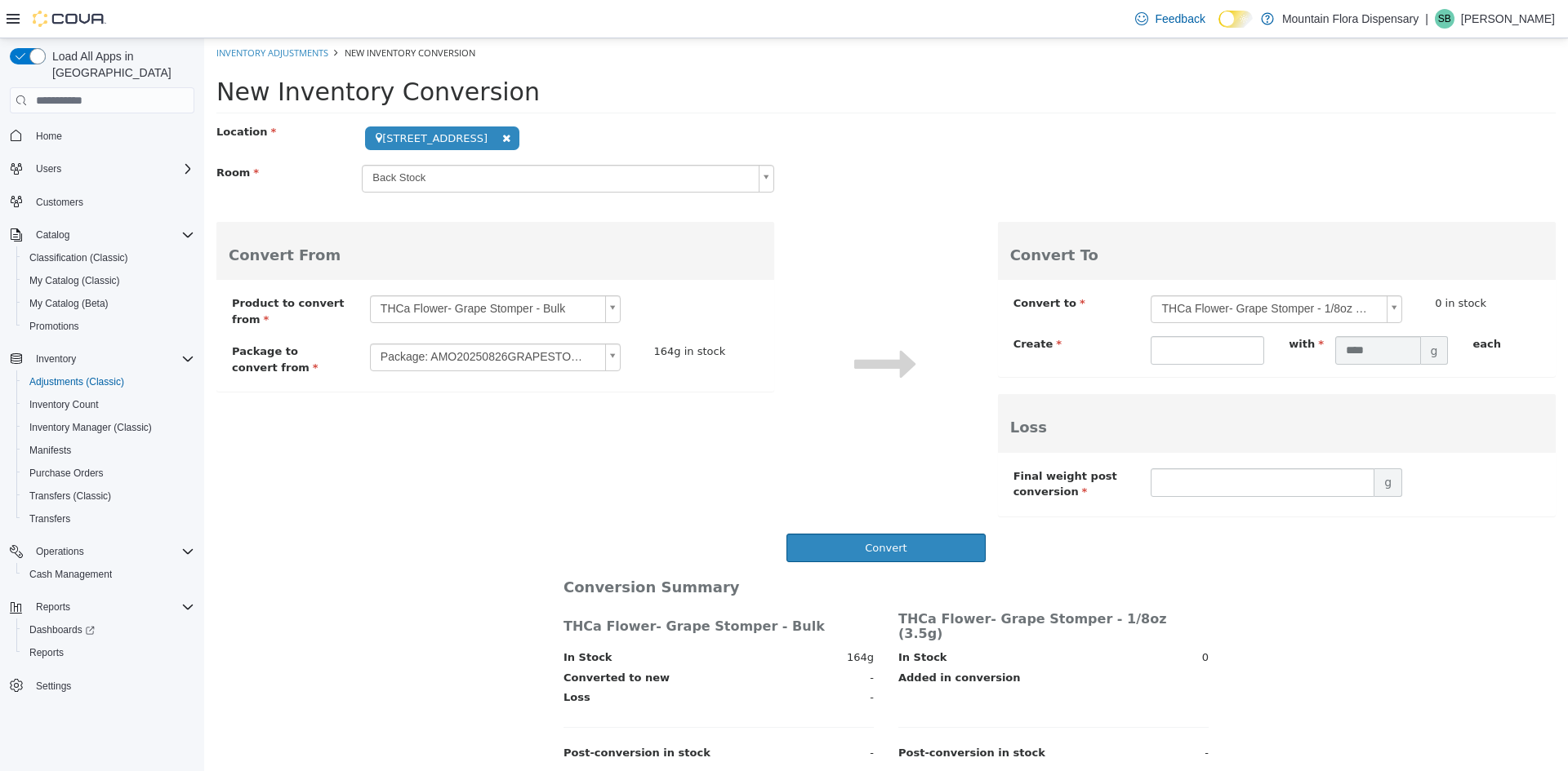
click at [1203, 334] on div "**********" at bounding box center [1276, 330] width 527 height 69
click at [1201, 347] on input "text" at bounding box center [1207, 350] width 114 height 28
type input "**"
click at [1329, 487] on input "text" at bounding box center [1262, 482] width 224 height 28
type input "******"
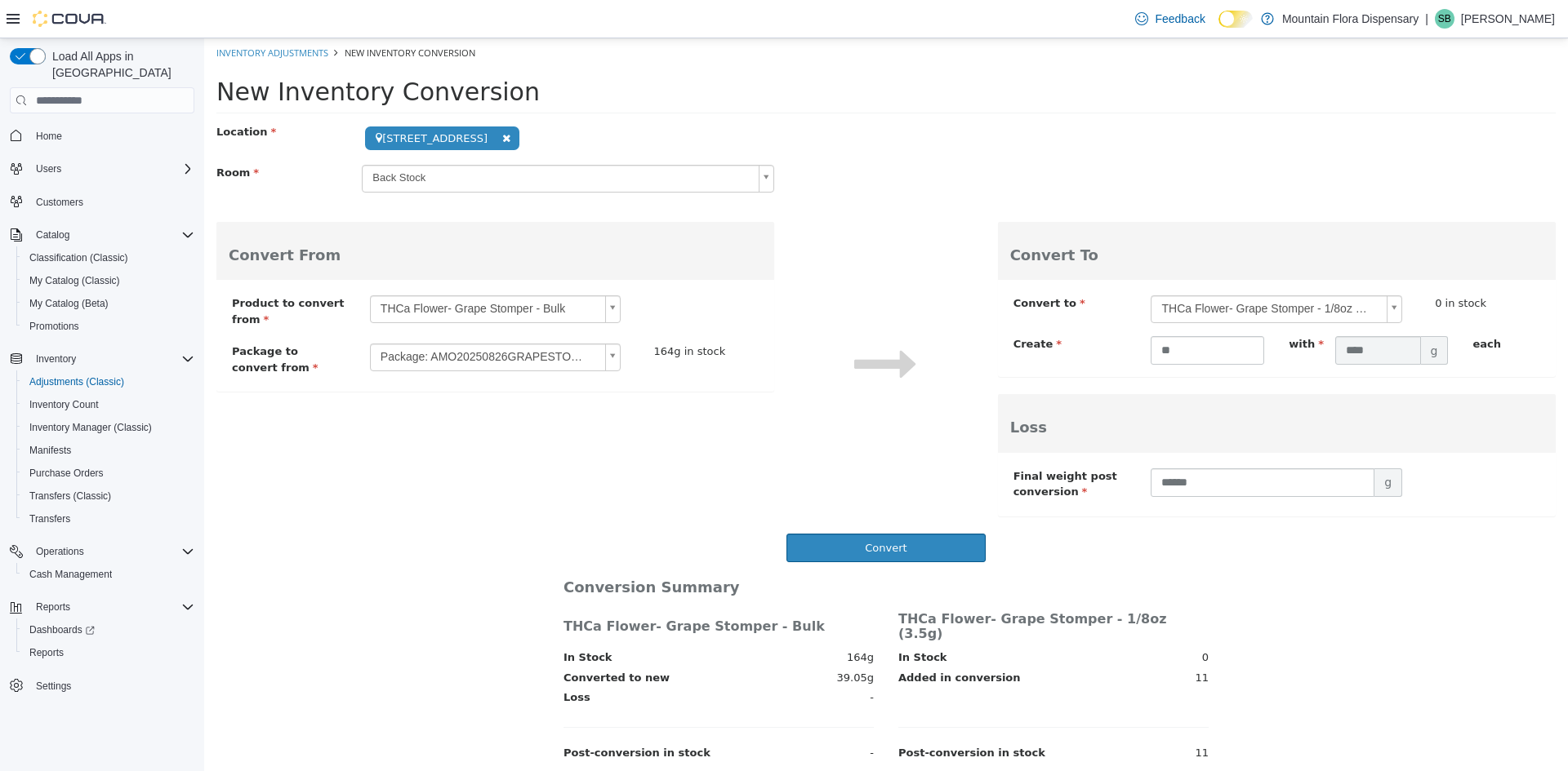
click at [1138, 558] on div "Convert" at bounding box center [886, 547] width 1339 height 28
click at [878, 548] on button "Convert" at bounding box center [886, 547] width 198 height 28
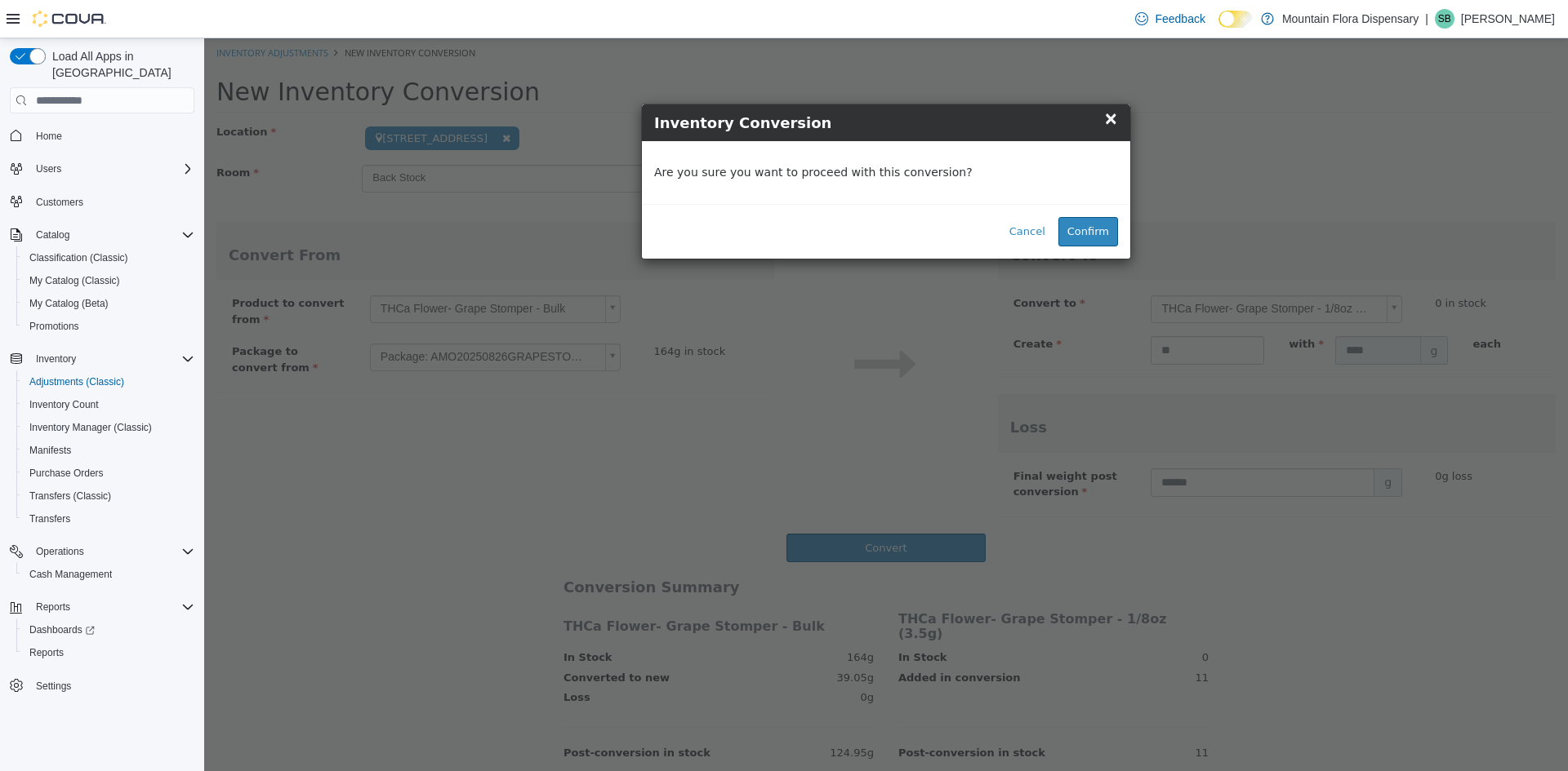
drag, startPoint x: 1081, startPoint y: 227, endPoint x: 1076, endPoint y: 235, distance: 9.4
click at [1079, 228] on button "Confirm" at bounding box center [1088, 232] width 60 height 29
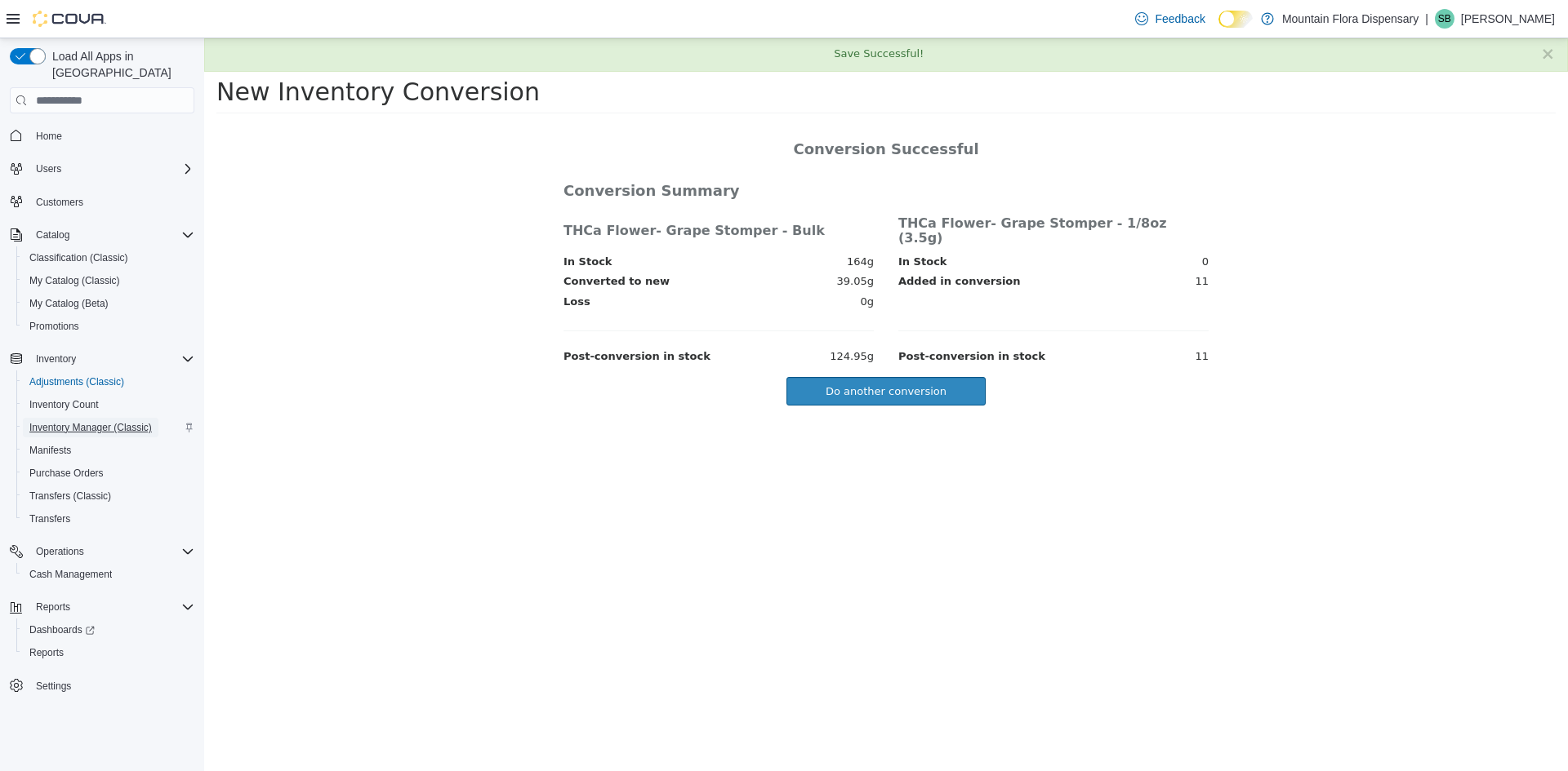
click at [107, 421] on span "Inventory Manager (Classic)" at bounding box center [90, 427] width 123 height 13
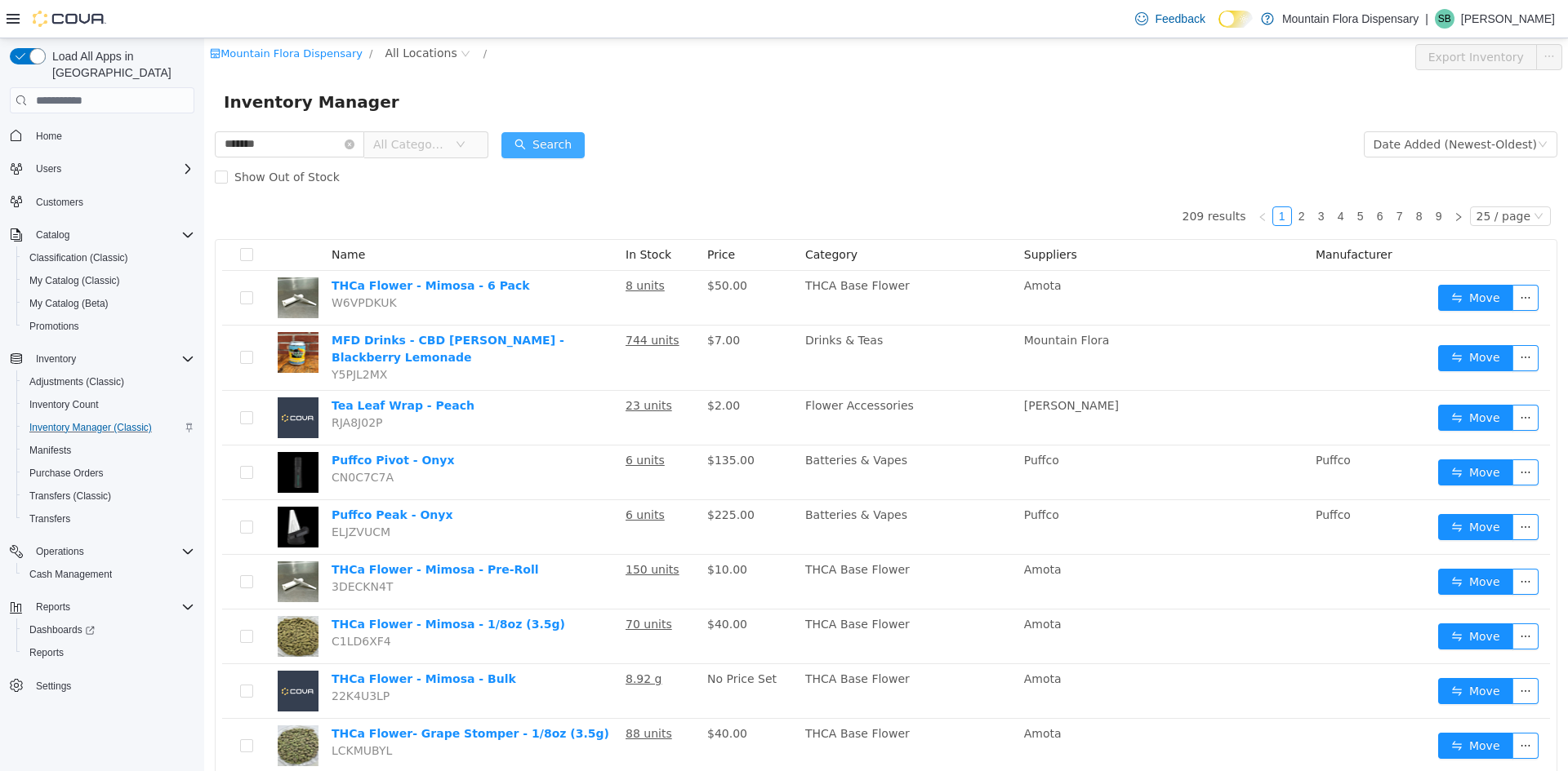
click at [573, 150] on button "Search" at bounding box center [543, 145] width 84 height 26
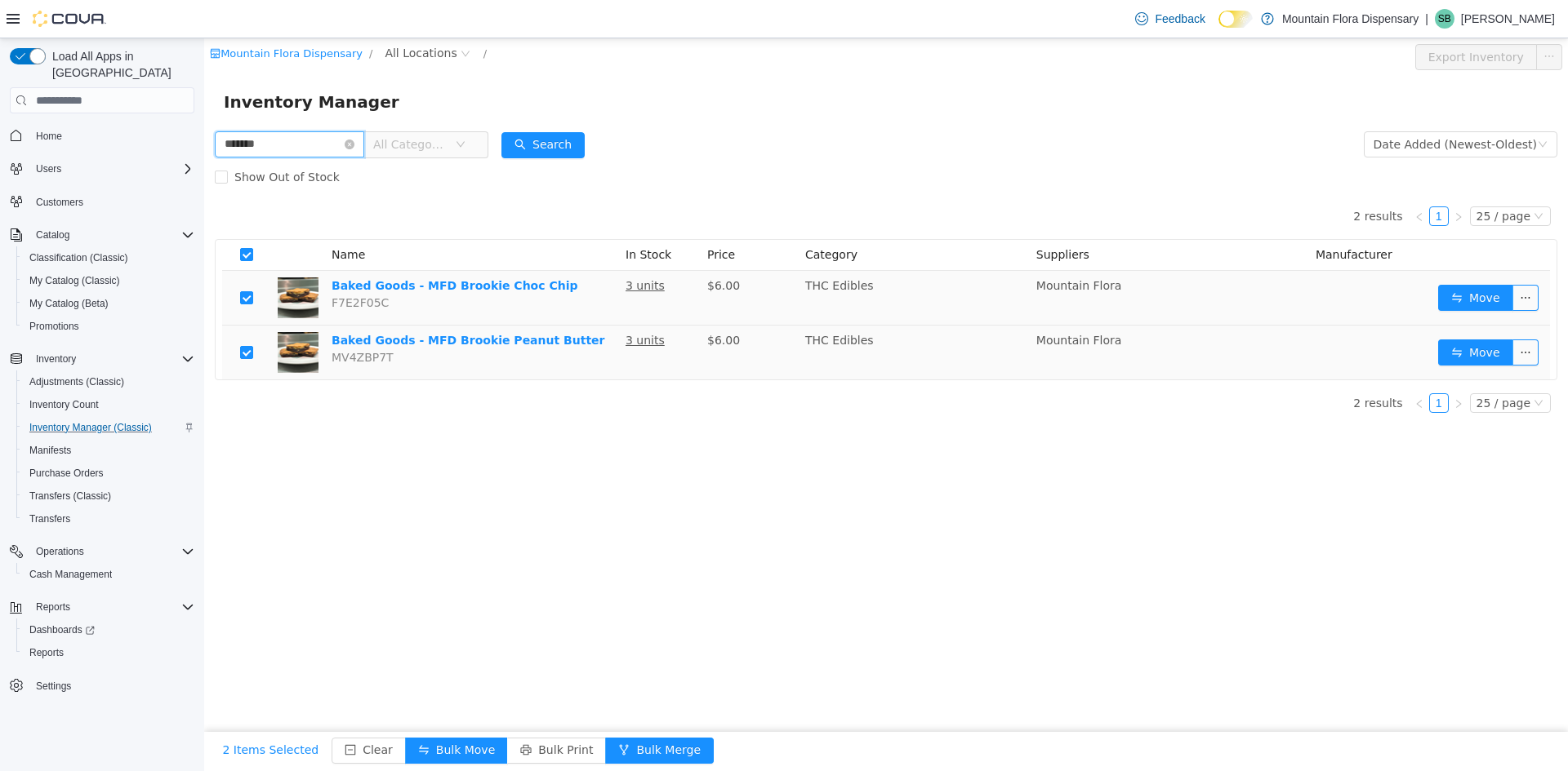
drag, startPoint x: 286, startPoint y: 140, endPoint x: 148, endPoint y: 141, distance: 138.0
click at [204, 141] on html "Mountain Flora Dispensary / All Locations / Export Inventory Inventory Manager …" at bounding box center [885, 405] width 1363 height 733
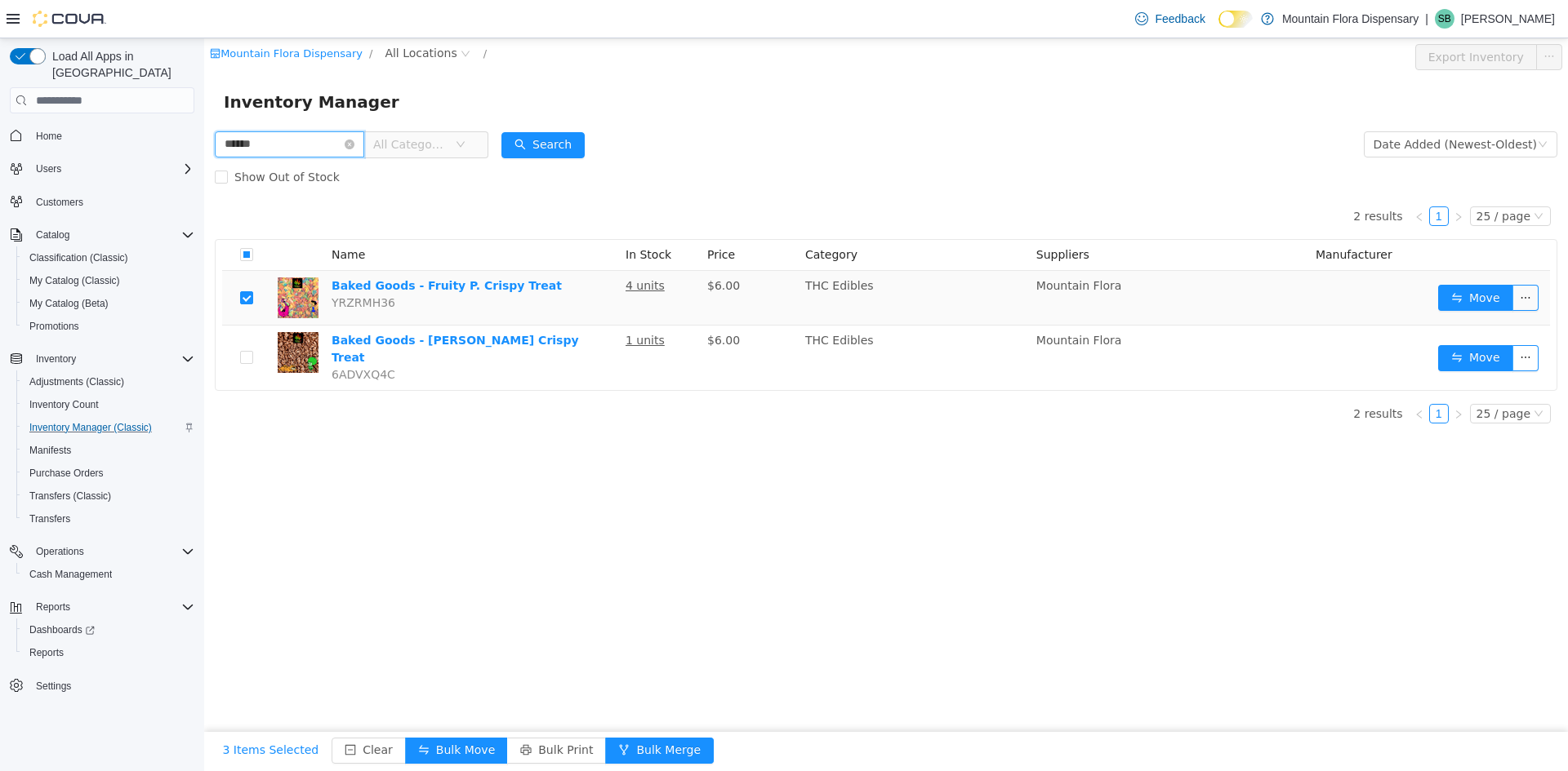
drag, startPoint x: 272, startPoint y: 149, endPoint x: 216, endPoint y: 158, distance: 56.7
click at [215, 154] on input "******" at bounding box center [289, 145] width 149 height 26
type input "*****"
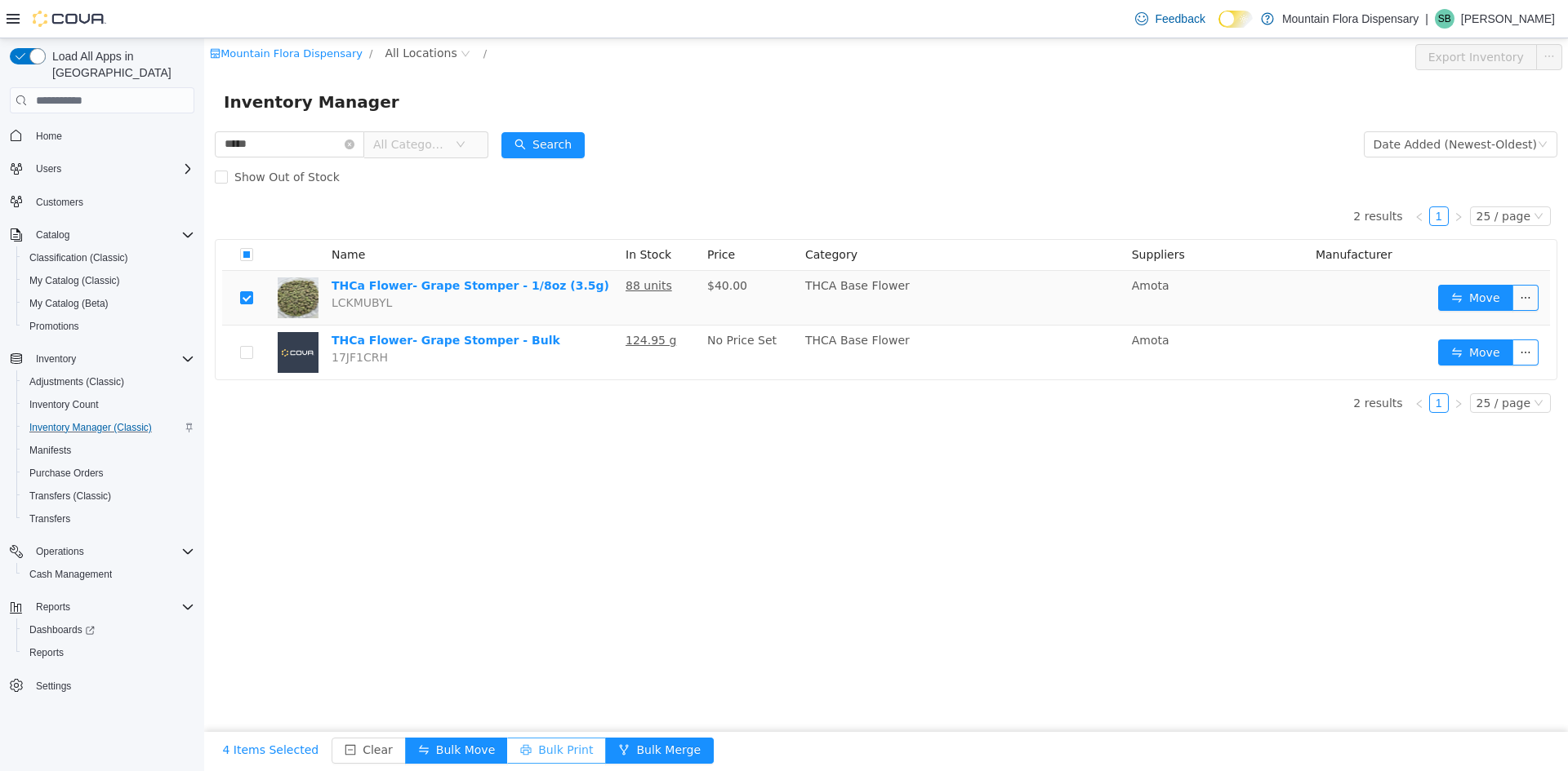
drag, startPoint x: 523, startPoint y: 748, endPoint x: 525, endPoint y: 740, distance: 8.2
click at [522, 746] on button "Bulk Print" at bounding box center [556, 751] width 99 height 26
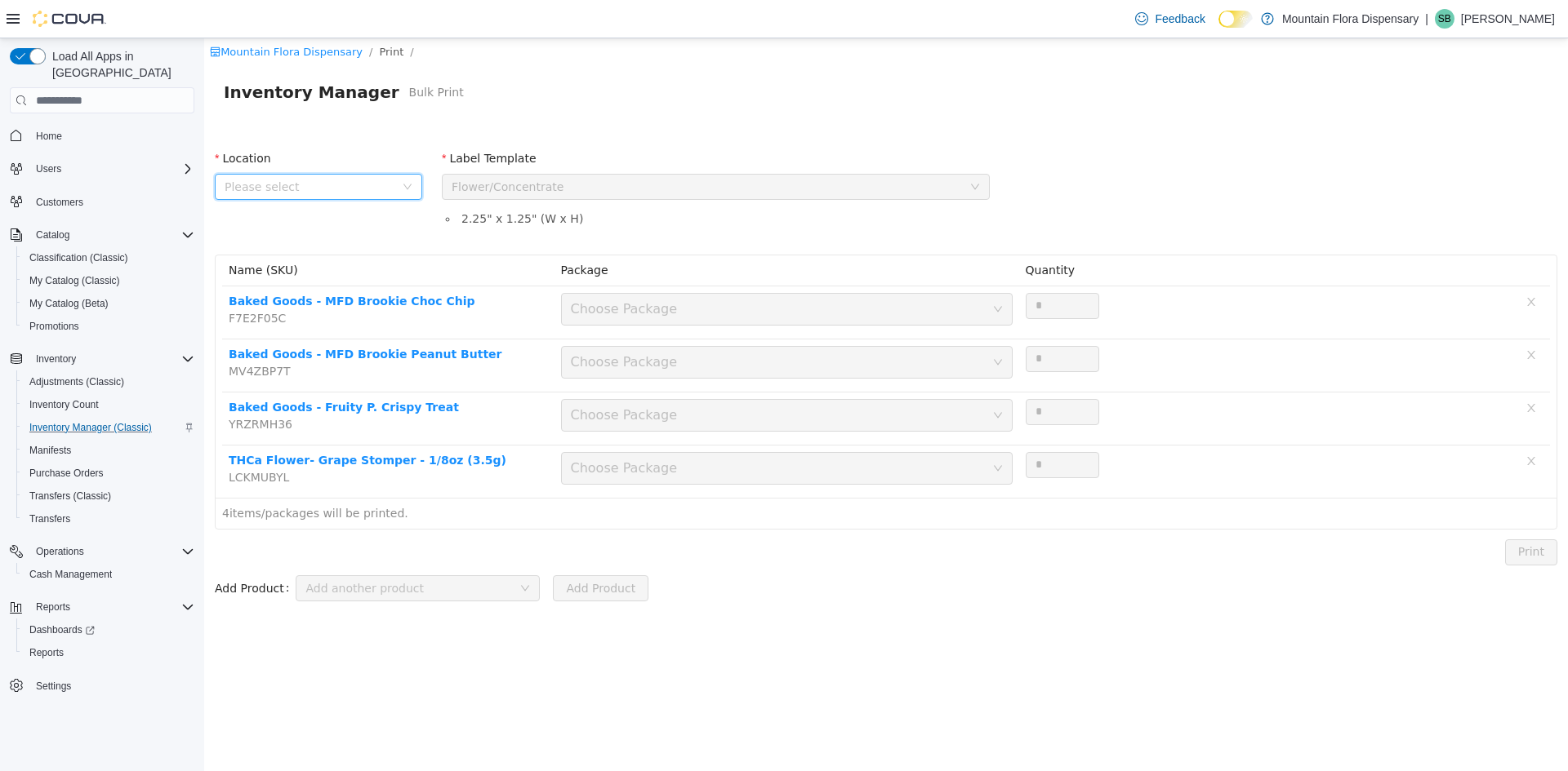
click at [359, 180] on span "Please select" at bounding box center [309, 187] width 170 height 16
click at [357, 270] on span "[STREET_ADDRESS]" at bounding box center [335, 278] width 166 height 22
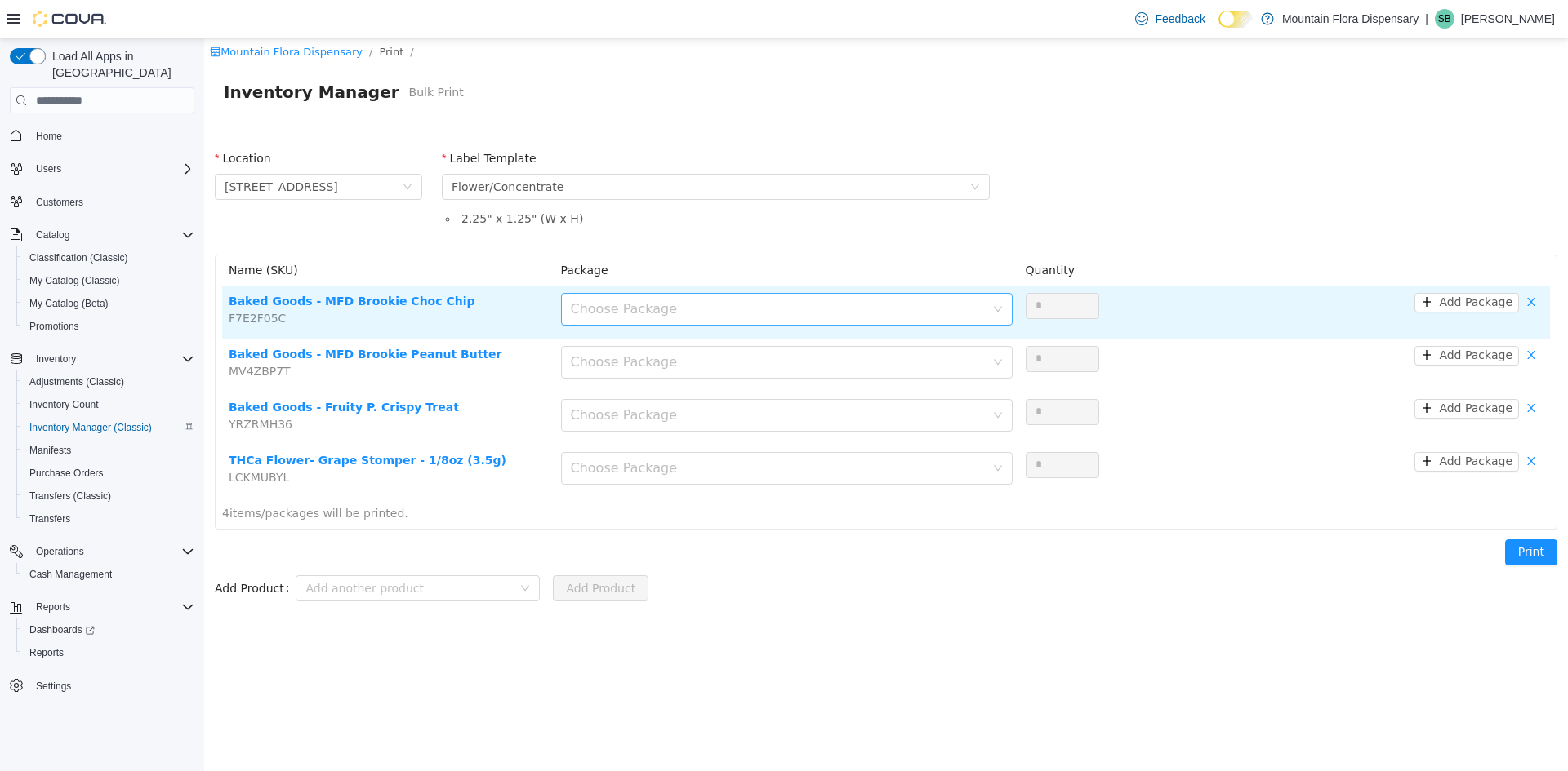
drag, startPoint x: 653, startPoint y: 309, endPoint x: 661, endPoint y: 323, distance: 16.1
click at [655, 309] on div "Choose Package" at bounding box center [778, 309] width 414 height 16
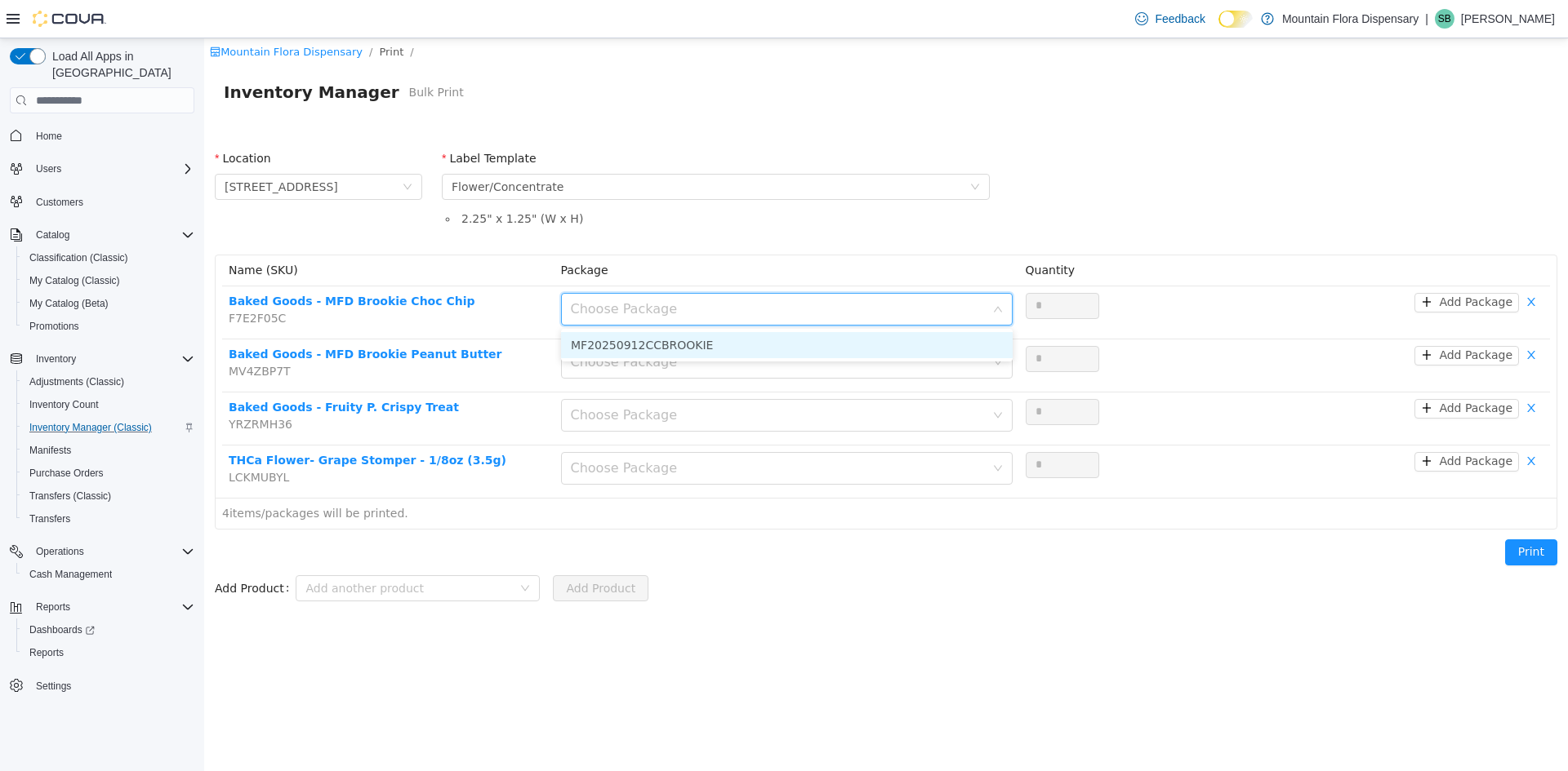
drag, startPoint x: 668, startPoint y: 346, endPoint x: 677, endPoint y: 378, distance: 33.2
click at [669, 347] on li "MF20250912CCBROOKIE" at bounding box center [787, 345] width 451 height 26
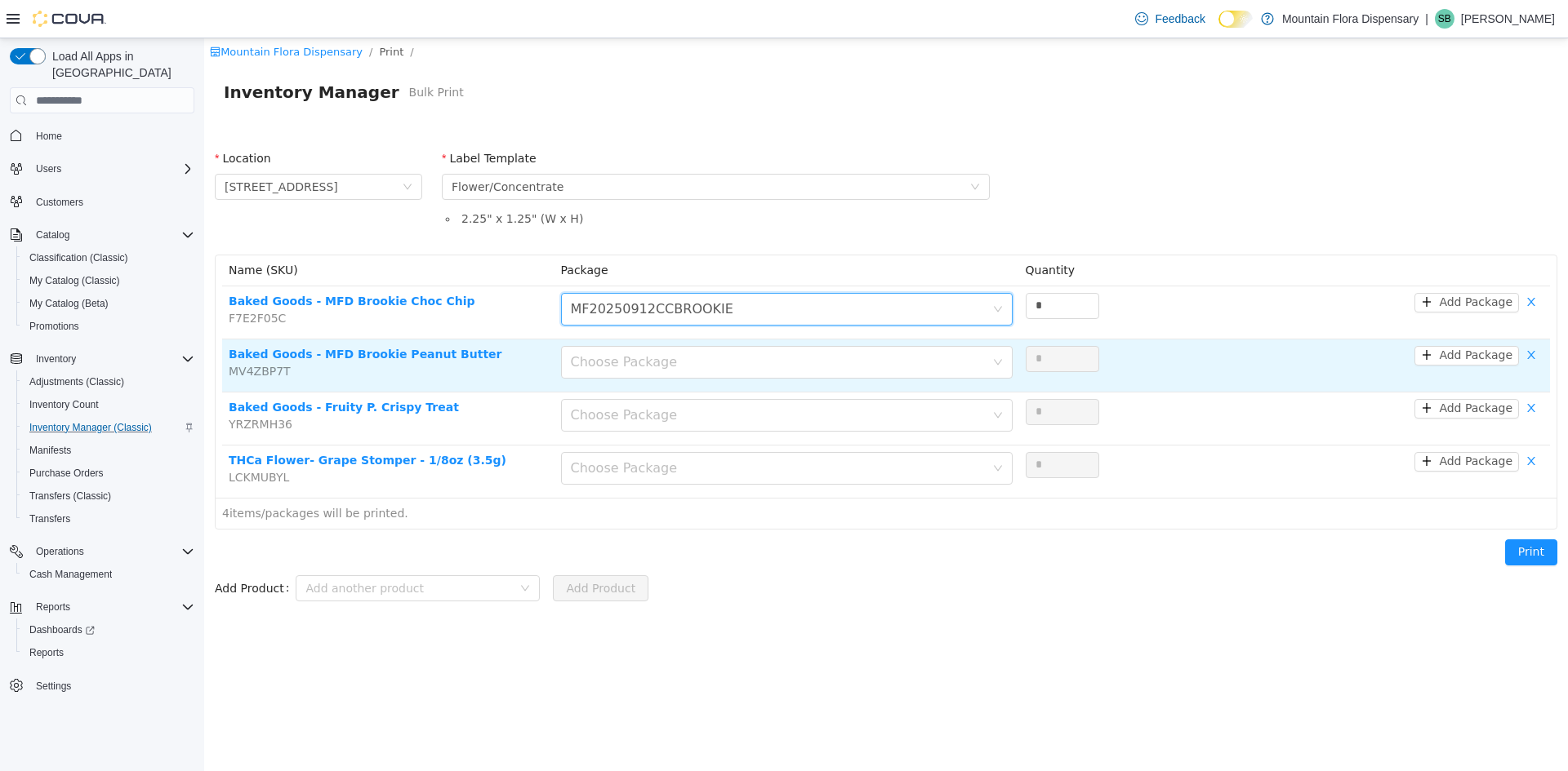
drag, startPoint x: 675, startPoint y: 368, endPoint x: 675, endPoint y: 380, distance: 12.0
click at [675, 371] on div "Choose Package" at bounding box center [781, 363] width 421 height 31
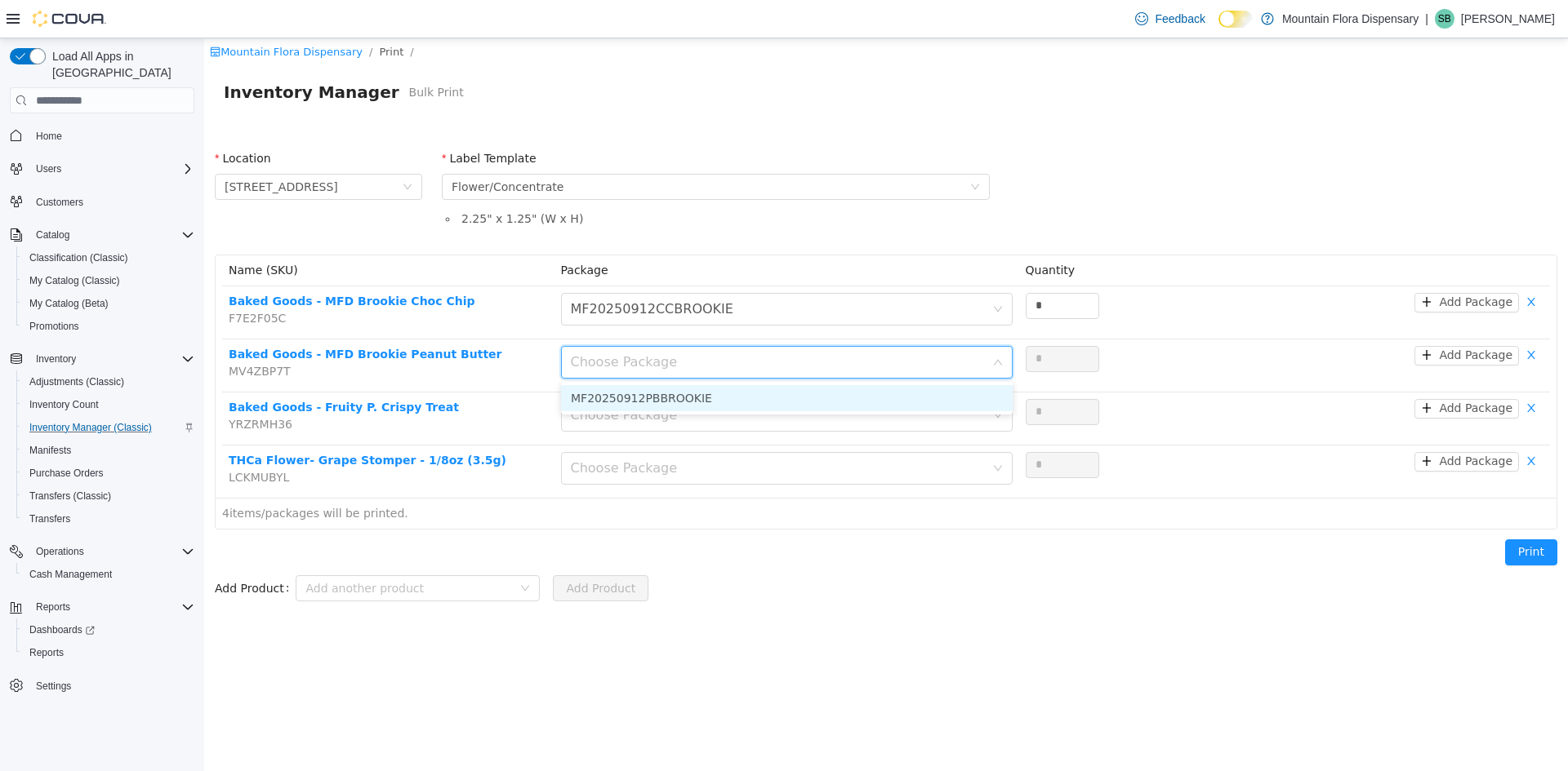
click at [672, 400] on li "MF20250912PBBROOKIE" at bounding box center [787, 398] width 451 height 26
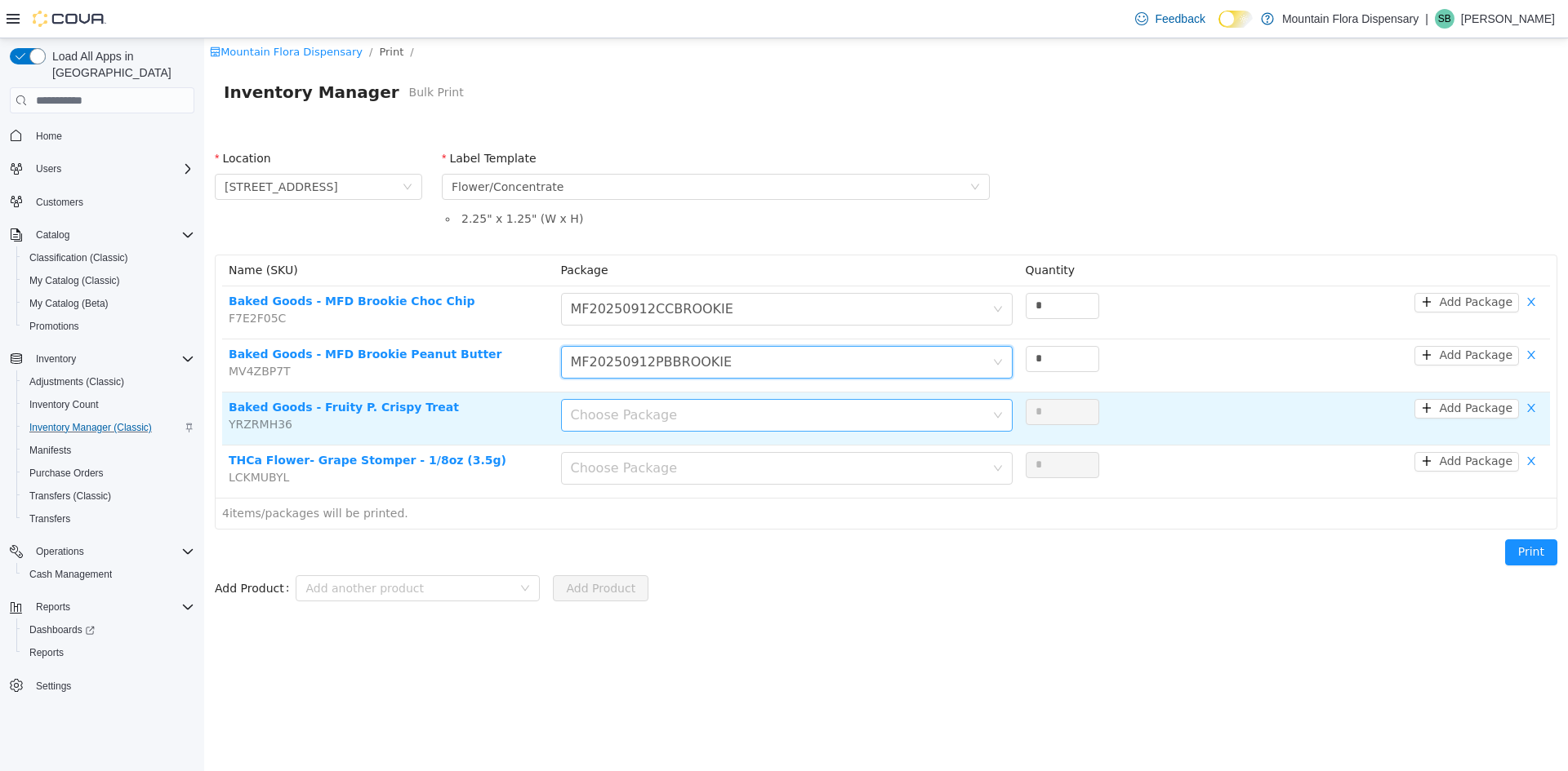
drag, startPoint x: 668, startPoint y: 411, endPoint x: 668, endPoint y: 429, distance: 18.0
click at [668, 417] on div "Choose Package" at bounding box center [778, 416] width 414 height 16
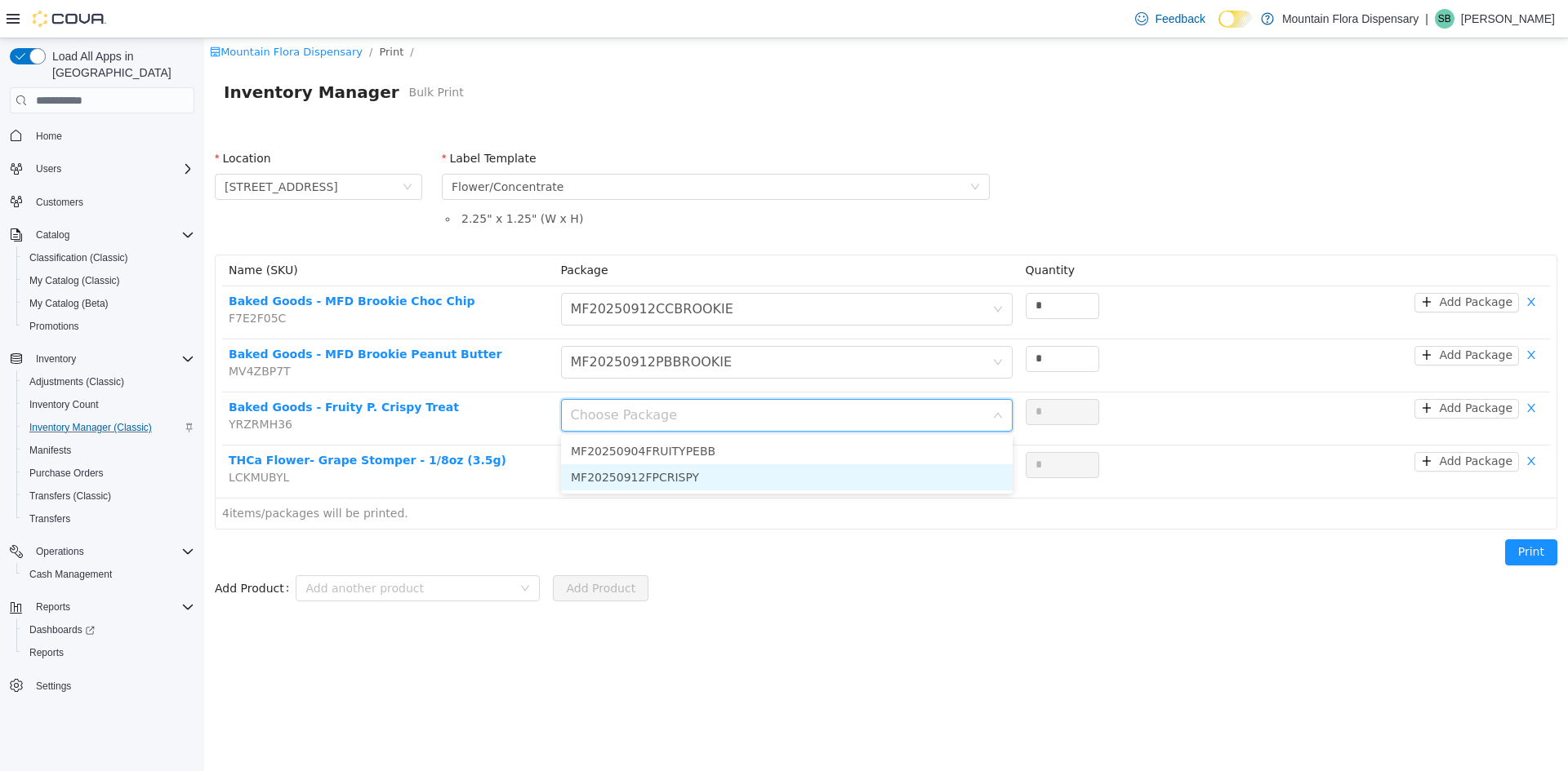
click at [663, 480] on li "MF20250912FPCRISPY" at bounding box center [787, 477] width 451 height 26
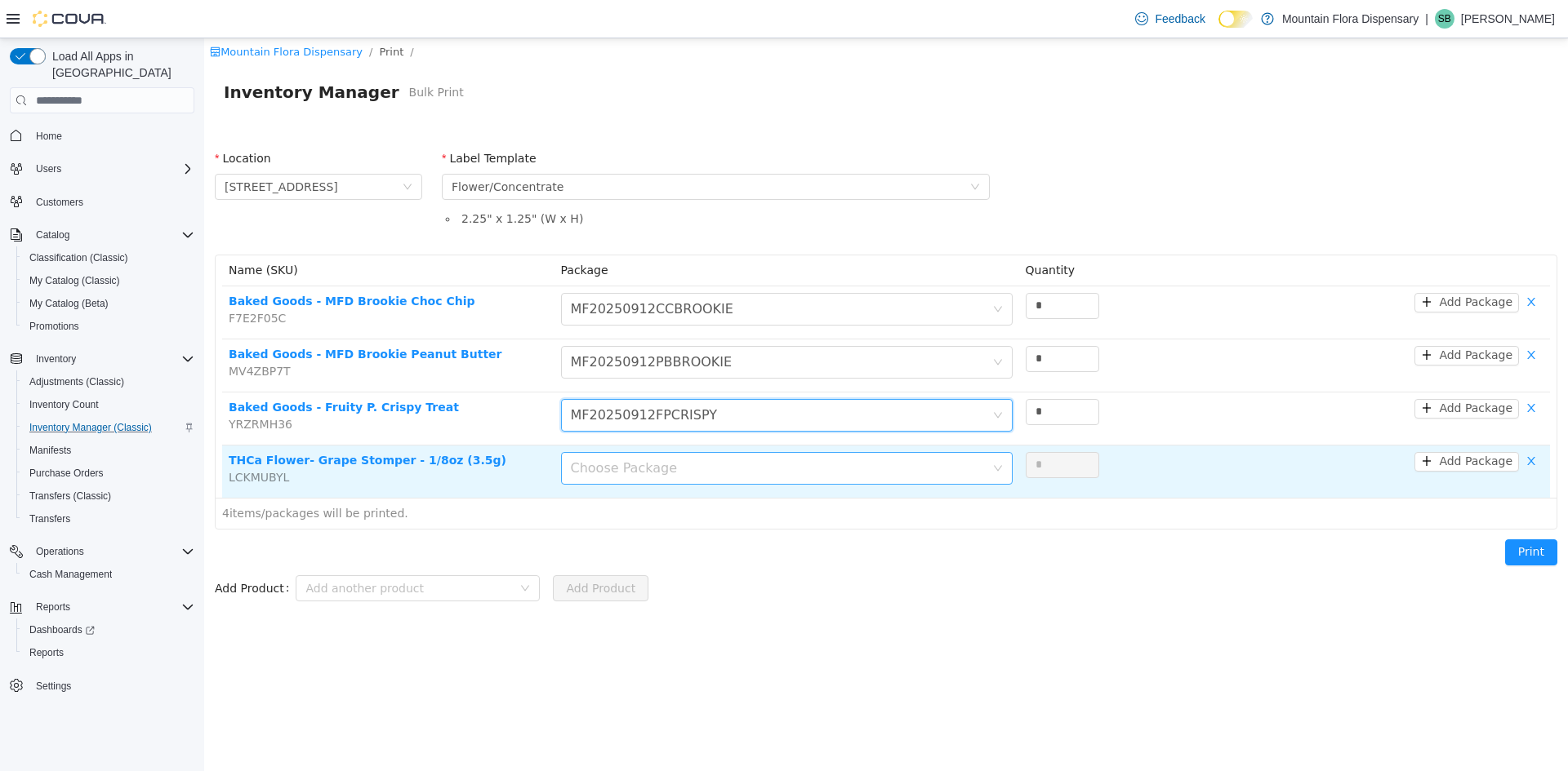
click at [668, 467] on div "Choose Package" at bounding box center [778, 468] width 414 height 16
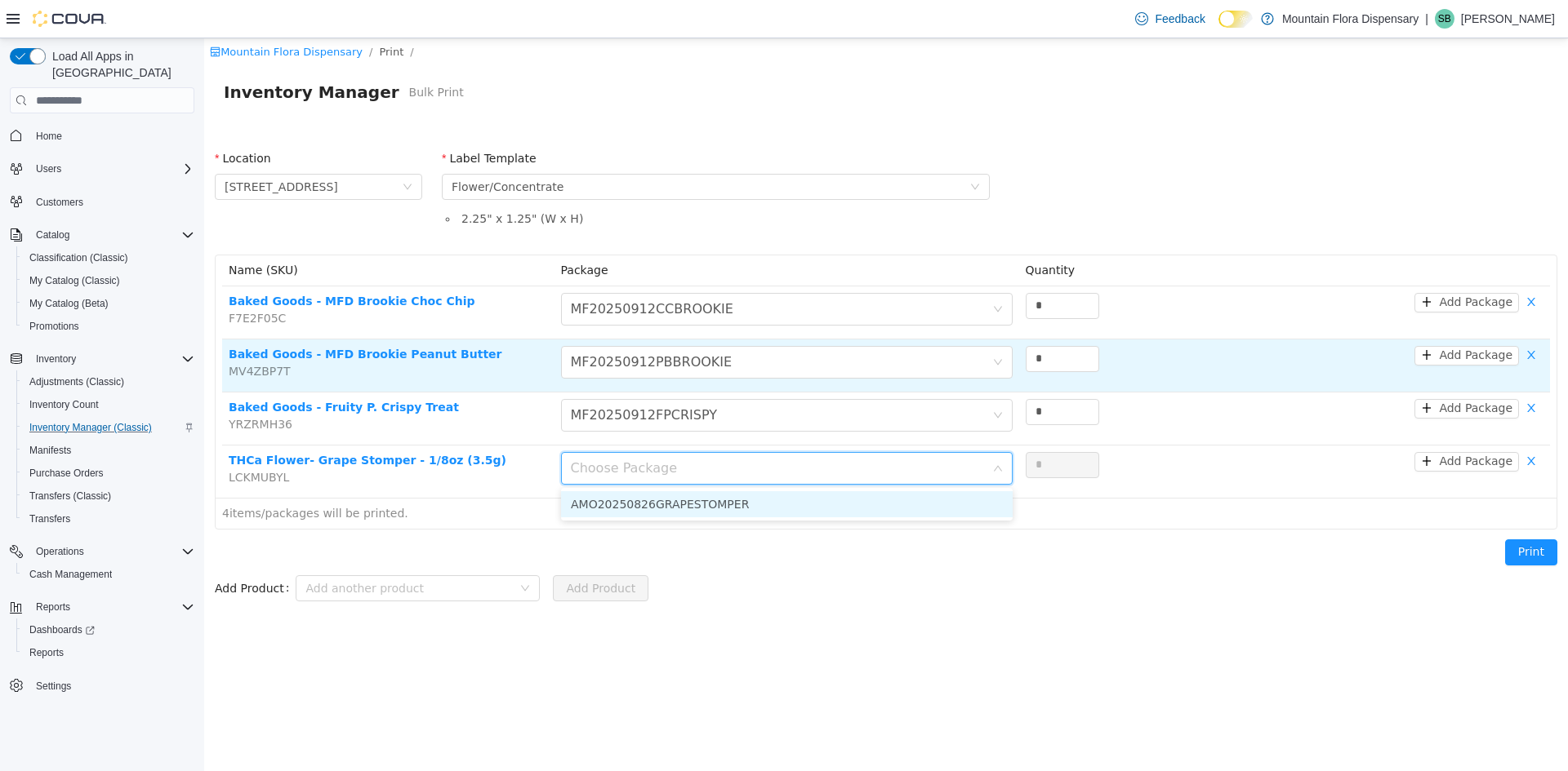
drag, startPoint x: 669, startPoint y: 505, endPoint x: 921, endPoint y: 390, distance: 277.0
click at [674, 502] on li "AMO20250826GRAPESTOMPER" at bounding box center [787, 504] width 451 height 26
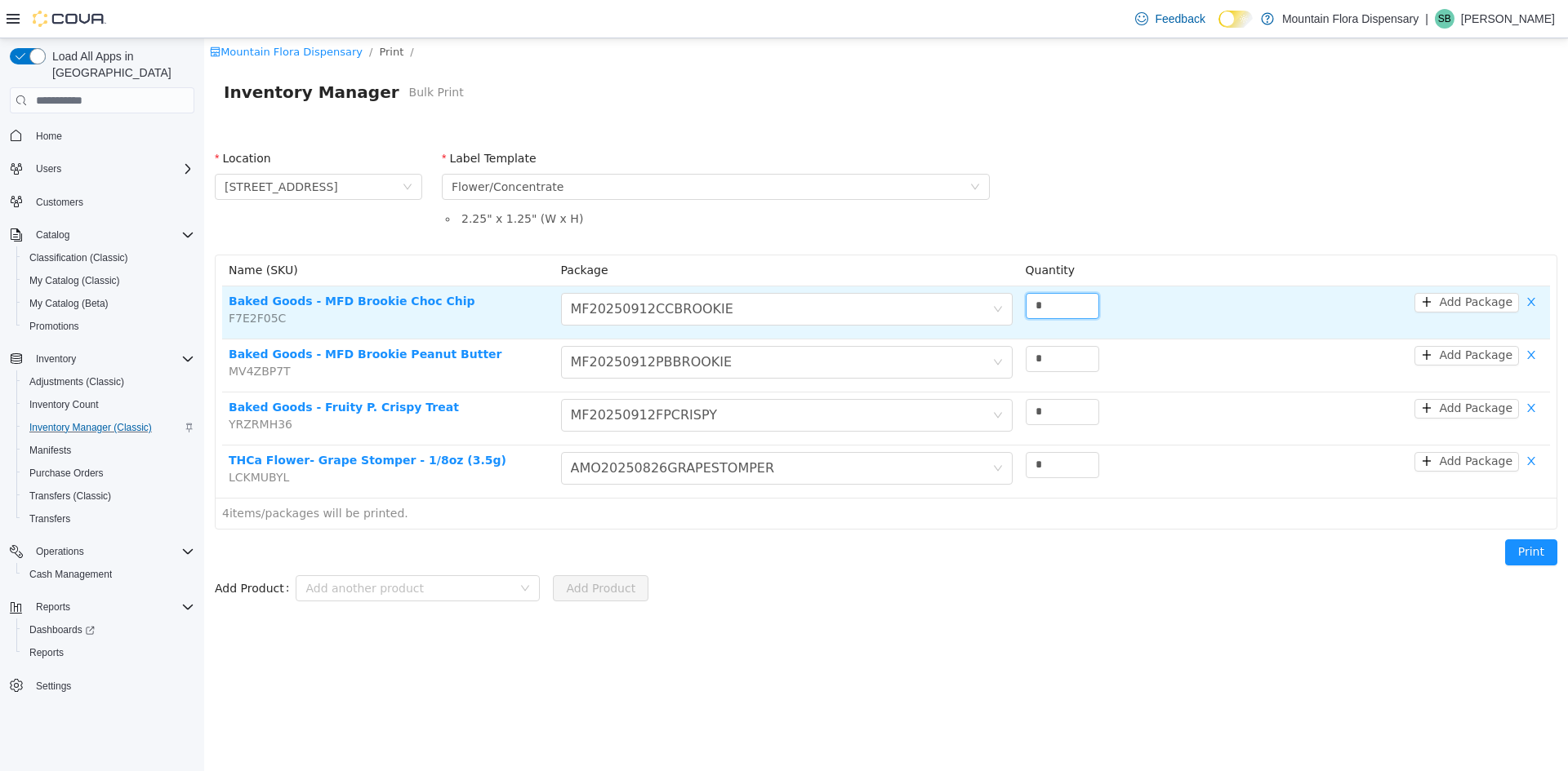
drag, startPoint x: 1050, startPoint y: 307, endPoint x: 1014, endPoint y: 307, distance: 36.0
click at [1020, 307] on td "*" at bounding box center [1118, 313] width 199 height 53
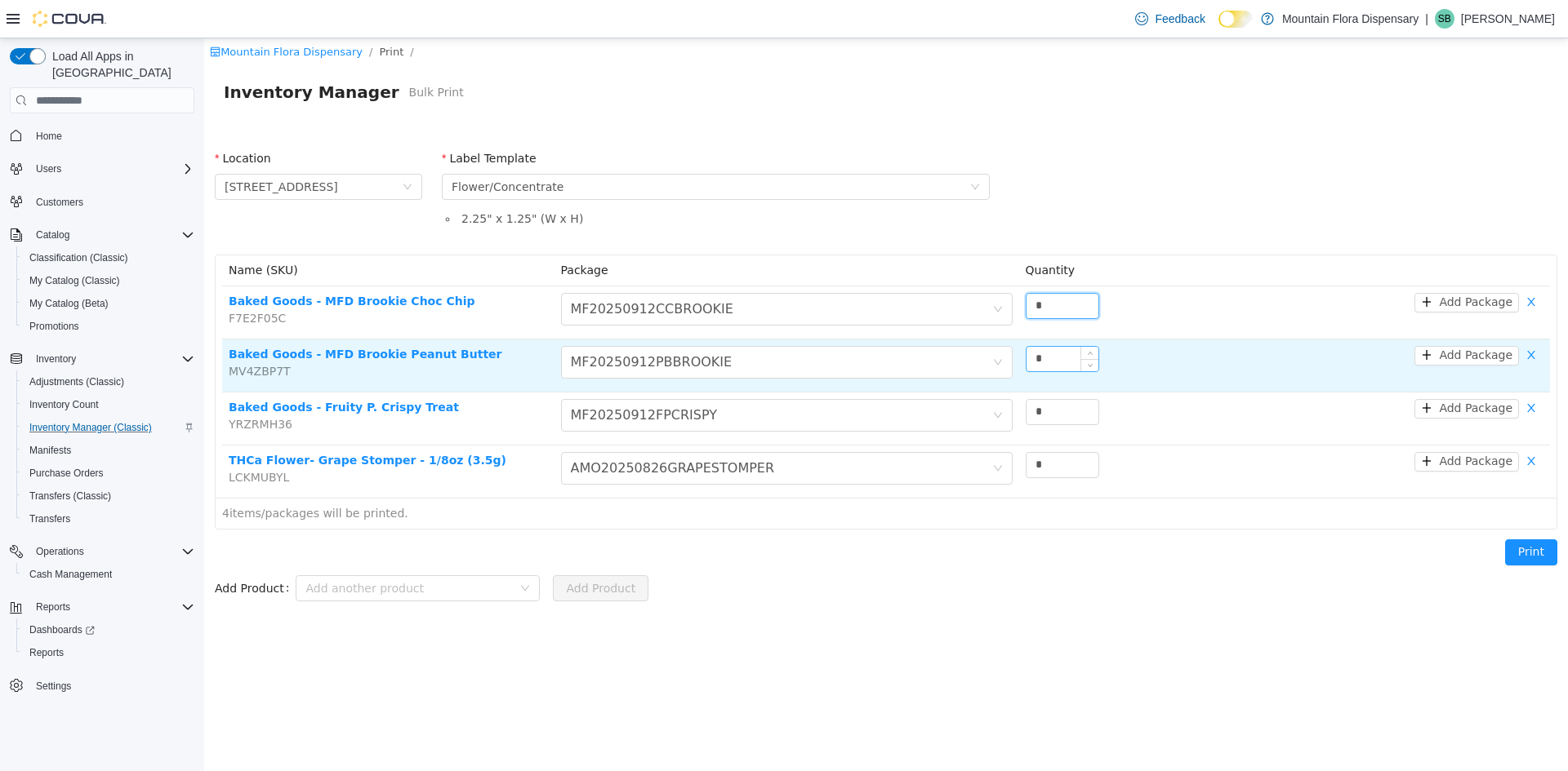
type input "*"
drag, startPoint x: 1062, startPoint y: 359, endPoint x: 1062, endPoint y: 347, distance: 12.0
click at [1041, 350] on input "*" at bounding box center [1061, 359] width 72 height 25
drag, startPoint x: 1017, startPoint y: 358, endPoint x: 1014, endPoint y: 366, distance: 8.5
click at [1005, 358] on tr "Baked Goods - MFD Brookie Peanut Butter MV4ZBP7T Choose Package MF20250912PBBRO…" at bounding box center [886, 365] width 1328 height 53
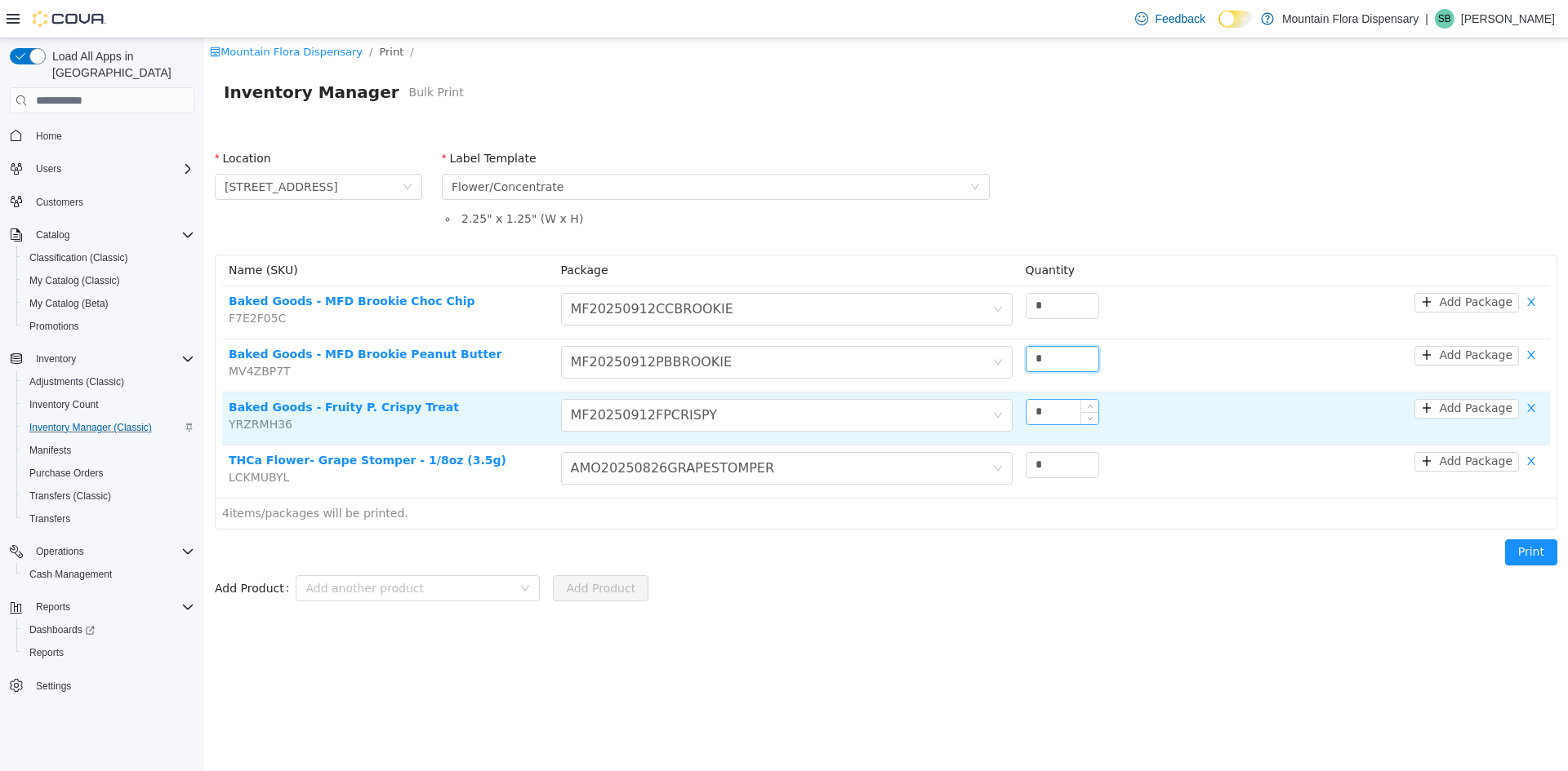
type input "*"
drag, startPoint x: 1047, startPoint y: 405, endPoint x: 1011, endPoint y: 409, distance: 36.2
click at [1011, 409] on tr "Baked Goods - Fruity P. Crispy Treat YRZRMH36 Choose Package MF20250912FPCRISPY…" at bounding box center [886, 419] width 1328 height 53
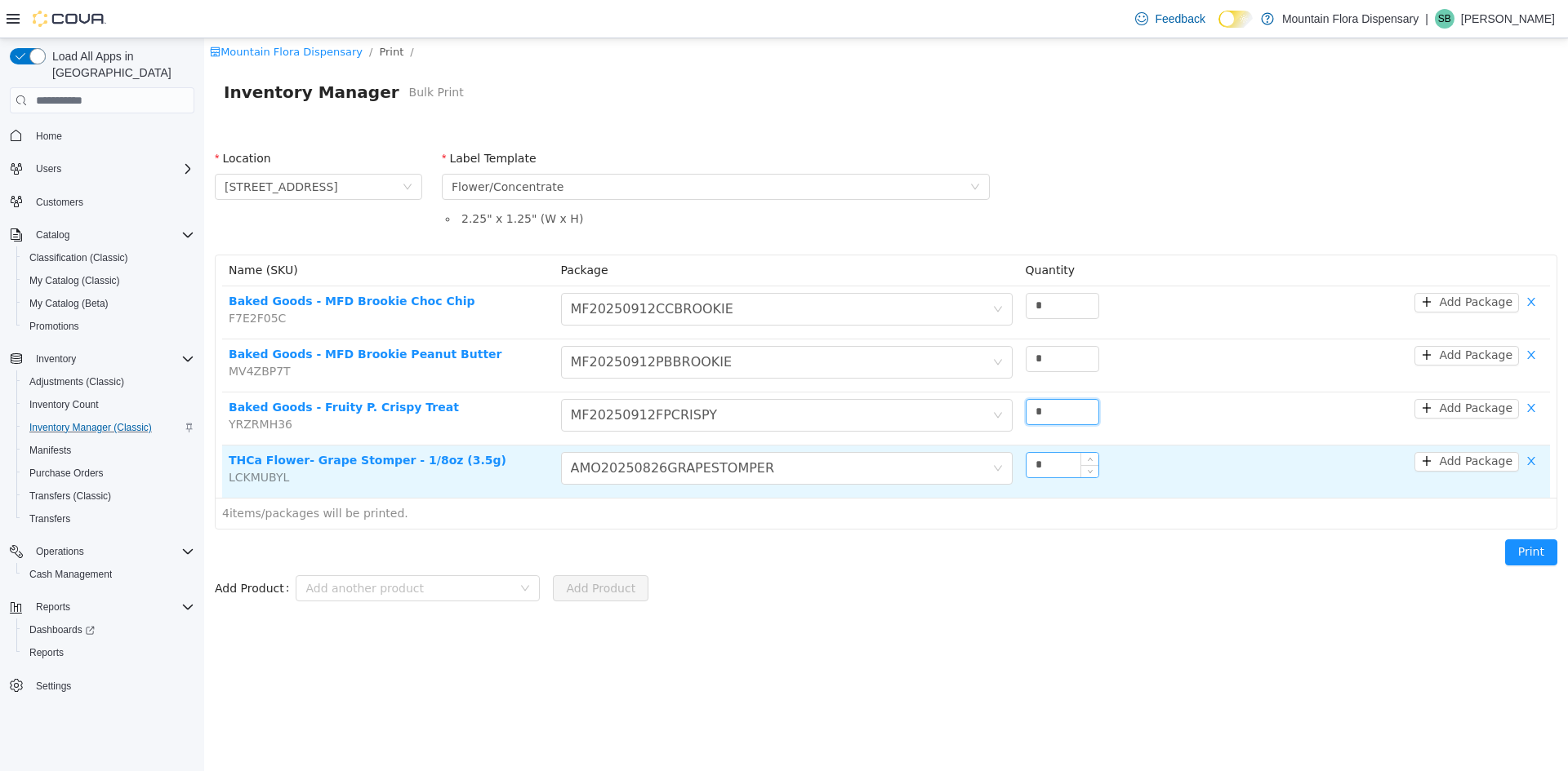
type input "*"
click at [1050, 472] on input "**" at bounding box center [1061, 465] width 72 height 25
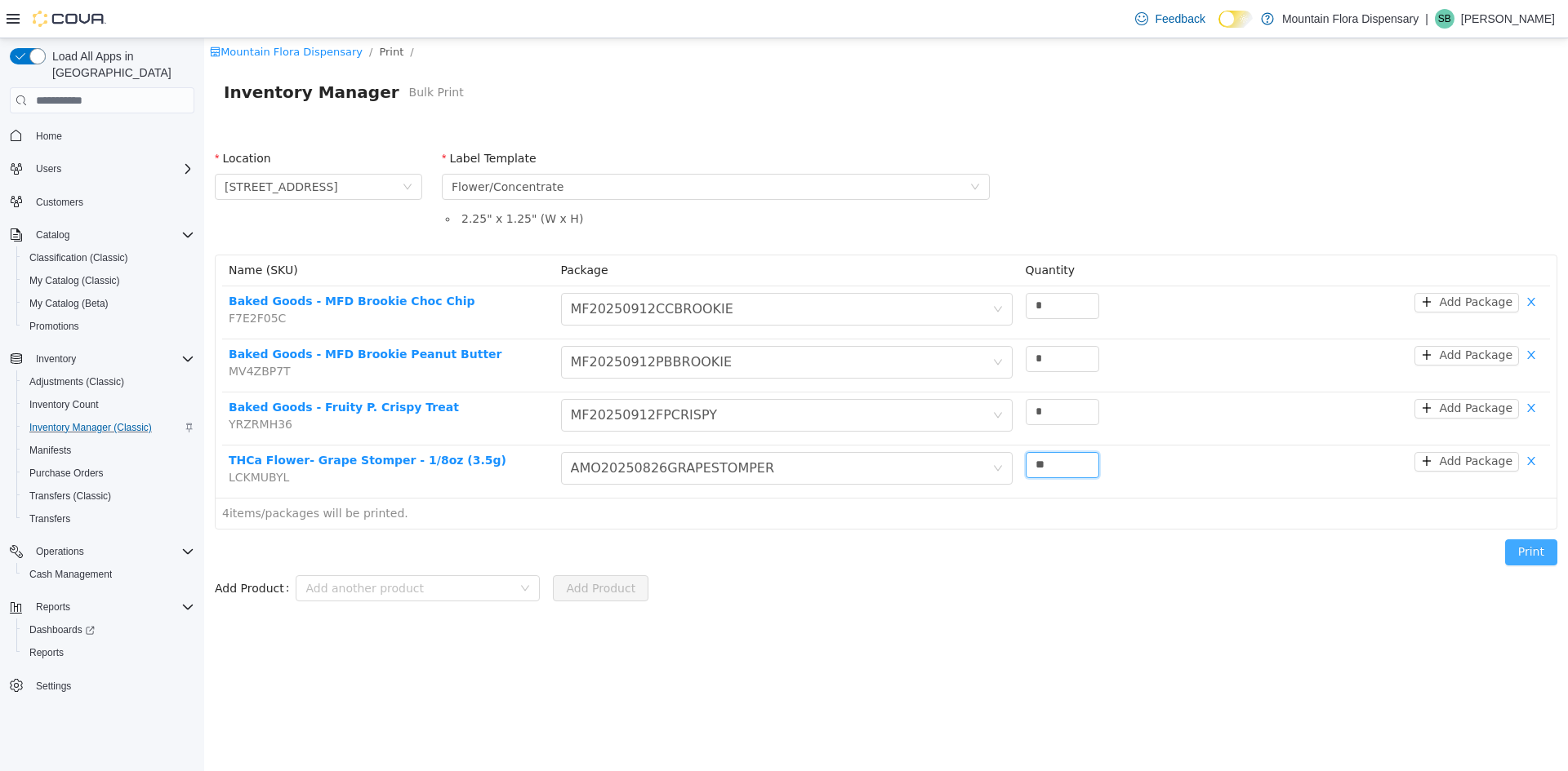
type input "**"
click at [1524, 546] on button "Print" at bounding box center [1530, 552] width 52 height 26
click at [276, 47] on link "Mountain Flora Dispensary" at bounding box center [286, 51] width 153 height 12
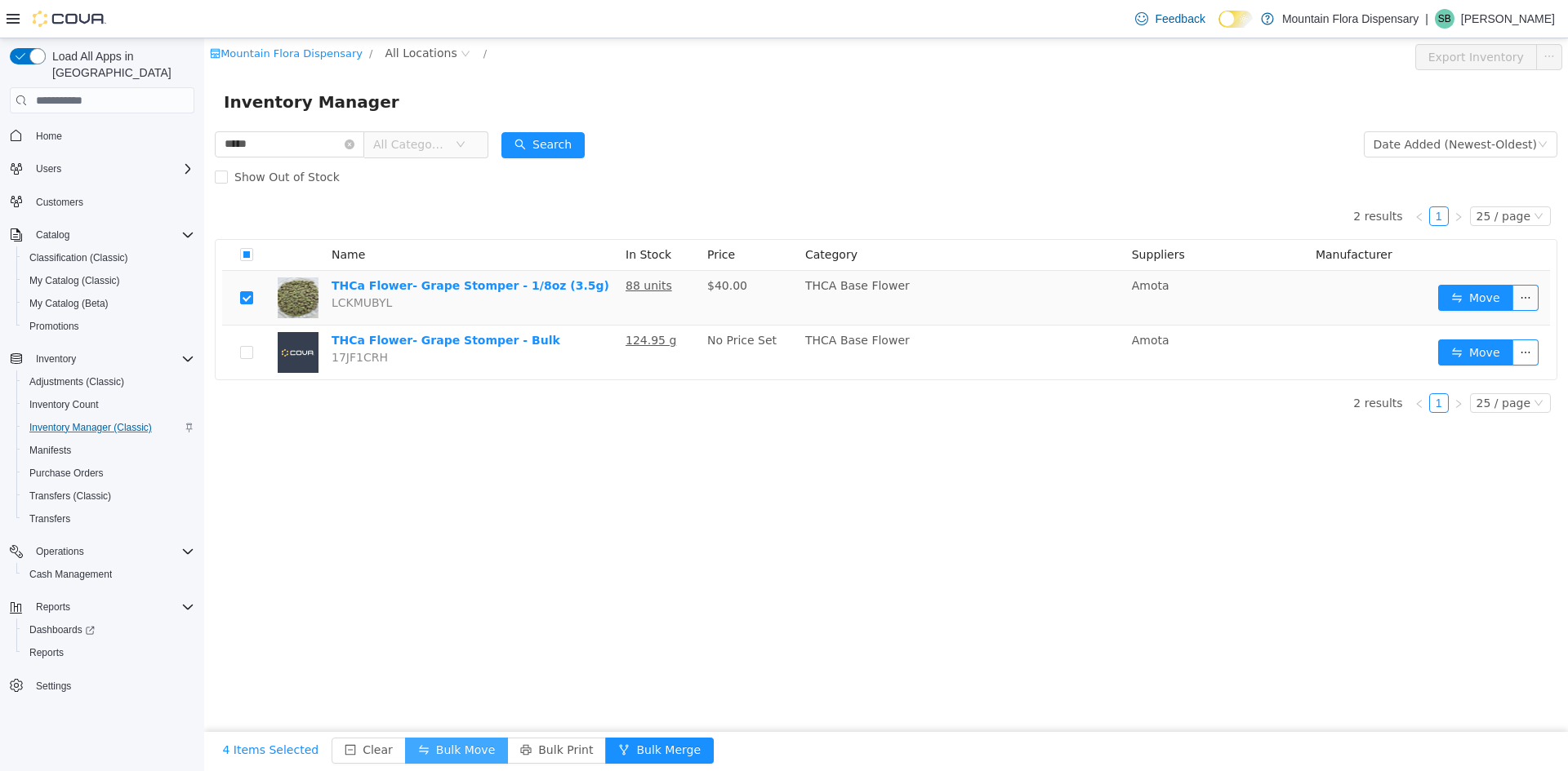
drag, startPoint x: 443, startPoint y: 748, endPoint x: 497, endPoint y: 720, distance: 60.8
click at [447, 748] on button "Bulk Move" at bounding box center [456, 751] width 103 height 26
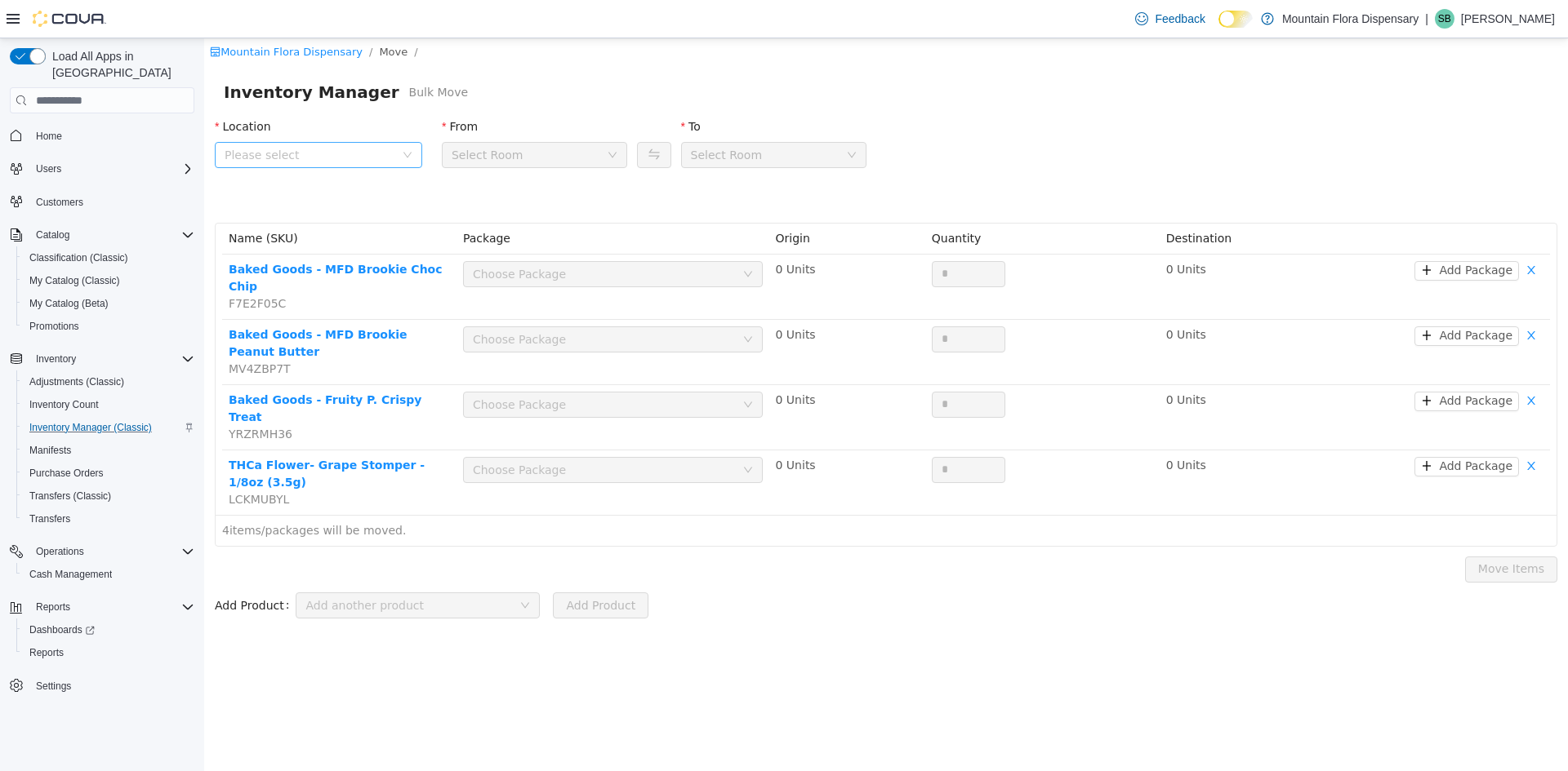
click at [395, 164] on span "Please select" at bounding box center [313, 155] width 177 height 25
click at [356, 252] on span "[STREET_ADDRESS]" at bounding box center [335, 246] width 166 height 22
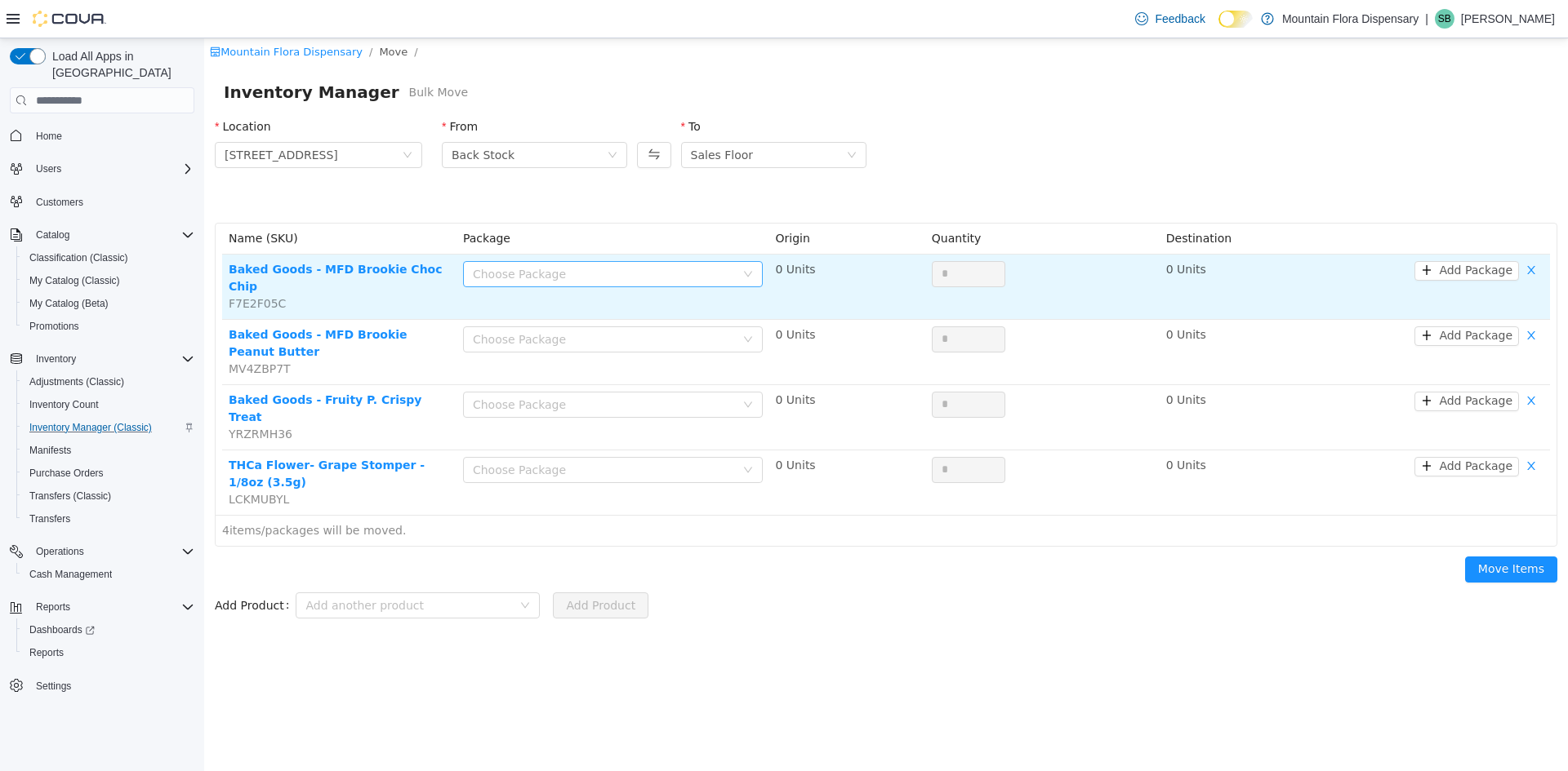
click at [570, 275] on div "Choose Package" at bounding box center [604, 275] width 262 height 16
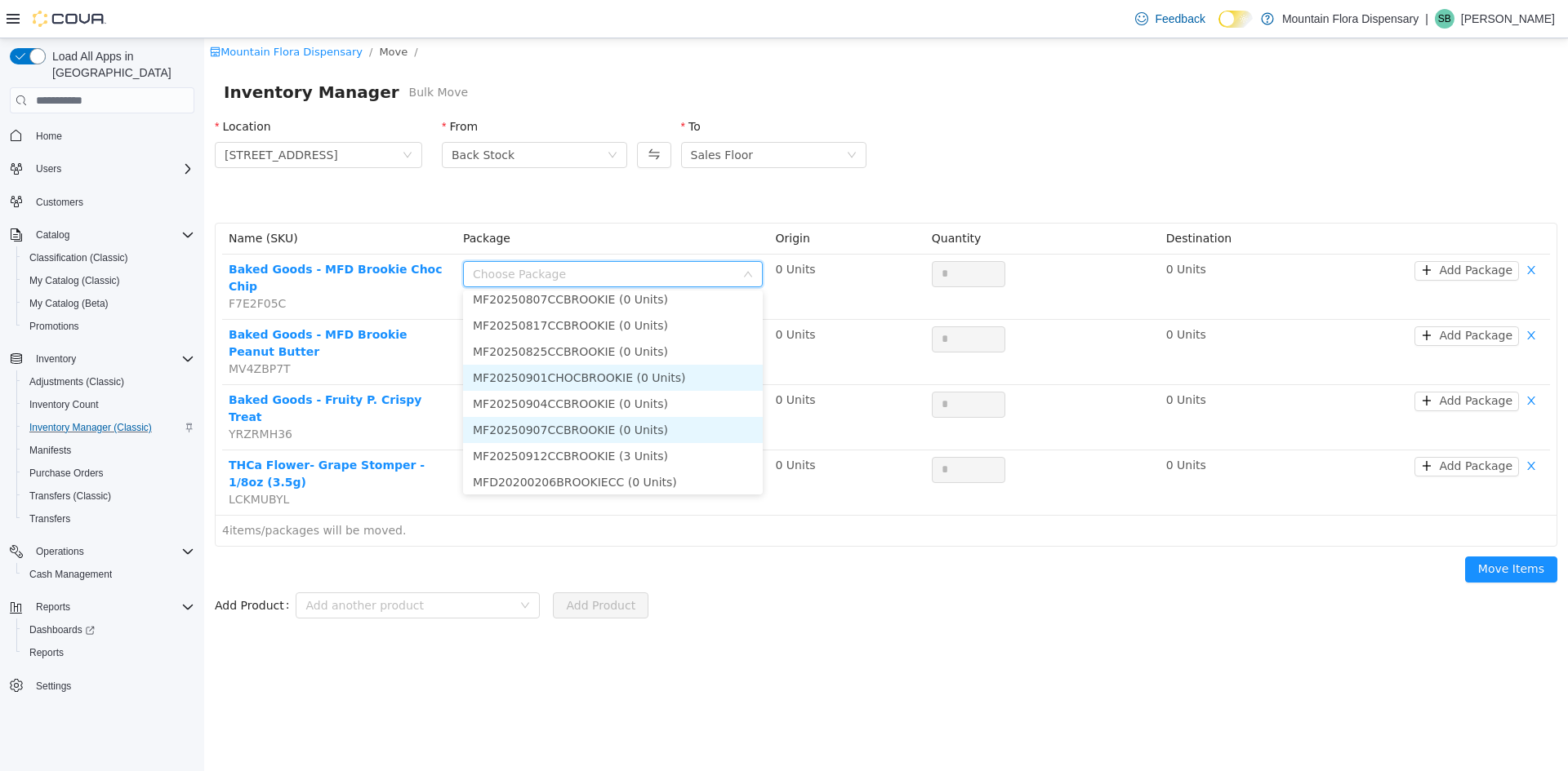
scroll to position [653, 0]
click at [605, 435] on li "MF20250912CCBROOKIE (3 Units)" at bounding box center [612, 437] width 299 height 26
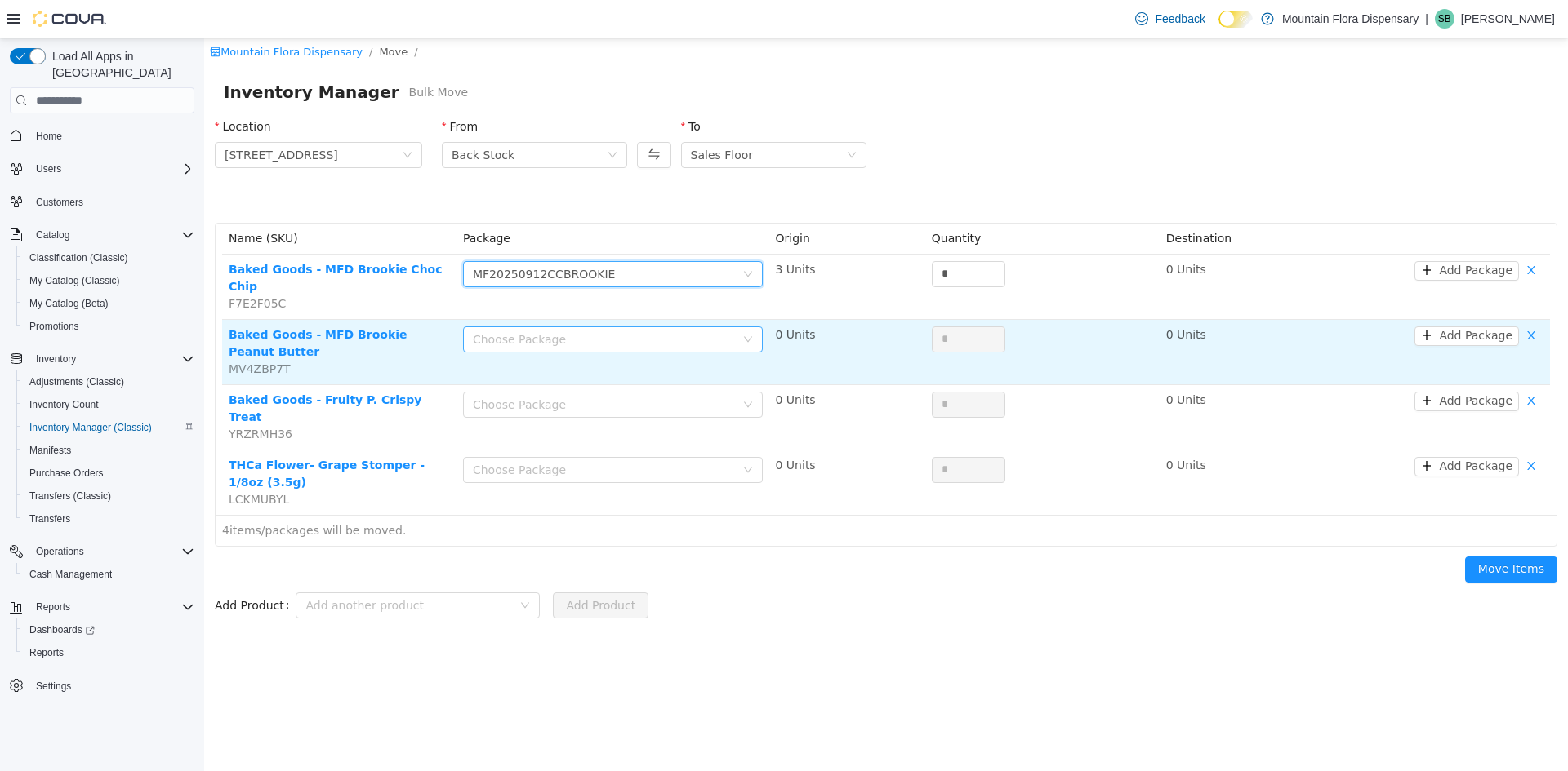
click at [602, 331] on div "Choose Package" at bounding box center [604, 339] width 262 height 16
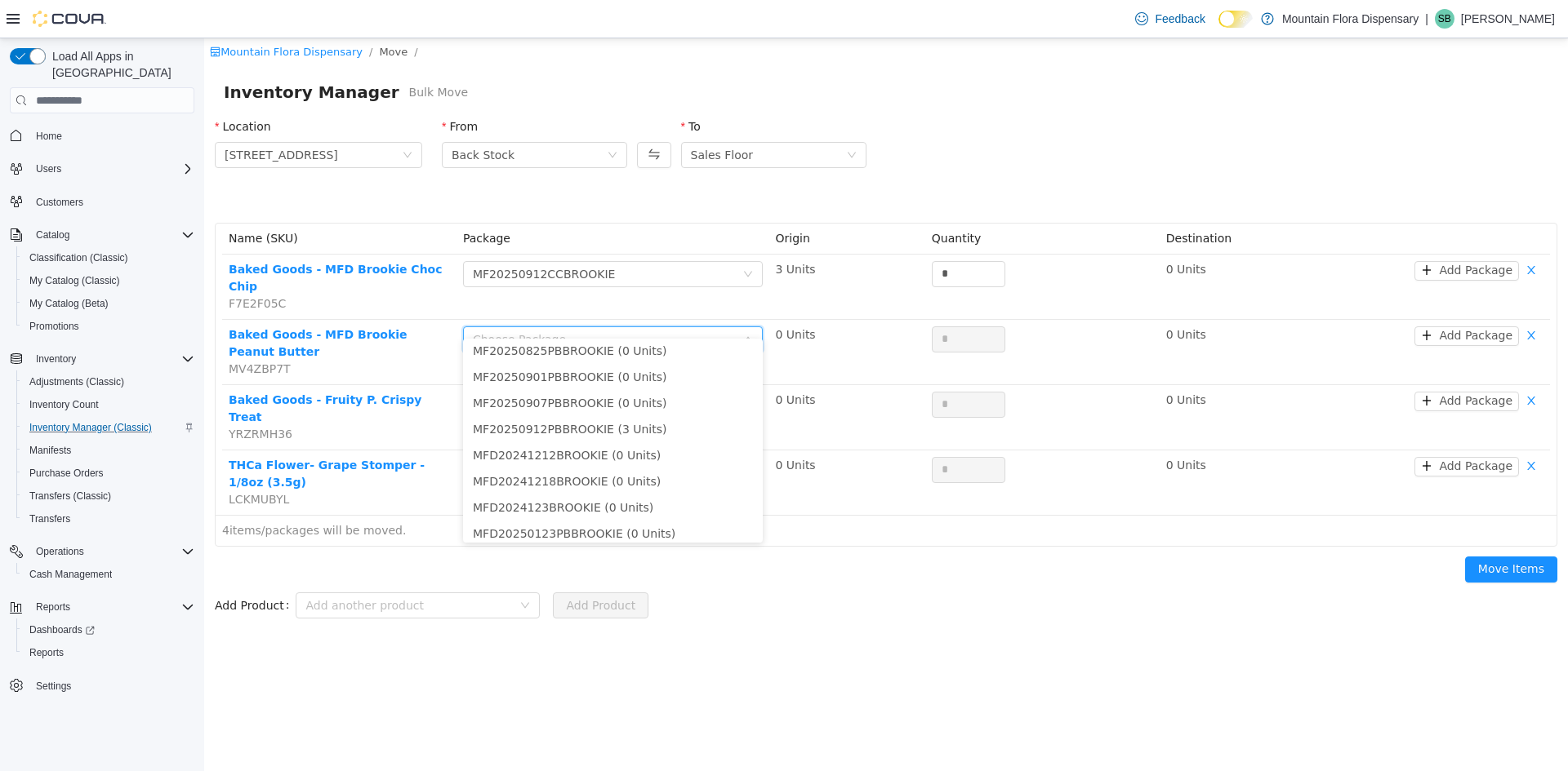
scroll to position [897, 0]
click at [602, 419] on li "MF20250912PBBROOKIE (3 Units)" at bounding box center [612, 424] width 299 height 26
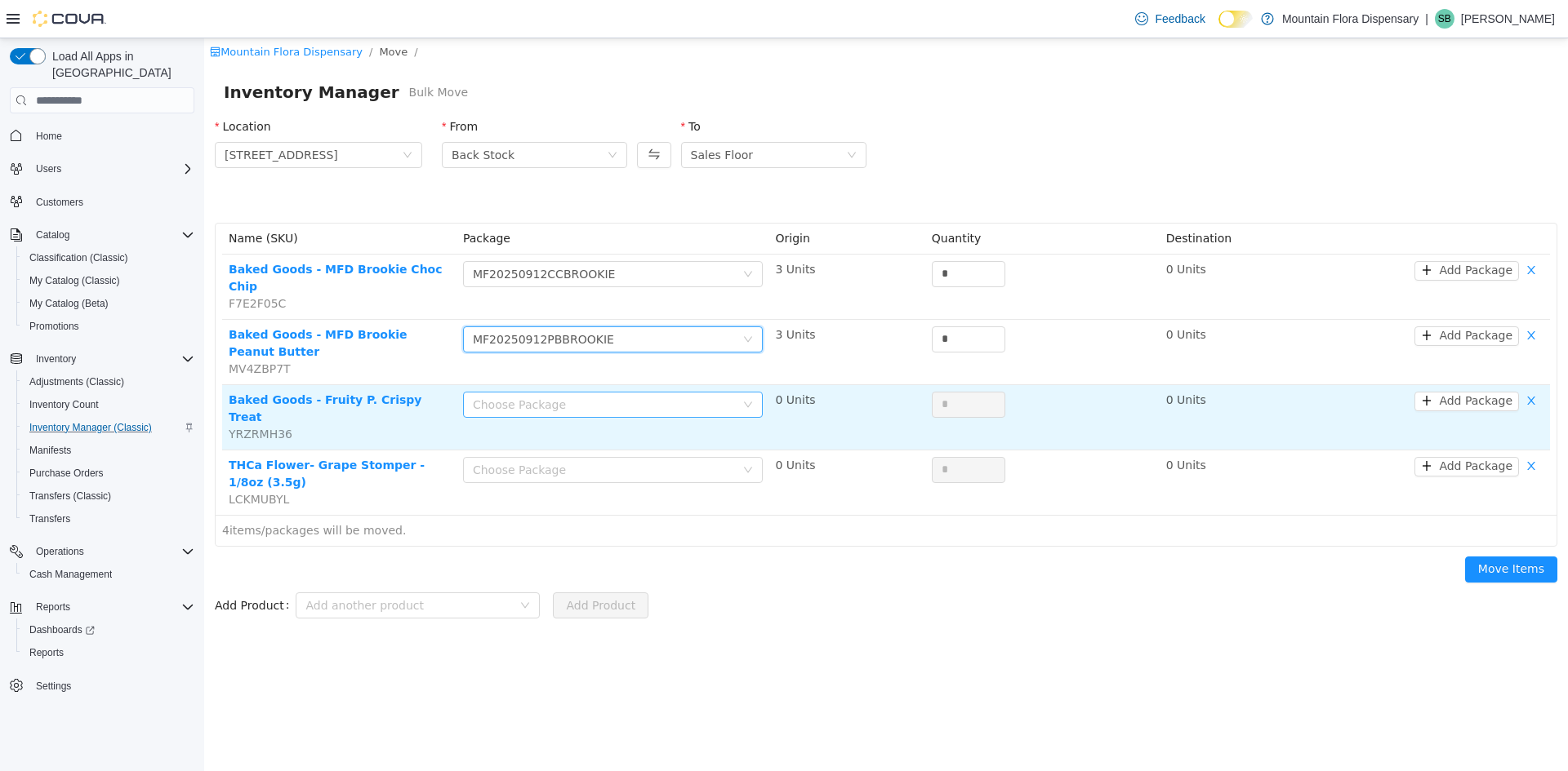
click at [594, 396] on div "Choose Package" at bounding box center [604, 405] width 262 height 16
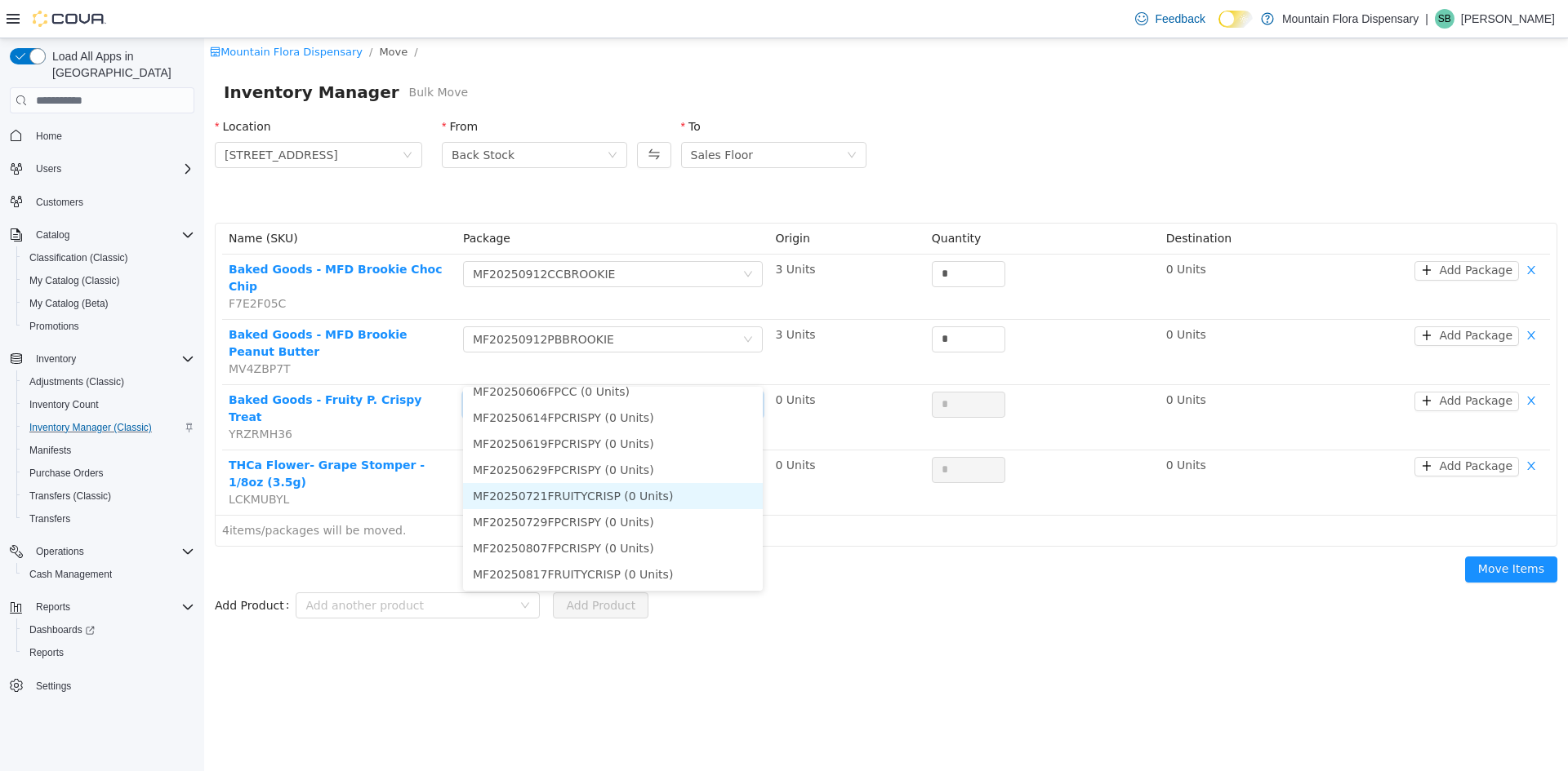
scroll to position [571, 0]
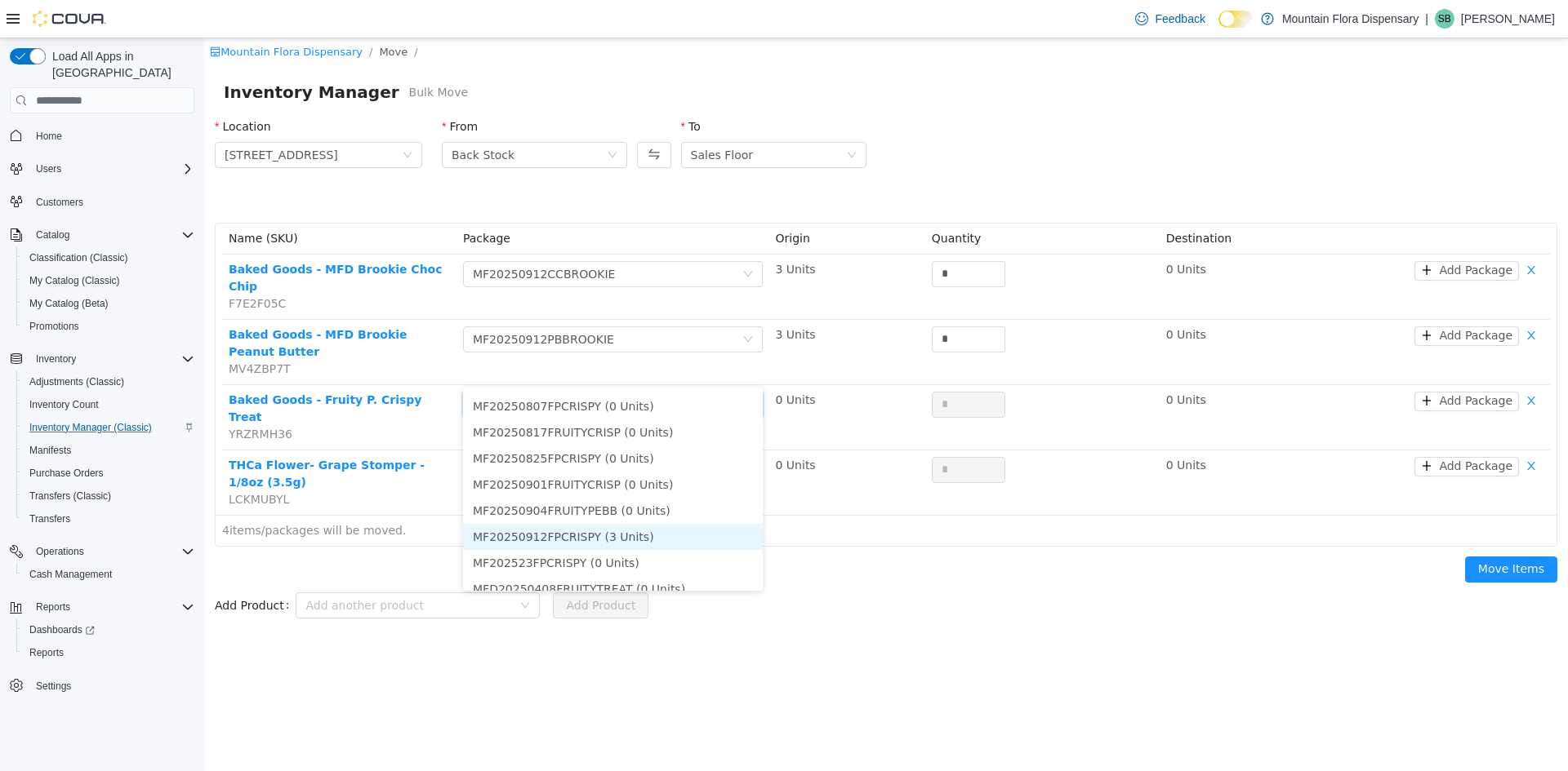
drag, startPoint x: 576, startPoint y: 541, endPoint x: 598, endPoint y: 504, distance: 43.0
click at [578, 541] on li "MF20250912FPCRISPY (3 Units)" at bounding box center [612, 536] width 299 height 26
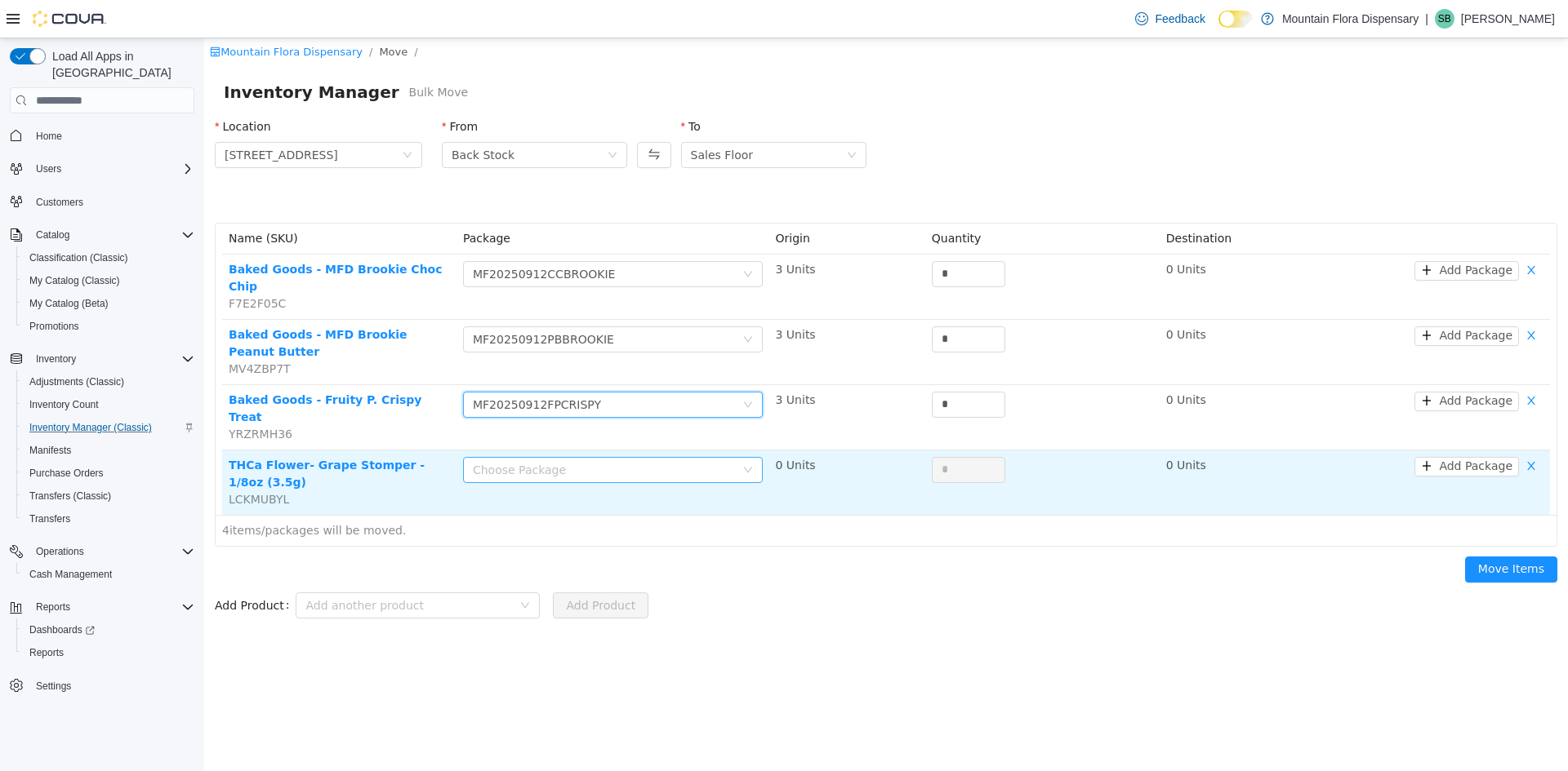
click at [598, 462] on div "Choose Package" at bounding box center [604, 470] width 262 height 16
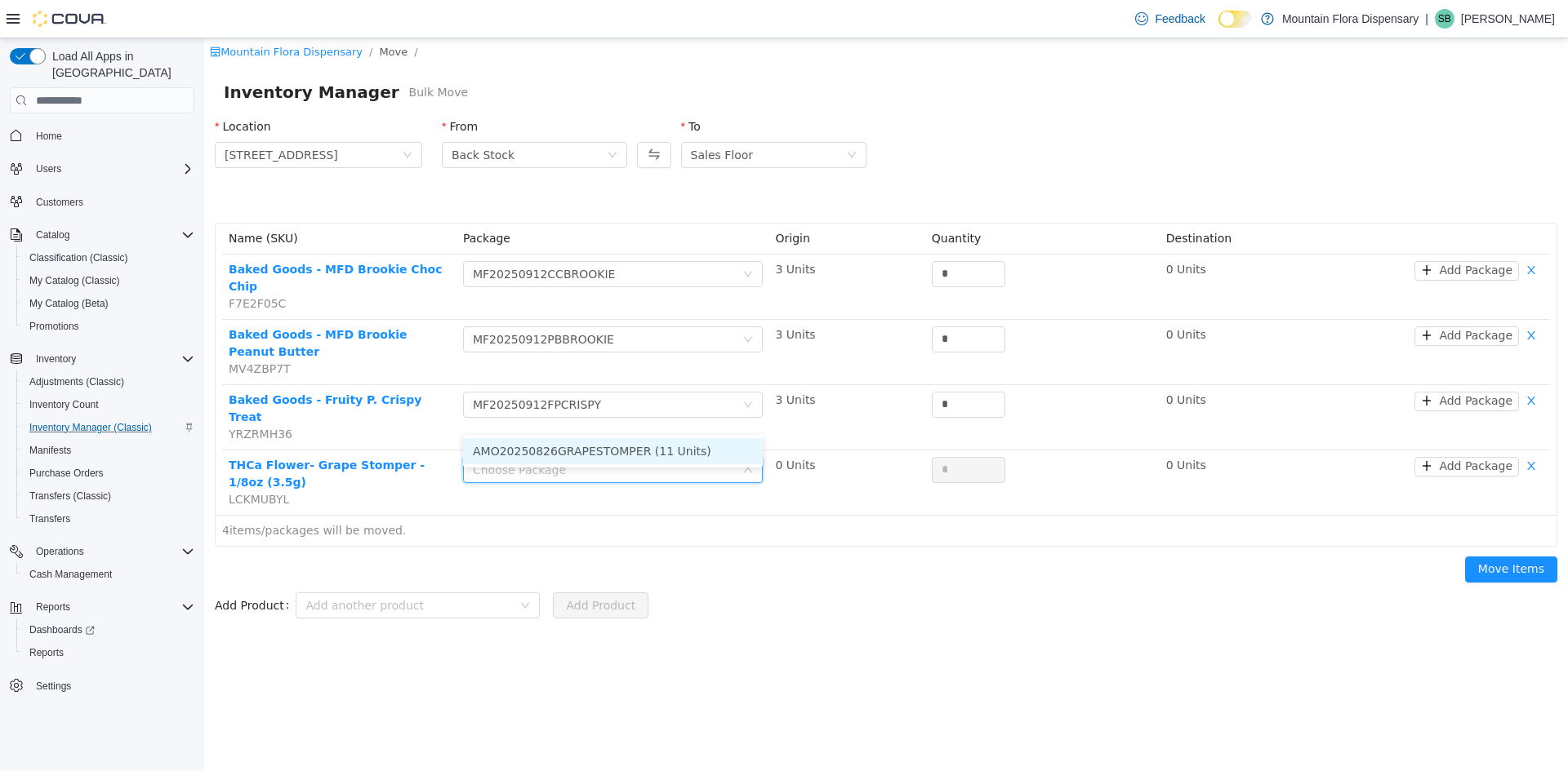
drag, startPoint x: 604, startPoint y: 451, endPoint x: 906, endPoint y: 358, distance: 316.0
click at [605, 451] on li "AMO20250826GRAPESTOMPER (11 Units)" at bounding box center [612, 451] width 299 height 26
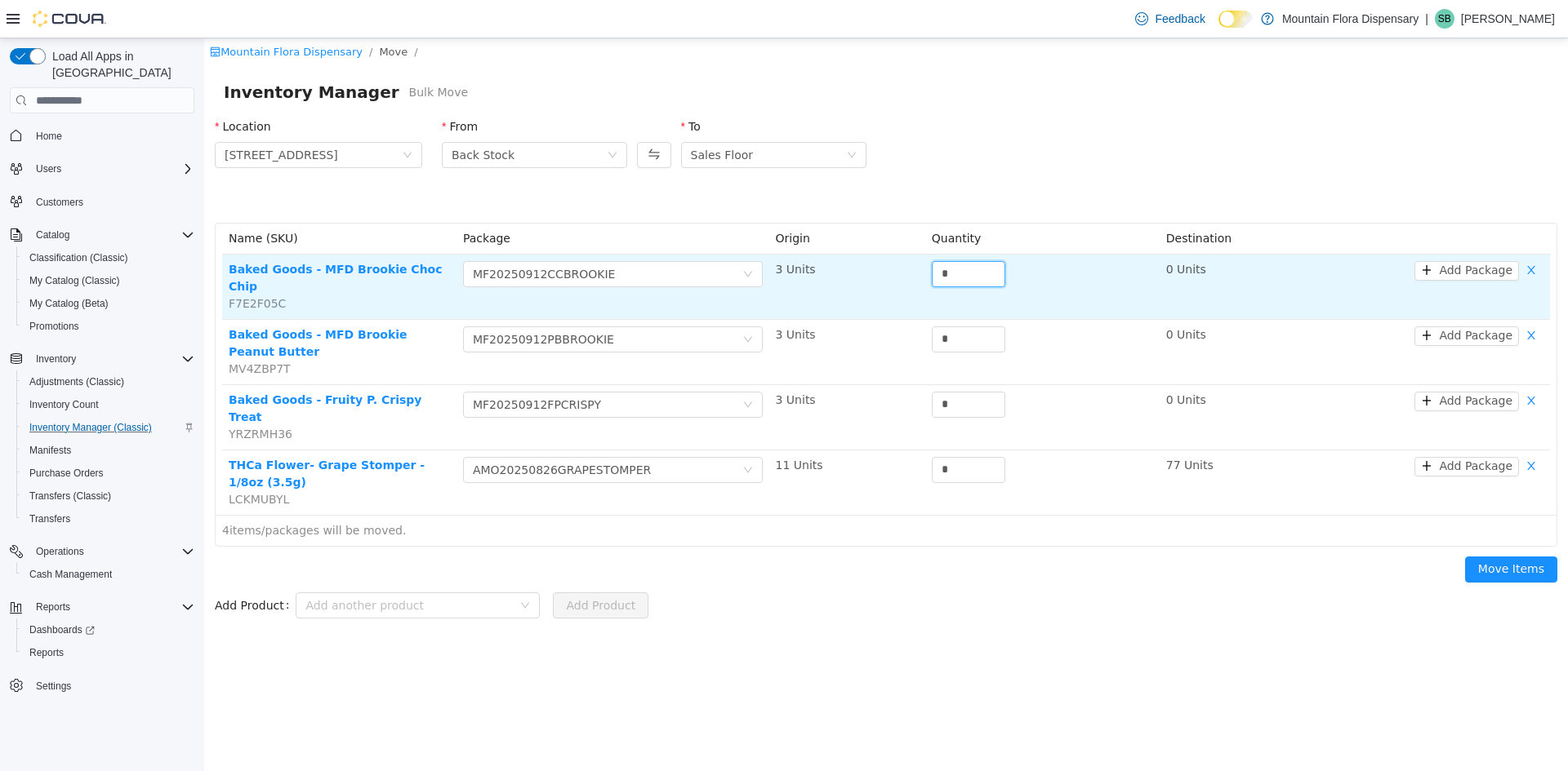
drag, startPoint x: 949, startPoint y: 275, endPoint x: 922, endPoint y: 280, distance: 27.5
click at [929, 275] on td "*" at bounding box center [1042, 287] width 235 height 65
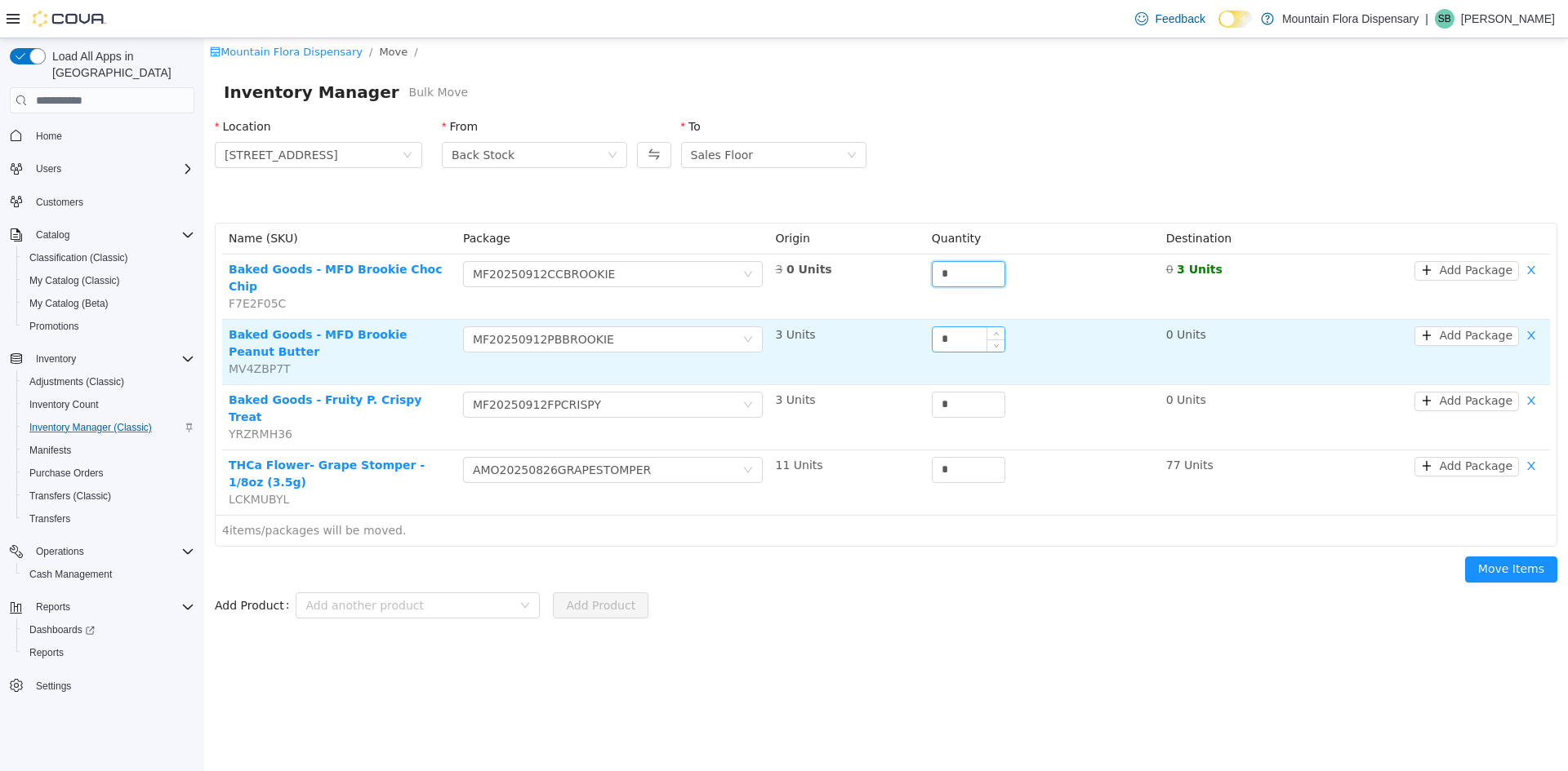
type input "*"
drag, startPoint x: 964, startPoint y: 322, endPoint x: 960, endPoint y: 333, distance: 11.7
click at [945, 327] on input "*" at bounding box center [968, 339] width 72 height 25
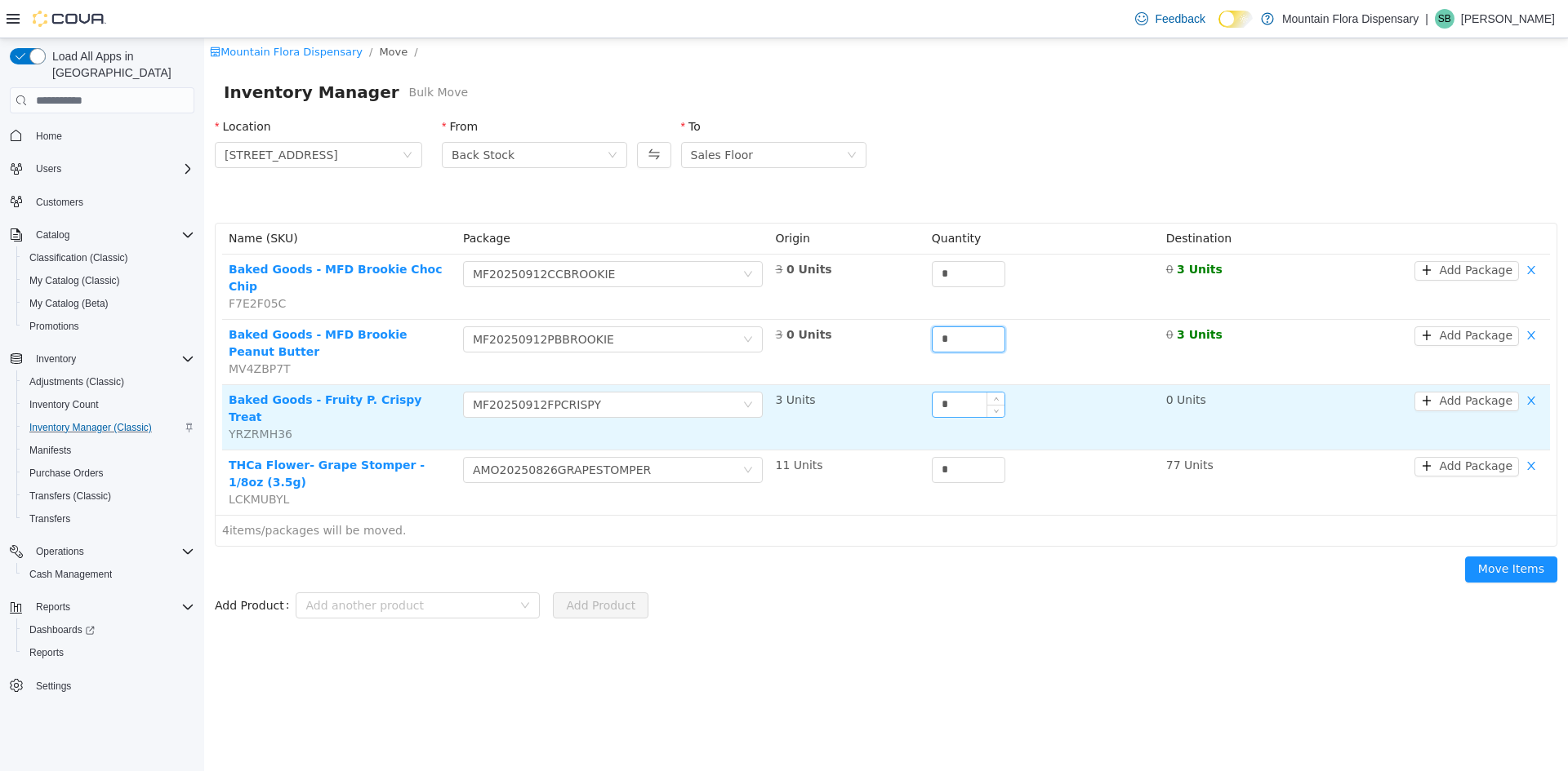
type input "*"
click at [929, 386] on td "*" at bounding box center [1042, 418] width 235 height 65
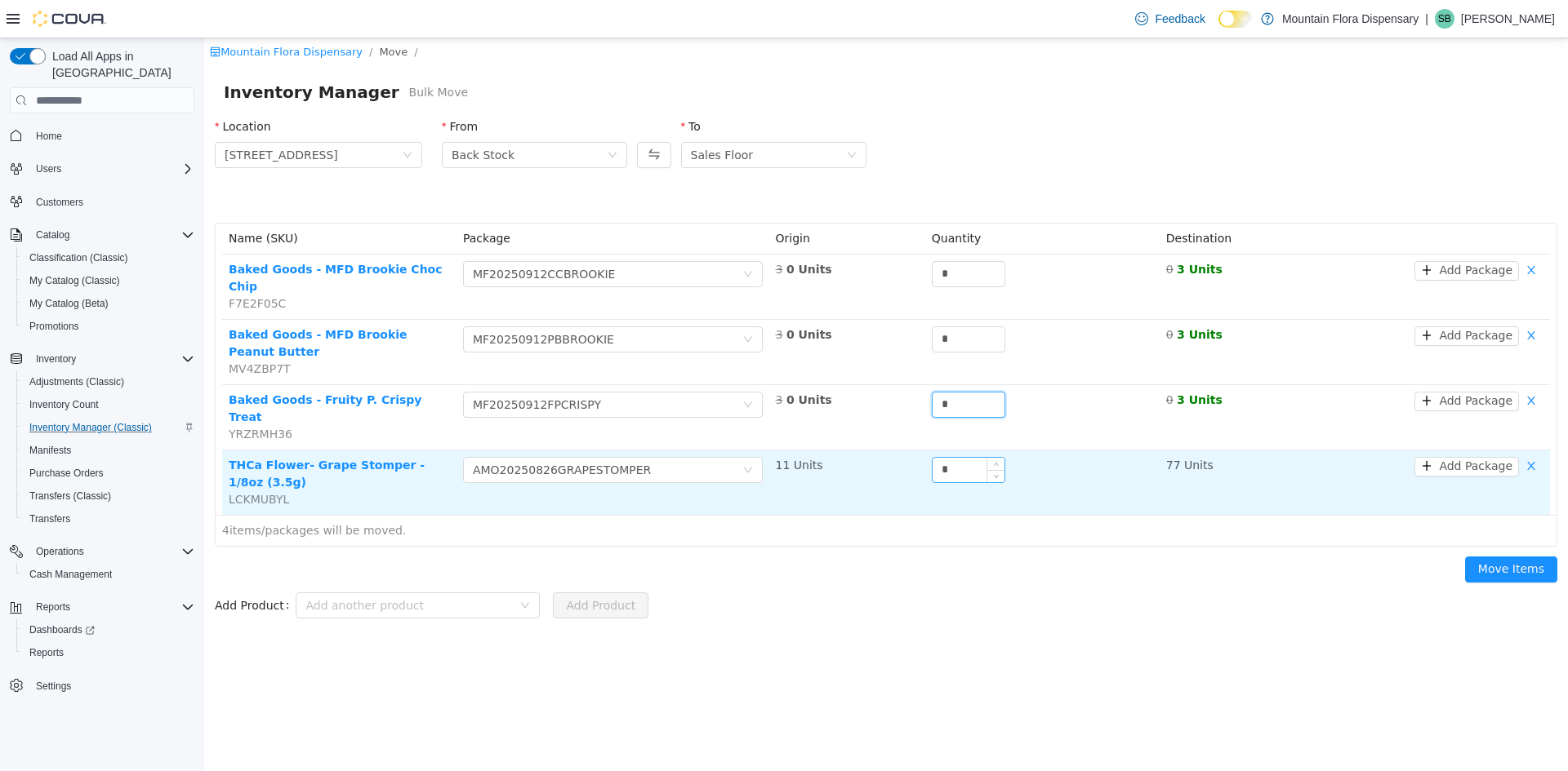
type input "*"
click at [939, 458] on input "*" at bounding box center [968, 470] width 72 height 25
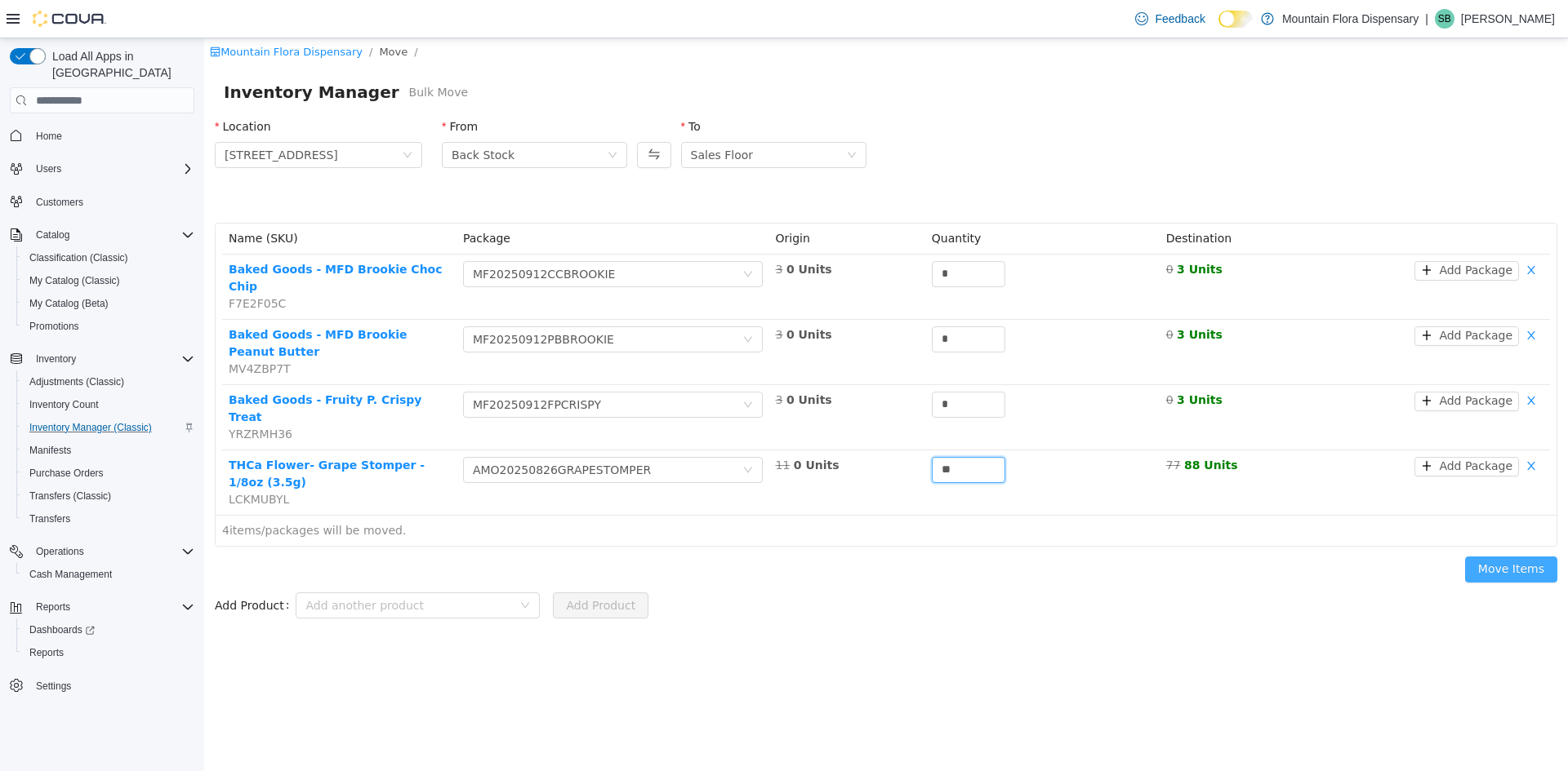
type input "**"
click at [1517, 556] on button "Move Items" at bounding box center [1511, 569] width 92 height 26
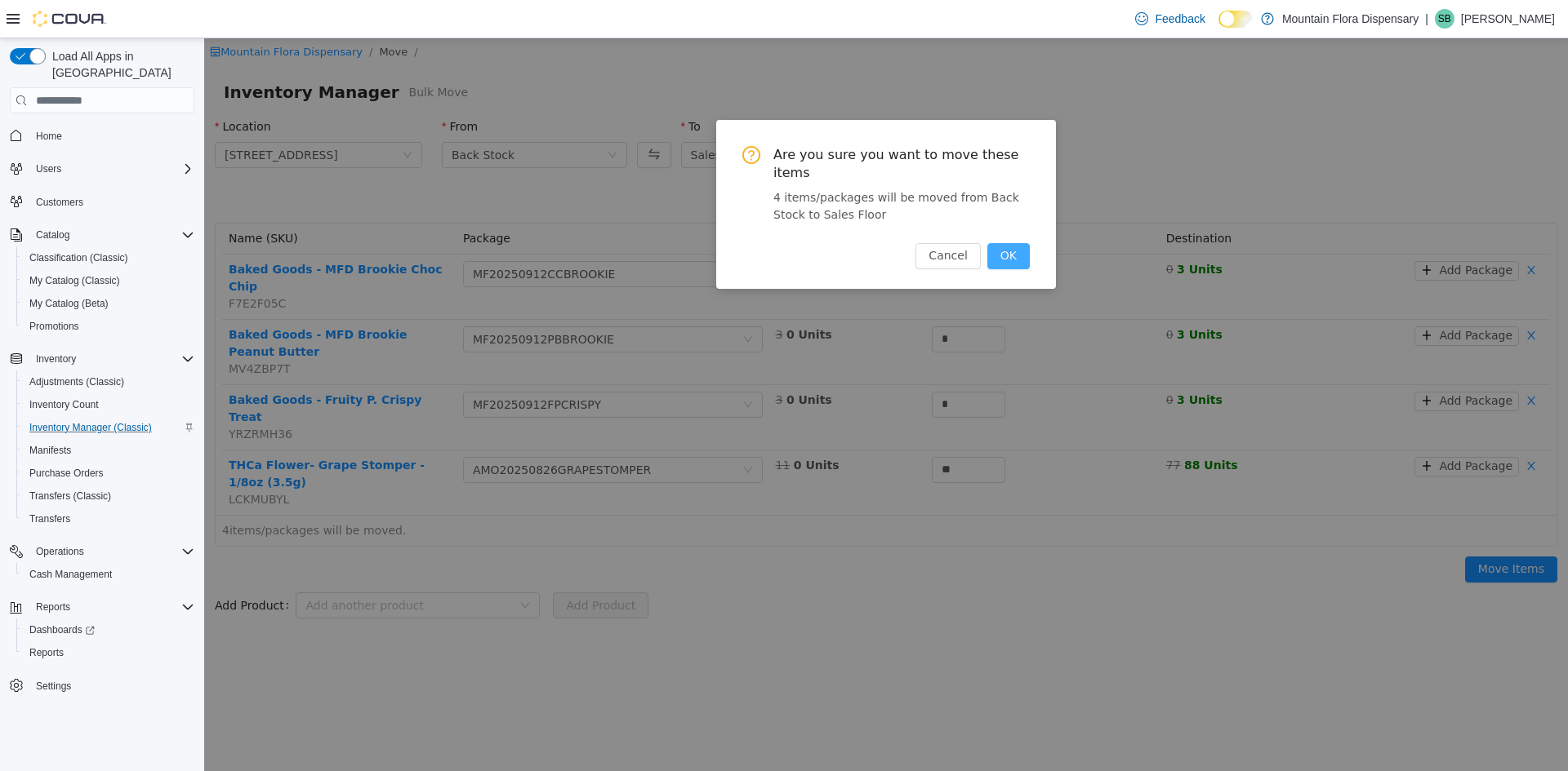
click at [1015, 244] on button "OK" at bounding box center [1008, 256] width 43 height 26
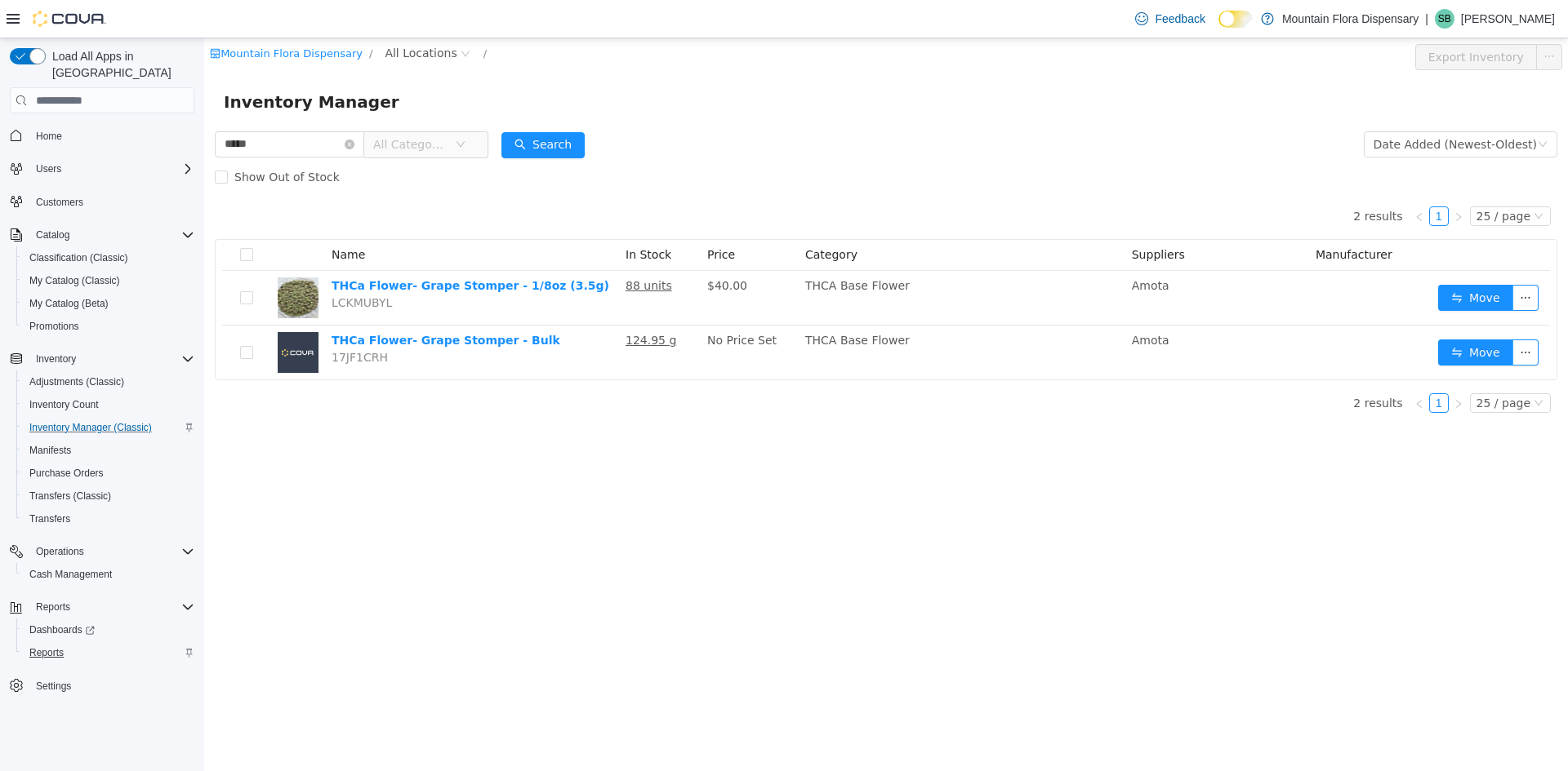
click at [50, 646] on span "Reports" at bounding box center [46, 653] width 35 height 13
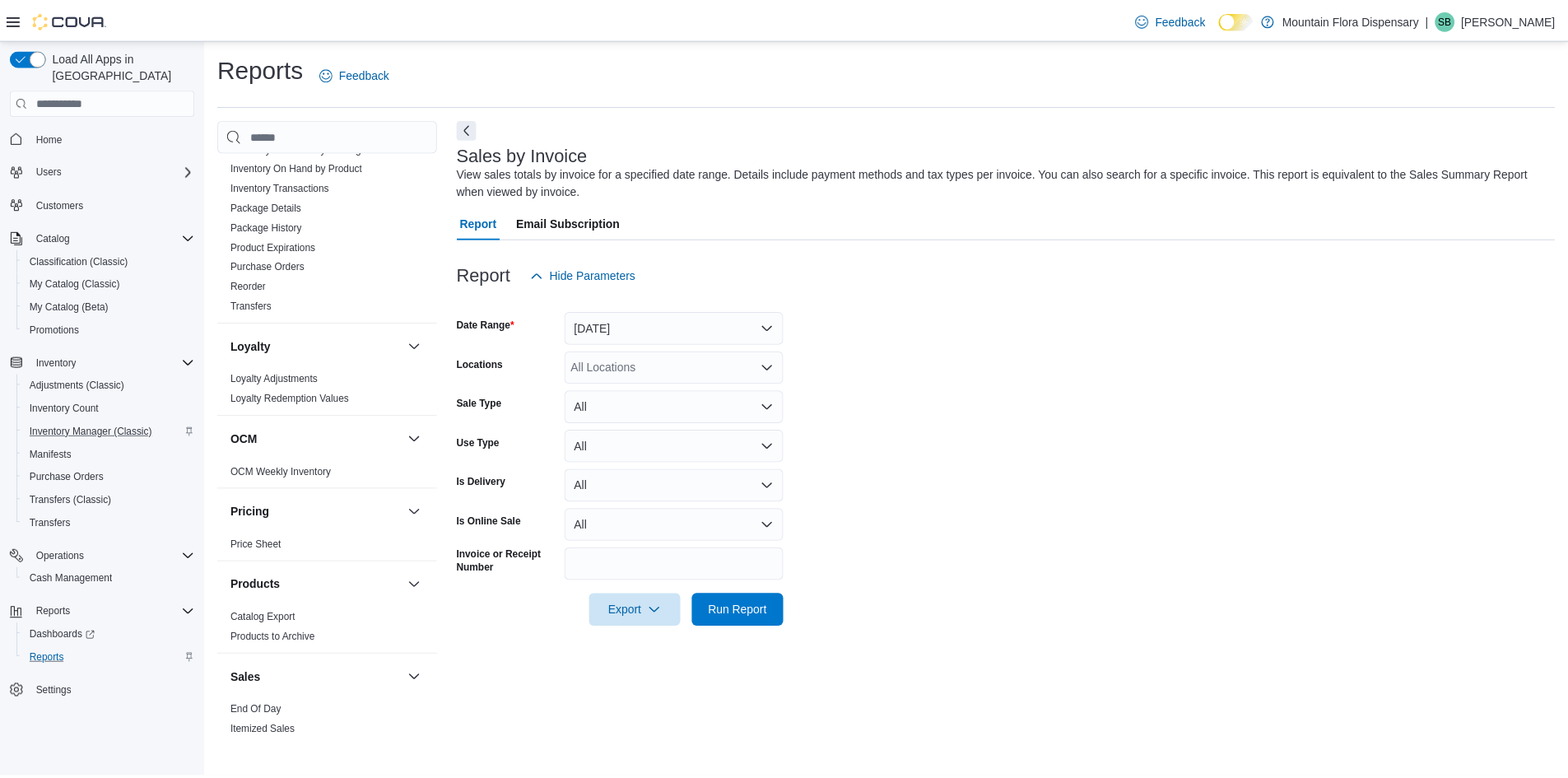
scroll to position [741, 0]
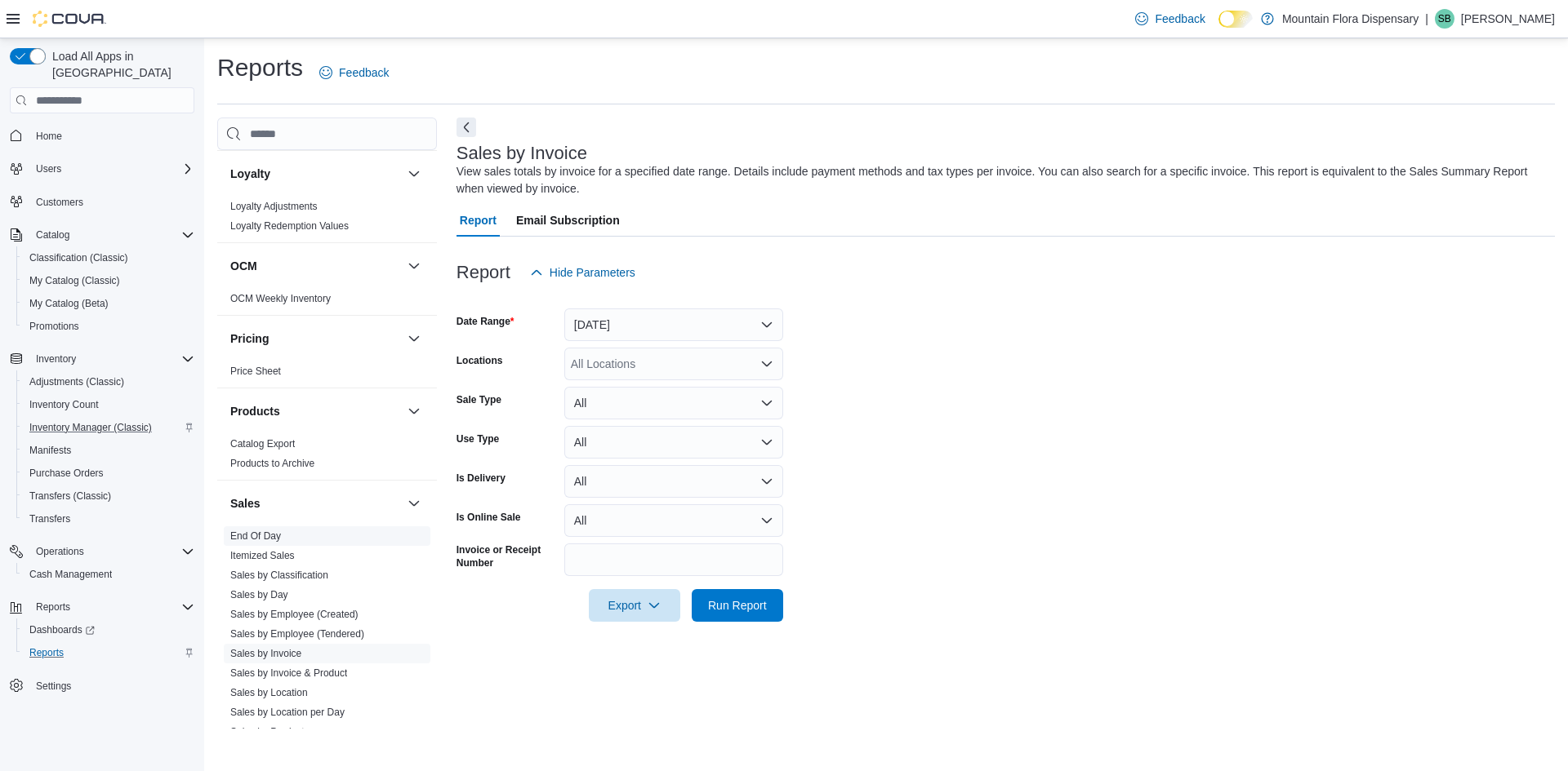
click at [251, 532] on link "End Of Day" at bounding box center [256, 536] width 51 height 12
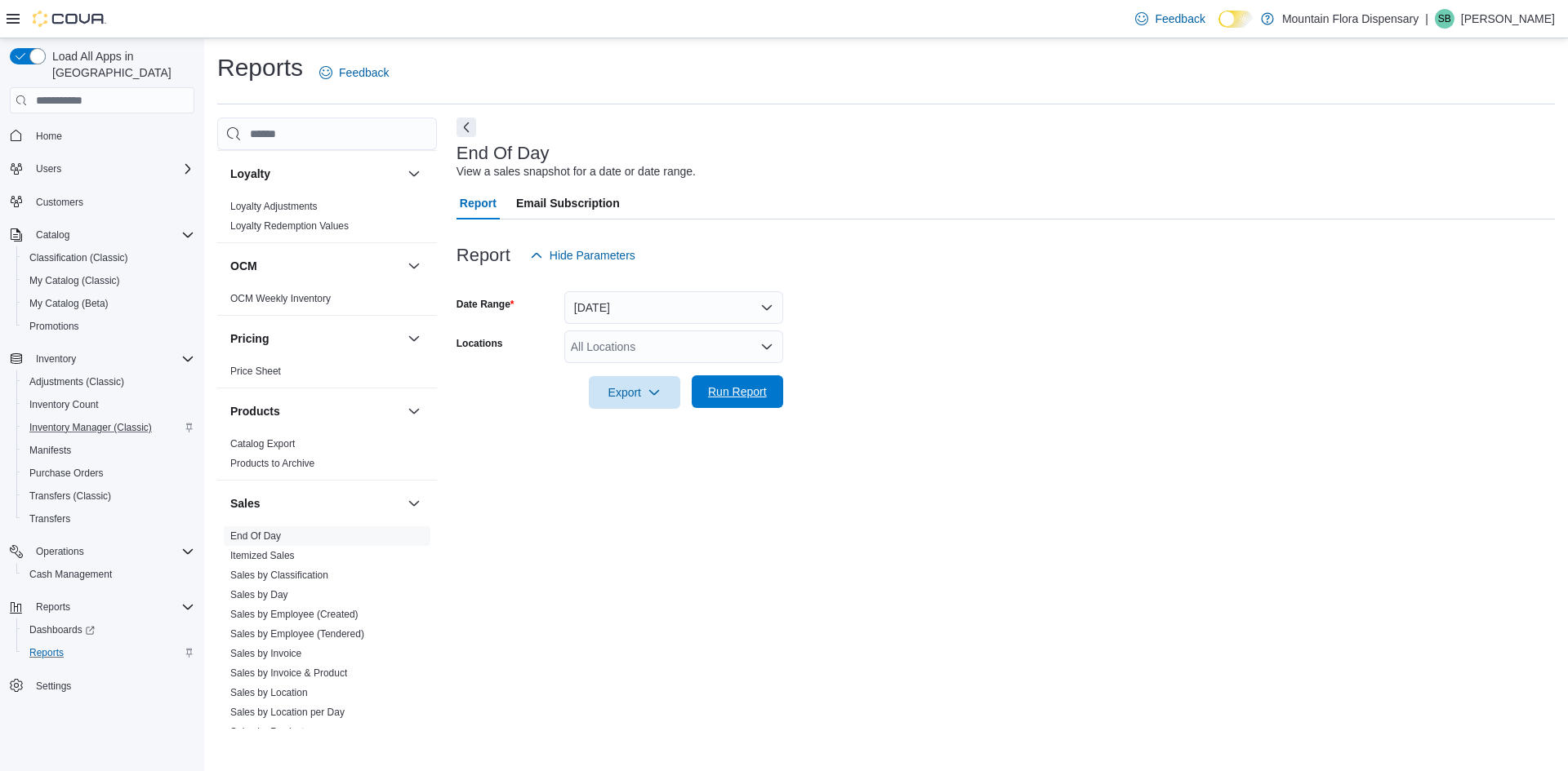
click at [740, 392] on span "Run Report" at bounding box center [737, 392] width 59 height 16
